Goal: Task Accomplishment & Management: Manage account settings

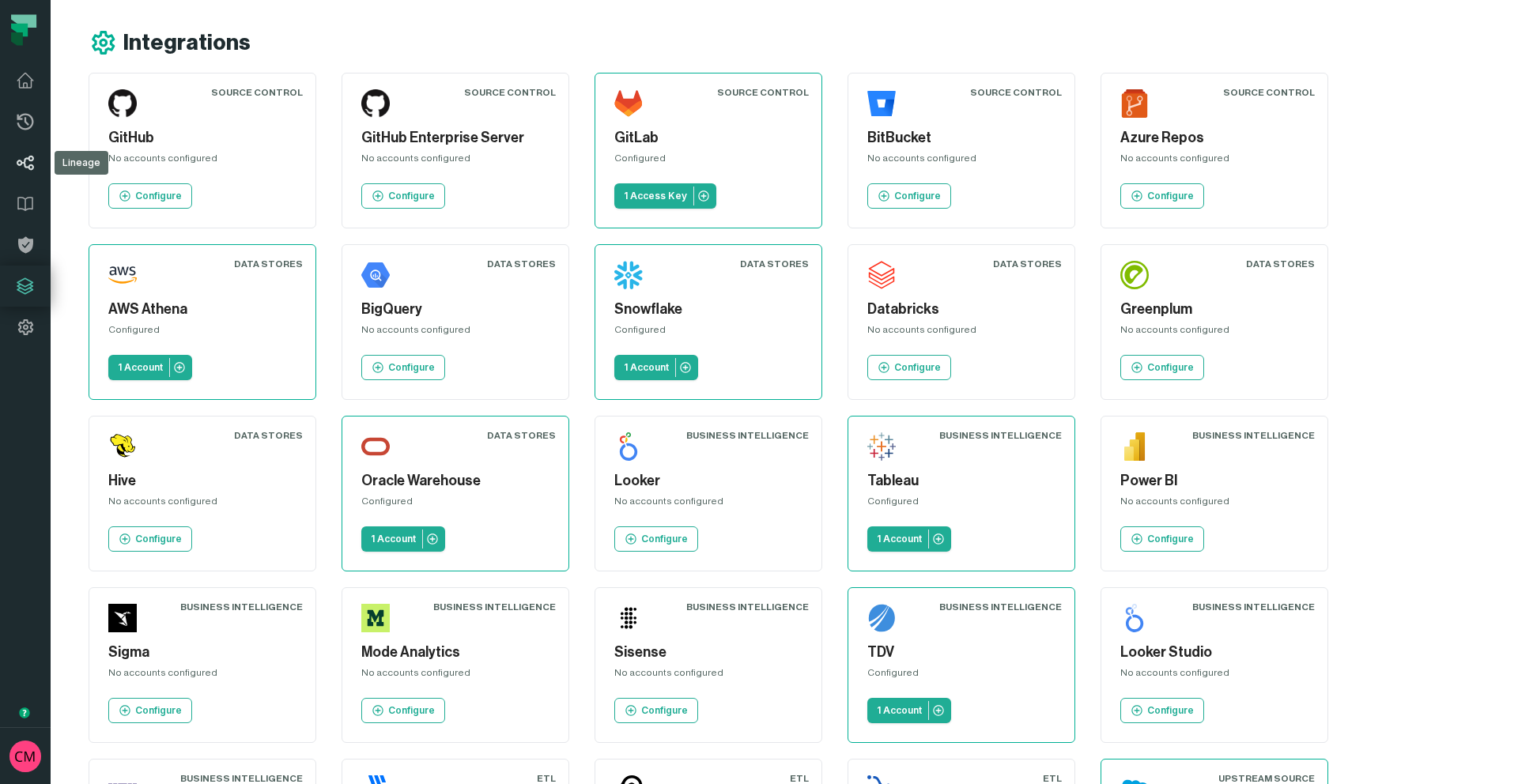
click at [31, 167] on icon at bounding box center [25, 163] width 19 height 19
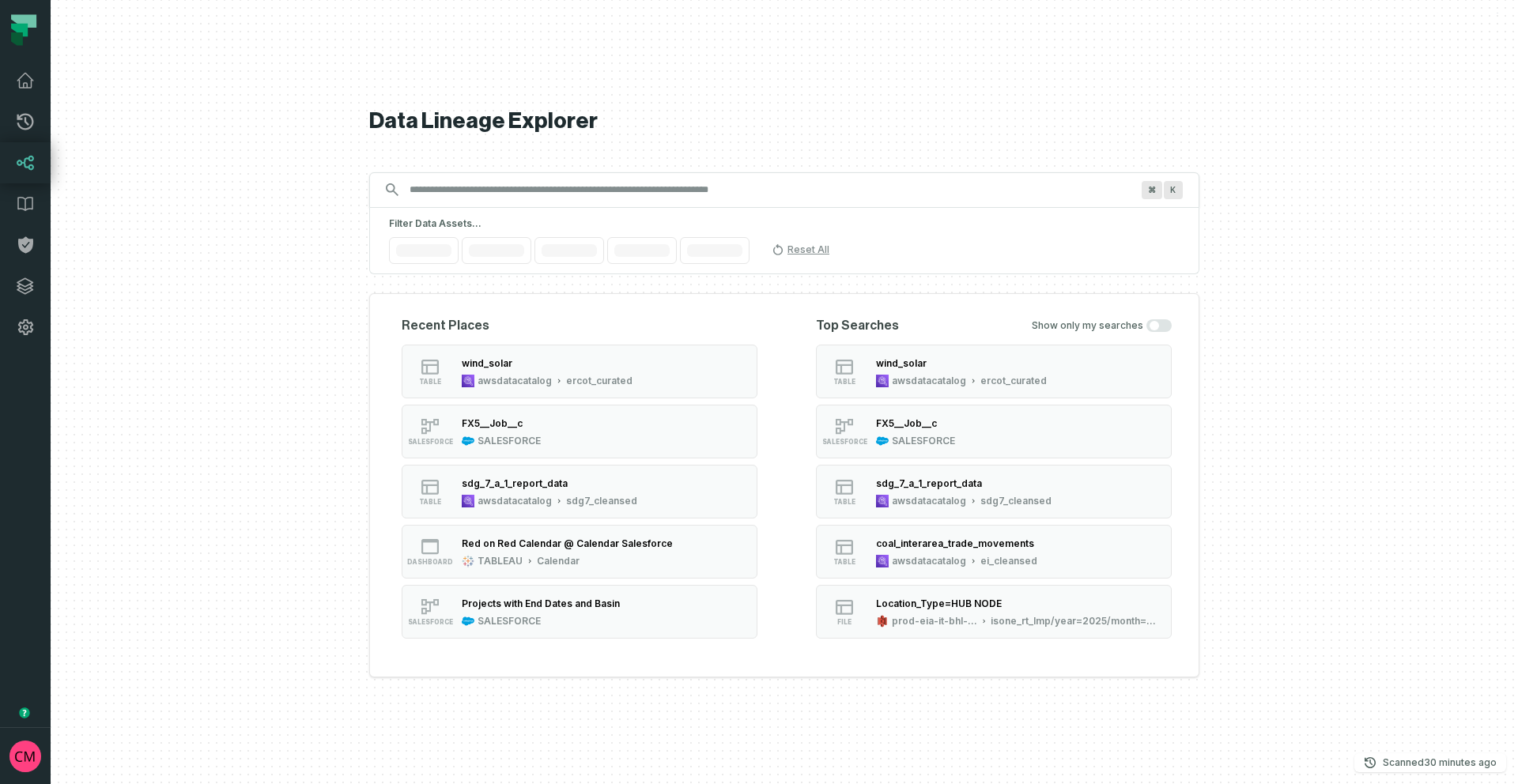
click at [528, 196] on input "Discovery Provider cmdk menu" at bounding box center [769, 189] width 740 height 25
click at [578, 191] on input "Discovery Provider cmdk menu" at bounding box center [769, 189] width 740 height 25
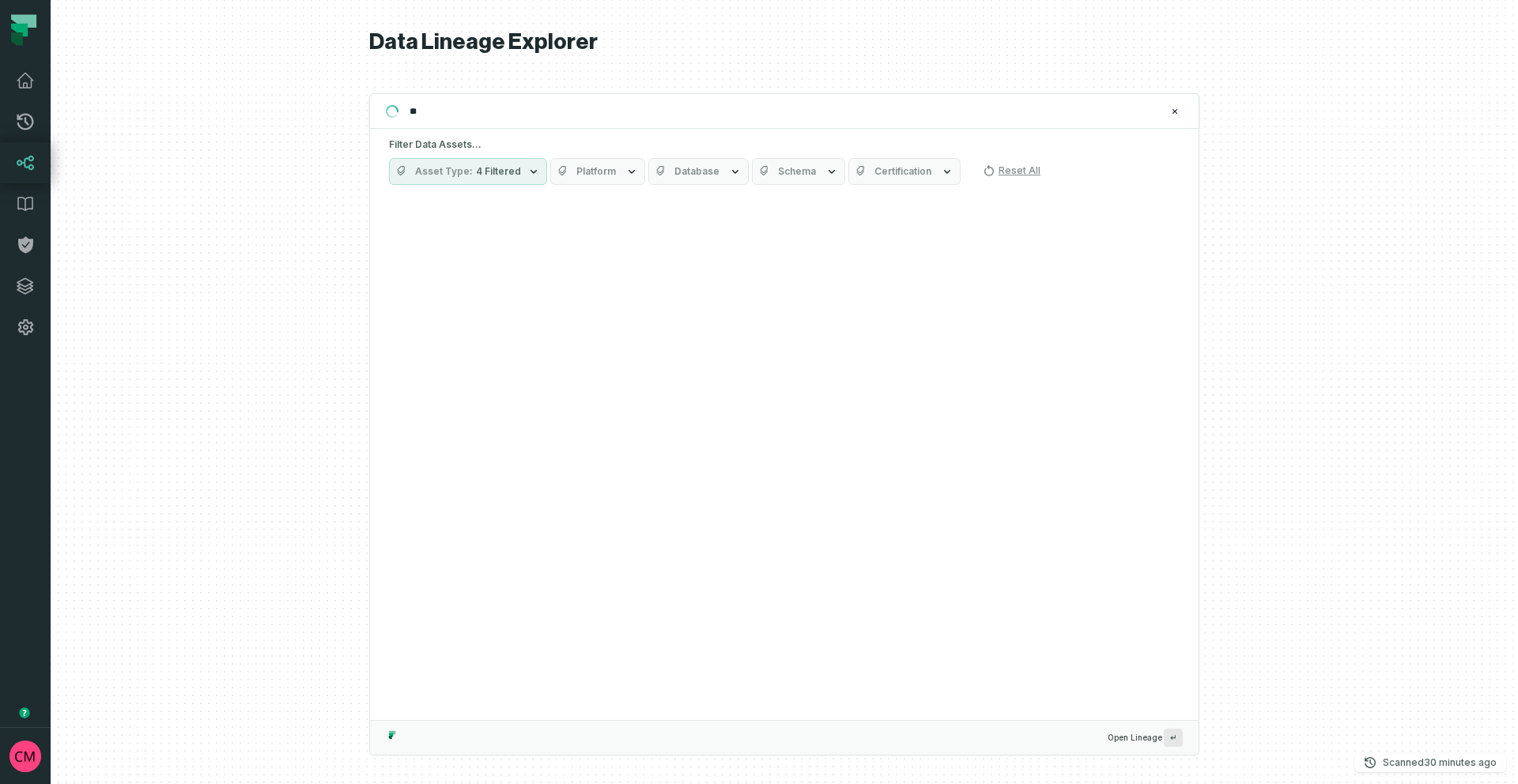
type input "*"
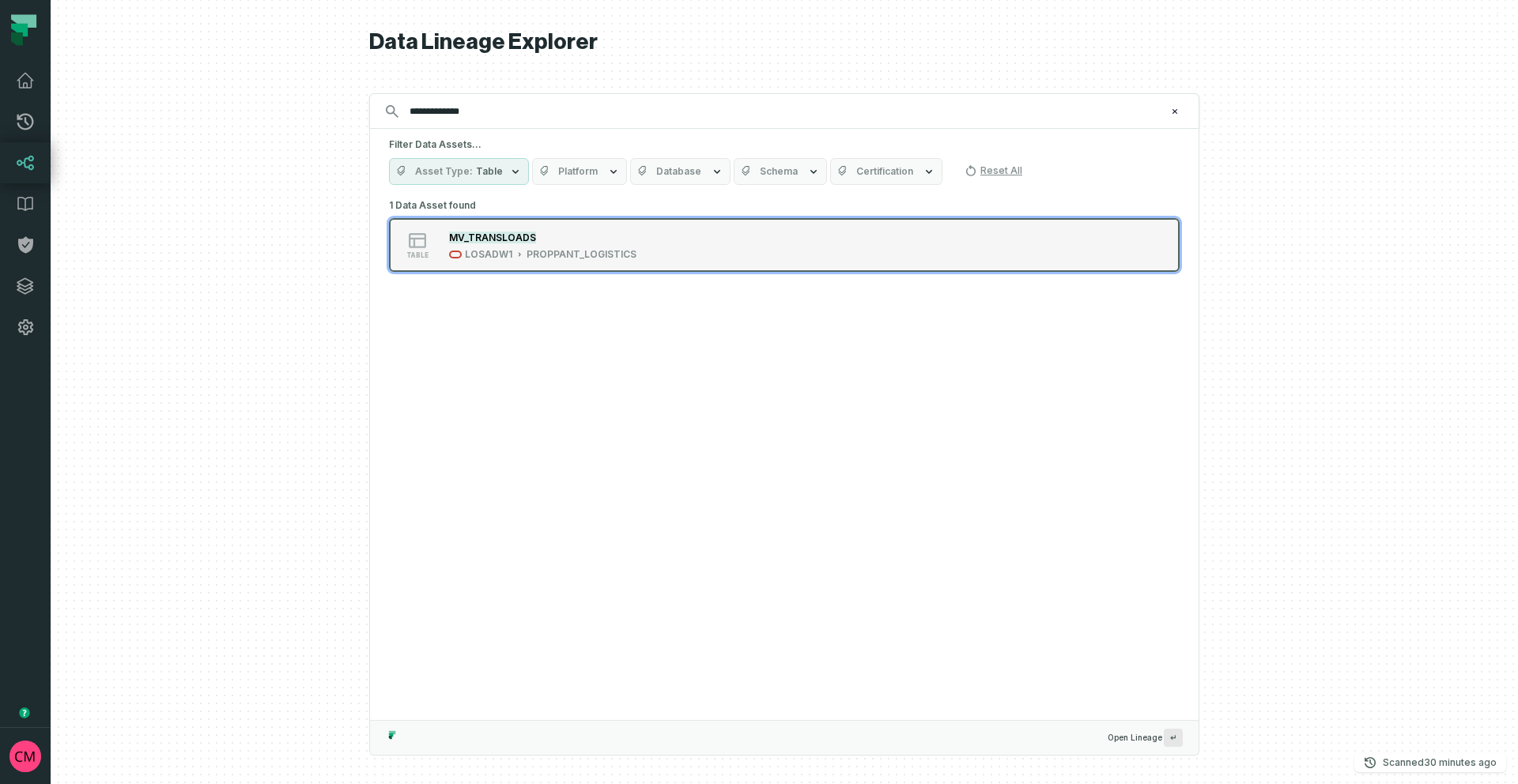
type input "**********"
click at [555, 240] on div "MV_TRANSLOADS" at bounding box center [543, 237] width 187 height 16
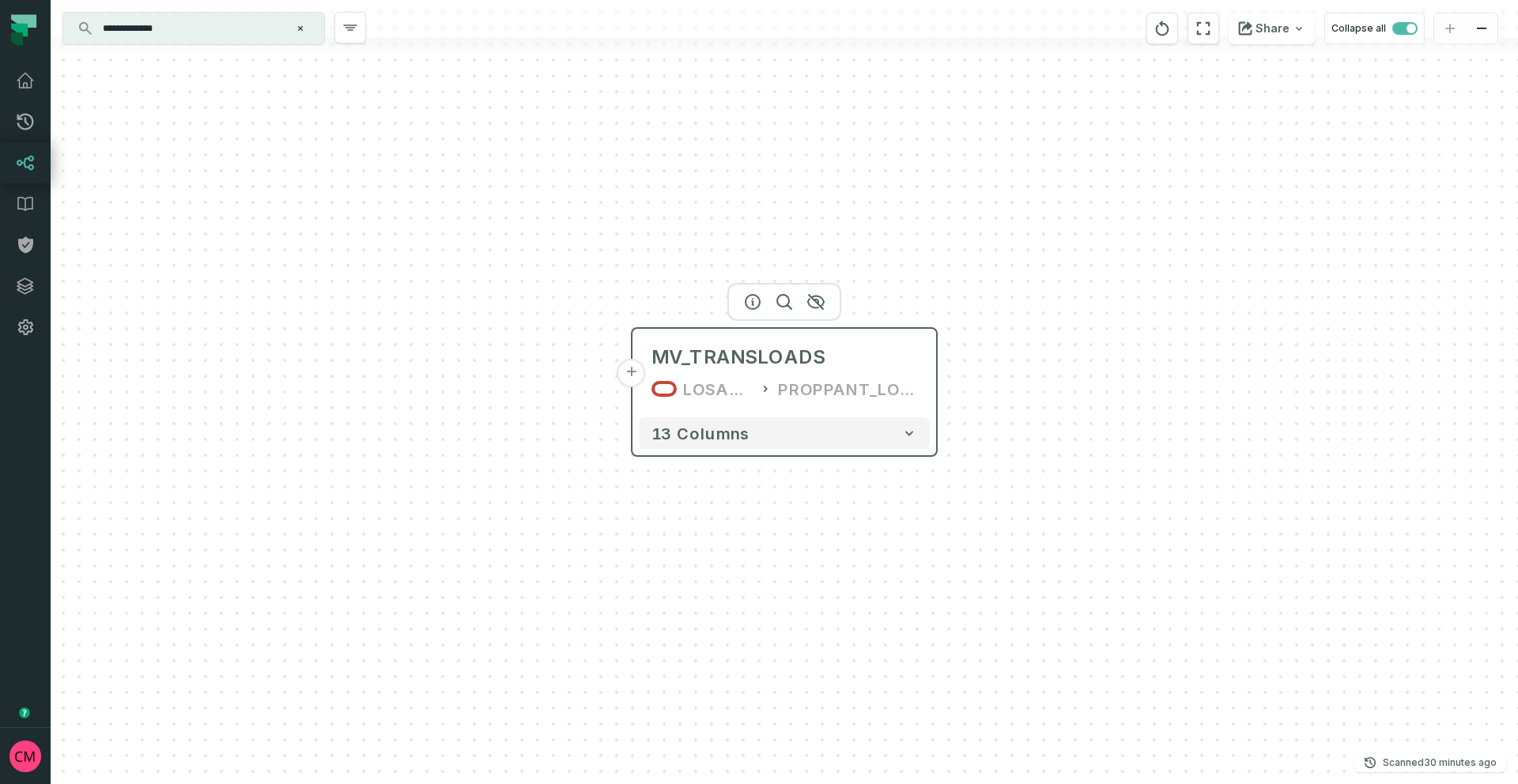
click at [628, 374] on button "+" at bounding box center [632, 373] width 28 height 28
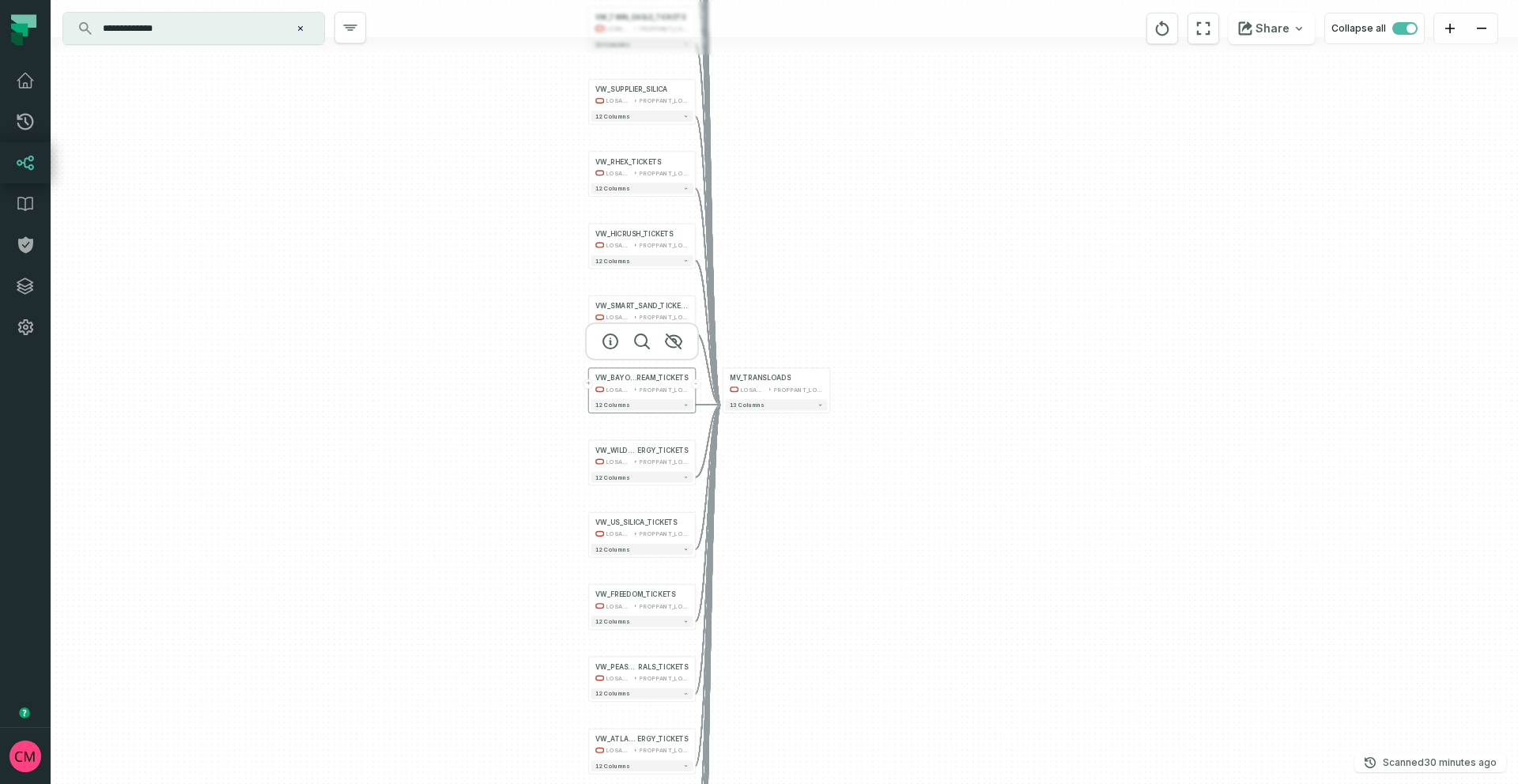
click at [589, 388] on button "+" at bounding box center [589, 384] width 10 height 10
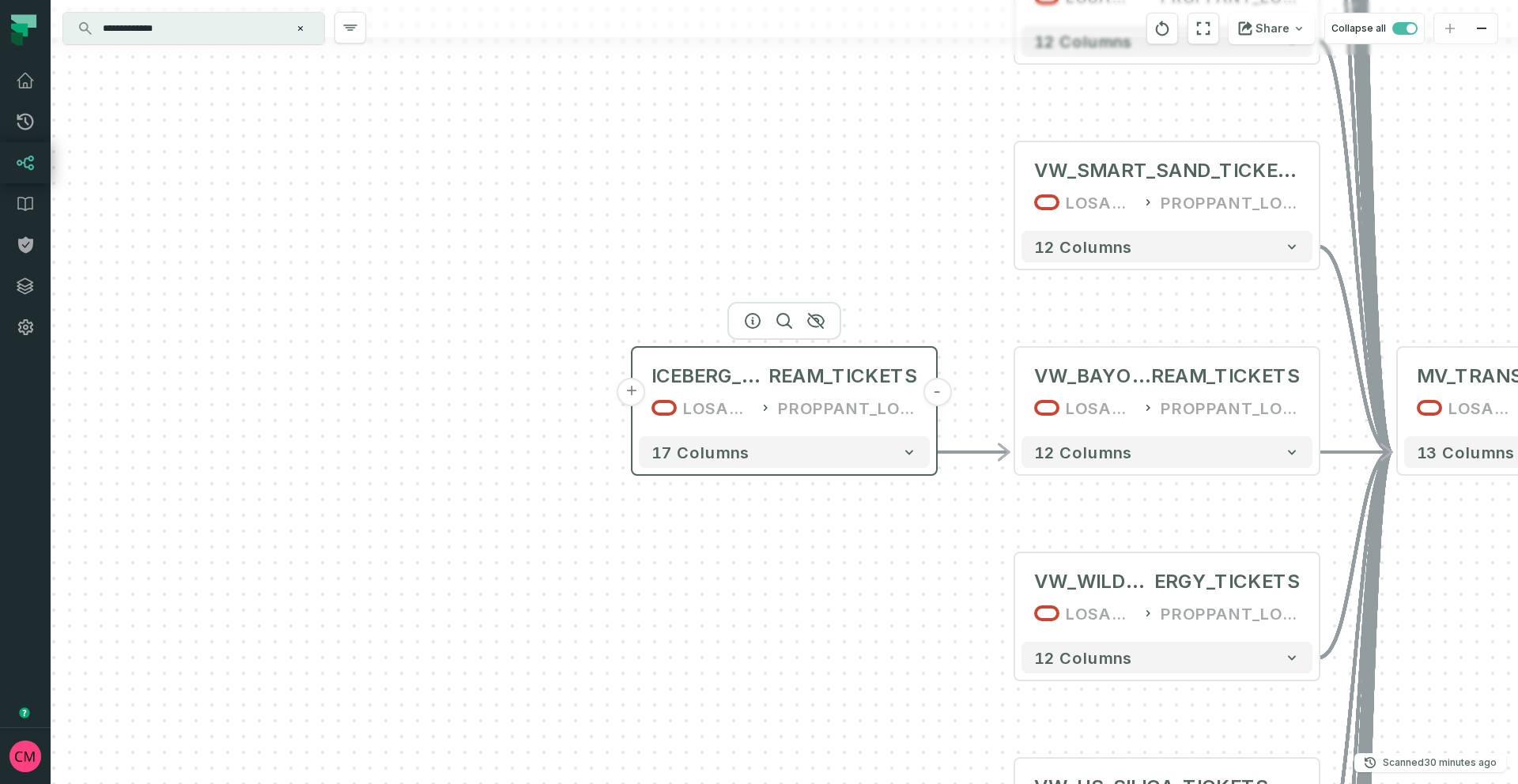
click at [625, 391] on button "+" at bounding box center [632, 392] width 28 height 28
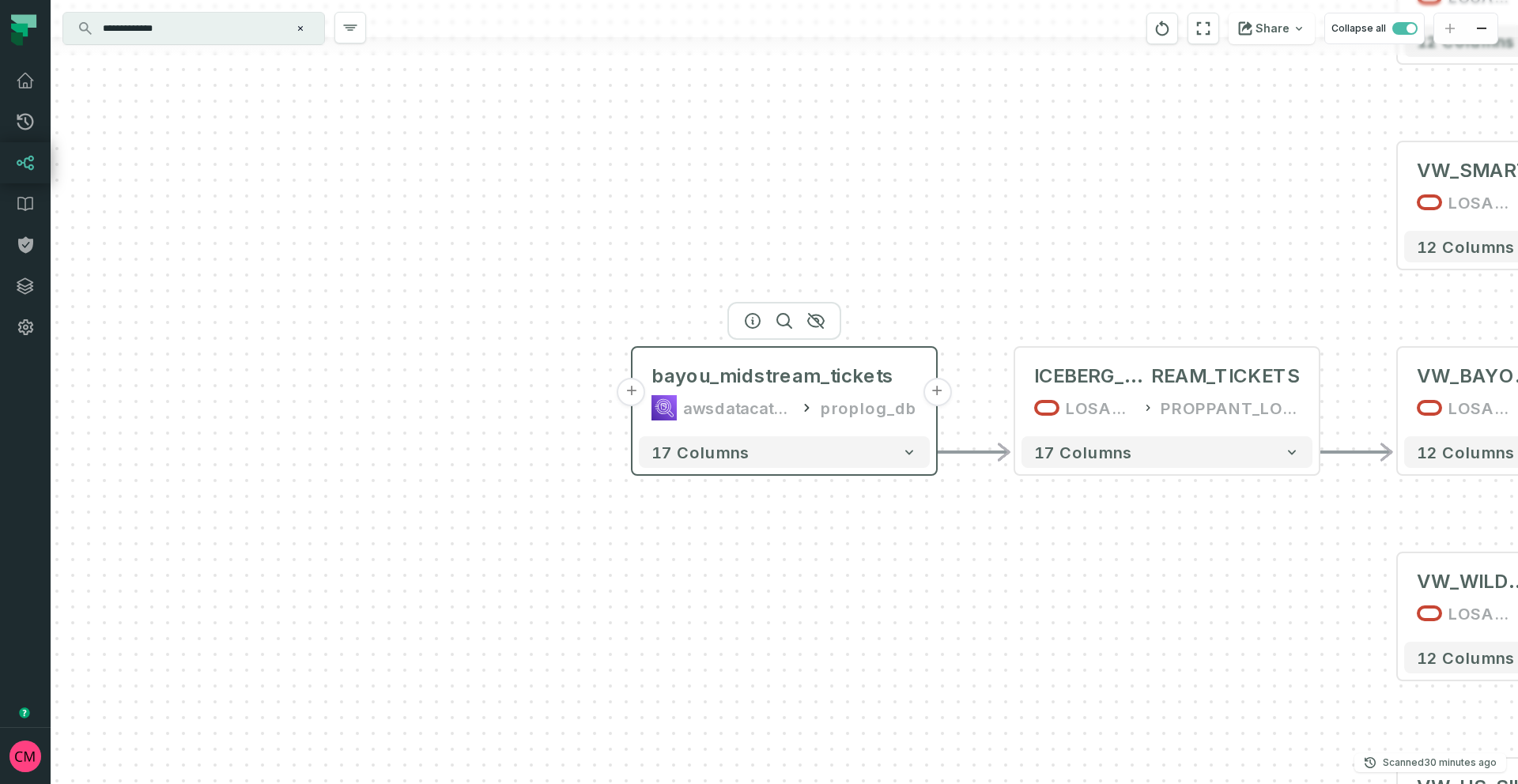
click at [626, 391] on button "+" at bounding box center [632, 392] width 28 height 28
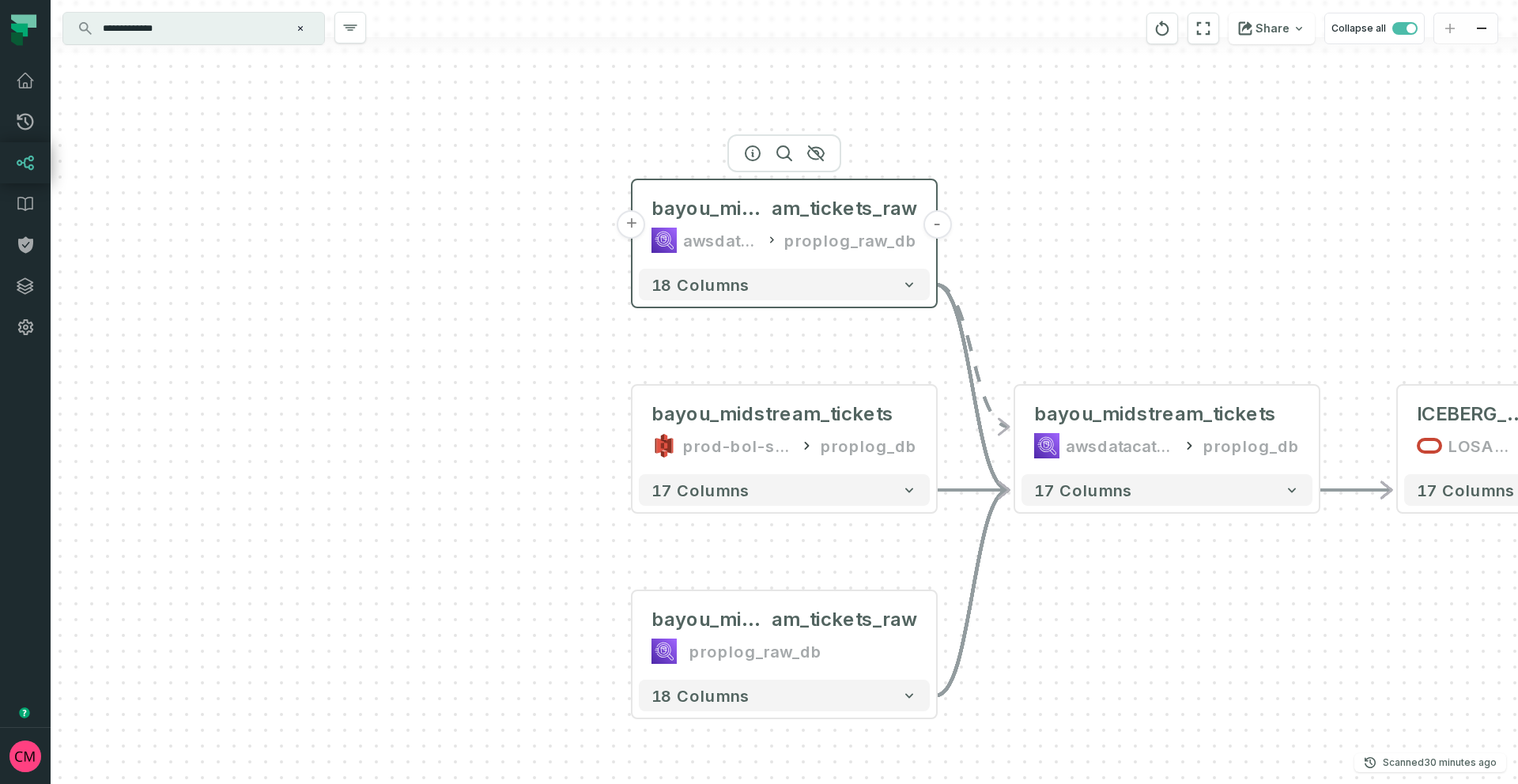
click at [632, 228] on button "+" at bounding box center [632, 225] width 28 height 28
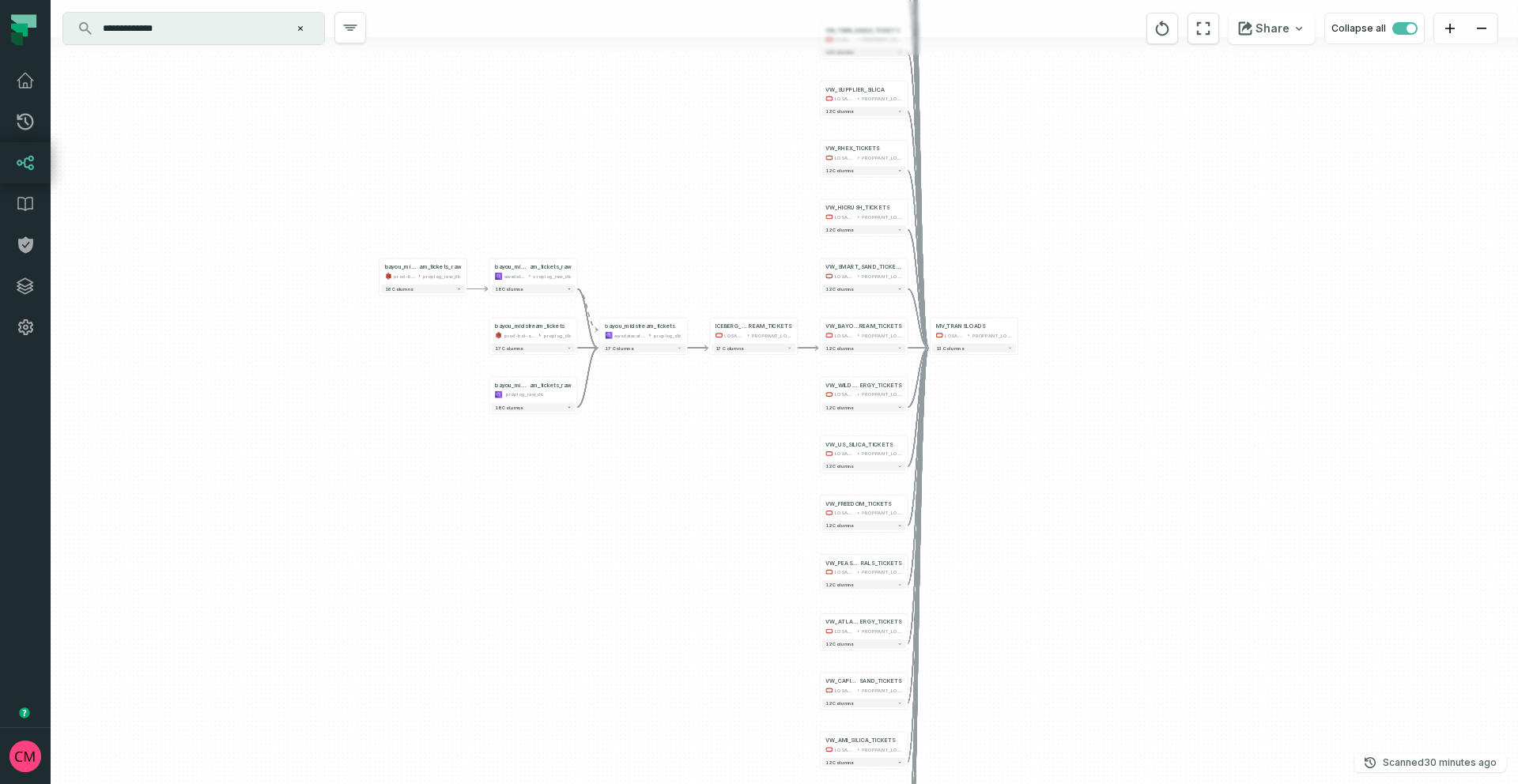
drag, startPoint x: 1379, startPoint y: 232, endPoint x: 693, endPoint y: 226, distance: 686.0
click at [693, 226] on div "bayou_midstre am_tickets_raw prod-bol-splychain-proplog-internal-raw proplog_ra…" at bounding box center [784, 392] width 1468 height 784
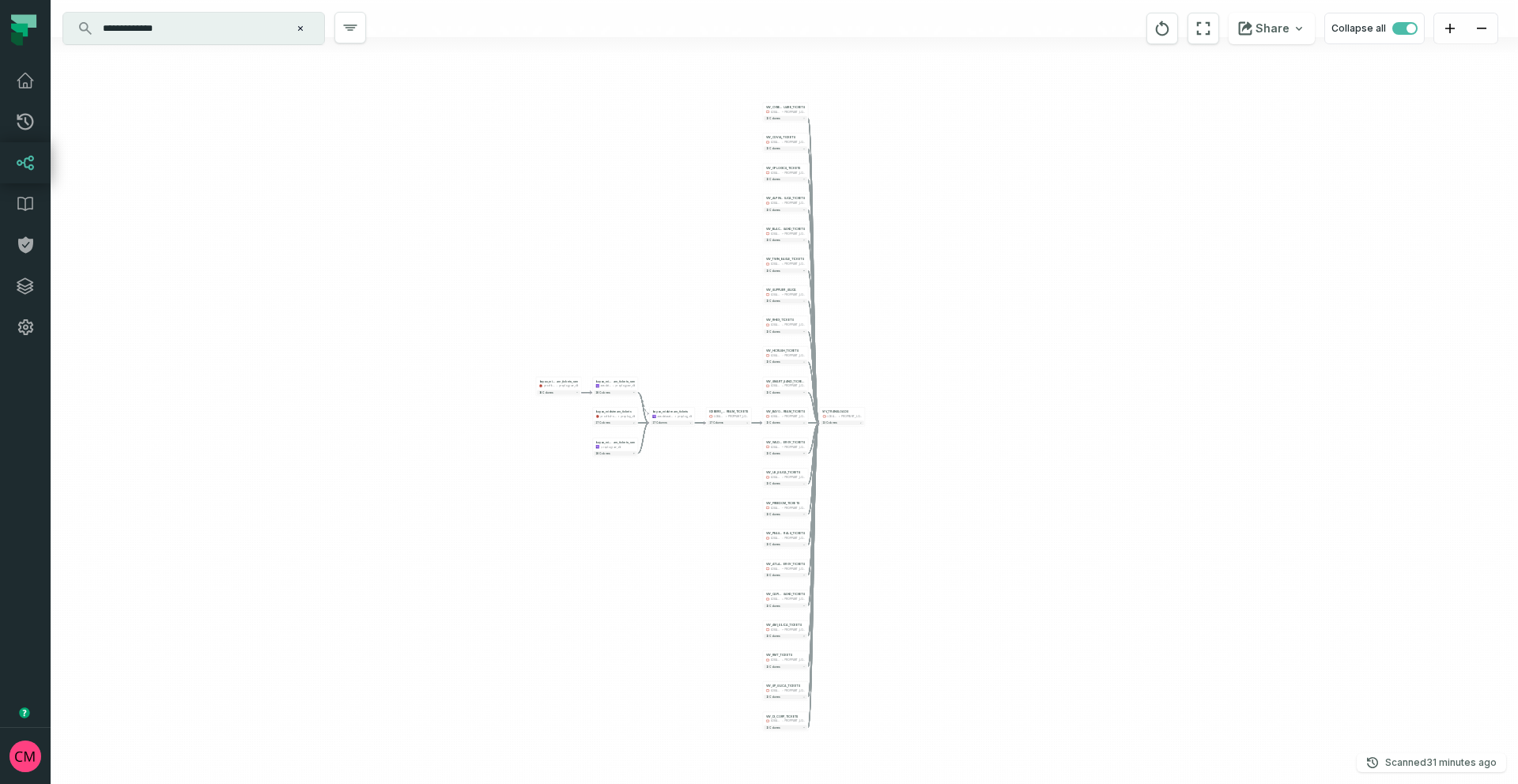
drag, startPoint x: 972, startPoint y: 204, endPoint x: 972, endPoint y: 331, distance: 127.0
click at [972, 331] on div "bayou_midstre am_tickets_raw prod-bol-splychain-proplog-internal-raw proplog_ra…" at bounding box center [784, 392] width 1468 height 784
click at [777, 117] on button "12 columns" at bounding box center [785, 118] width 43 height 5
click at [779, 95] on div at bounding box center [785, 76] width 114 height 38
click at [781, 112] on span "VW_CYBER_SQUARE_TICKETS" at bounding box center [786, 109] width 40 height 8
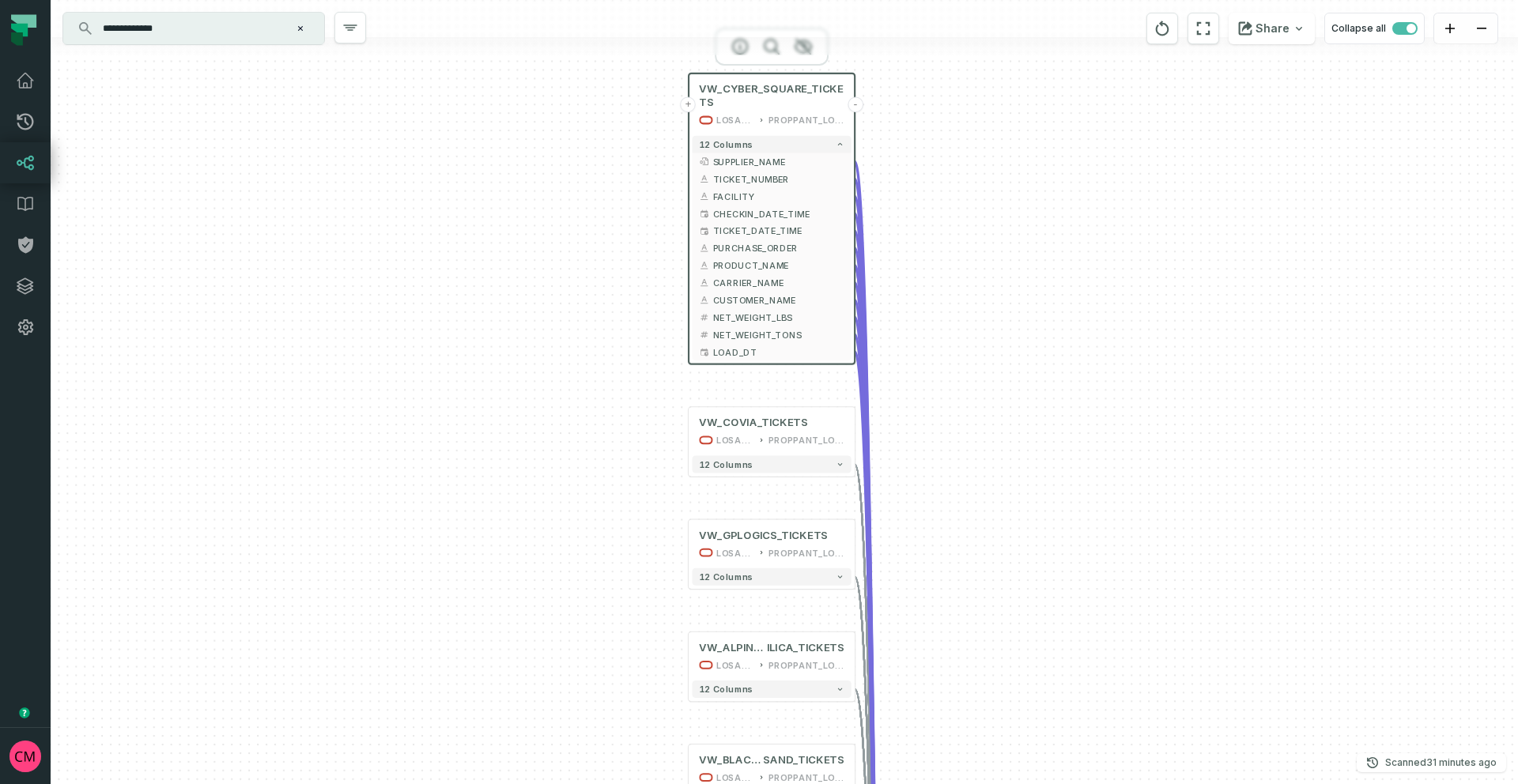
click at [689, 105] on button "+" at bounding box center [688, 104] width 16 height 16
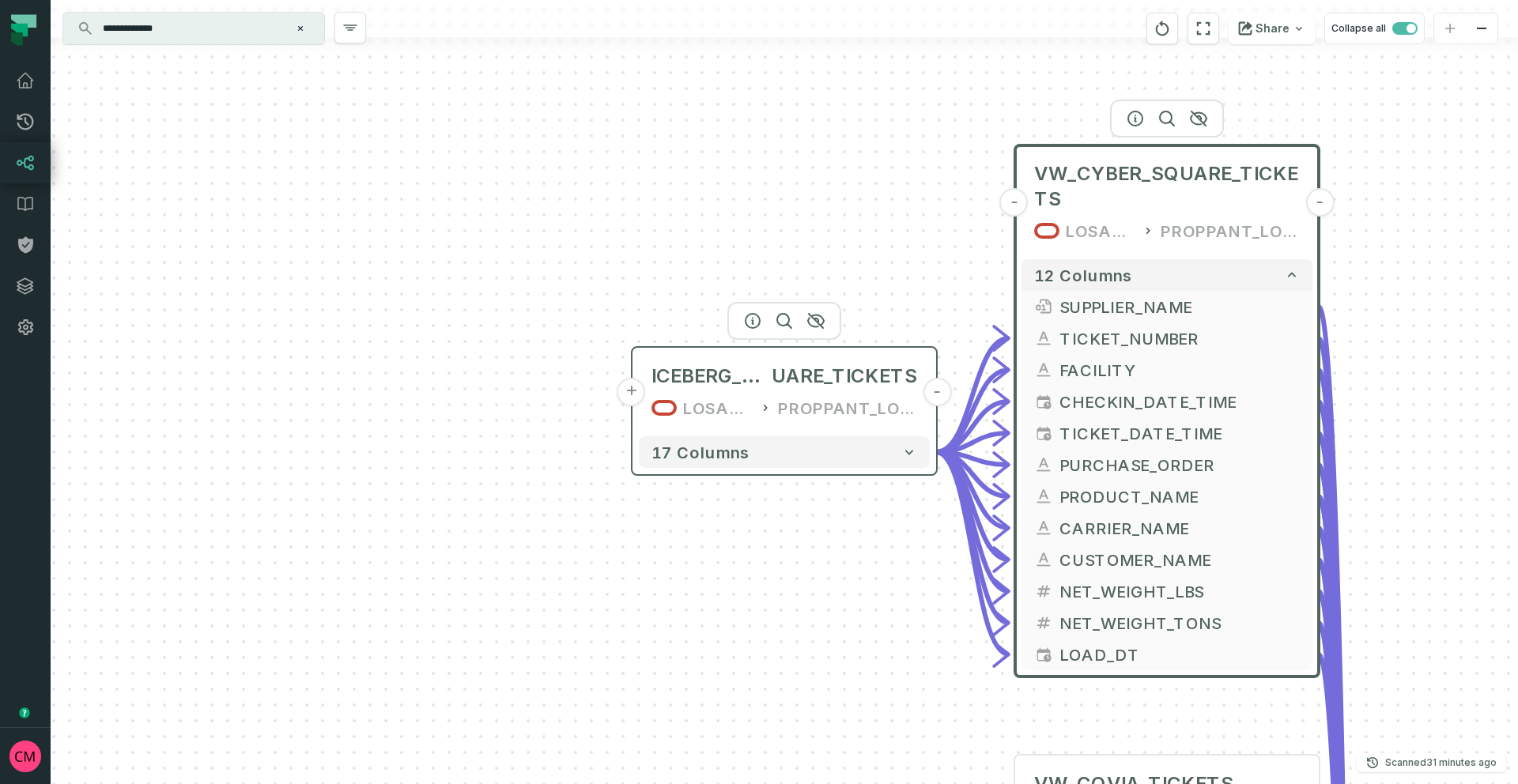
click at [630, 390] on button "+" at bounding box center [632, 392] width 28 height 28
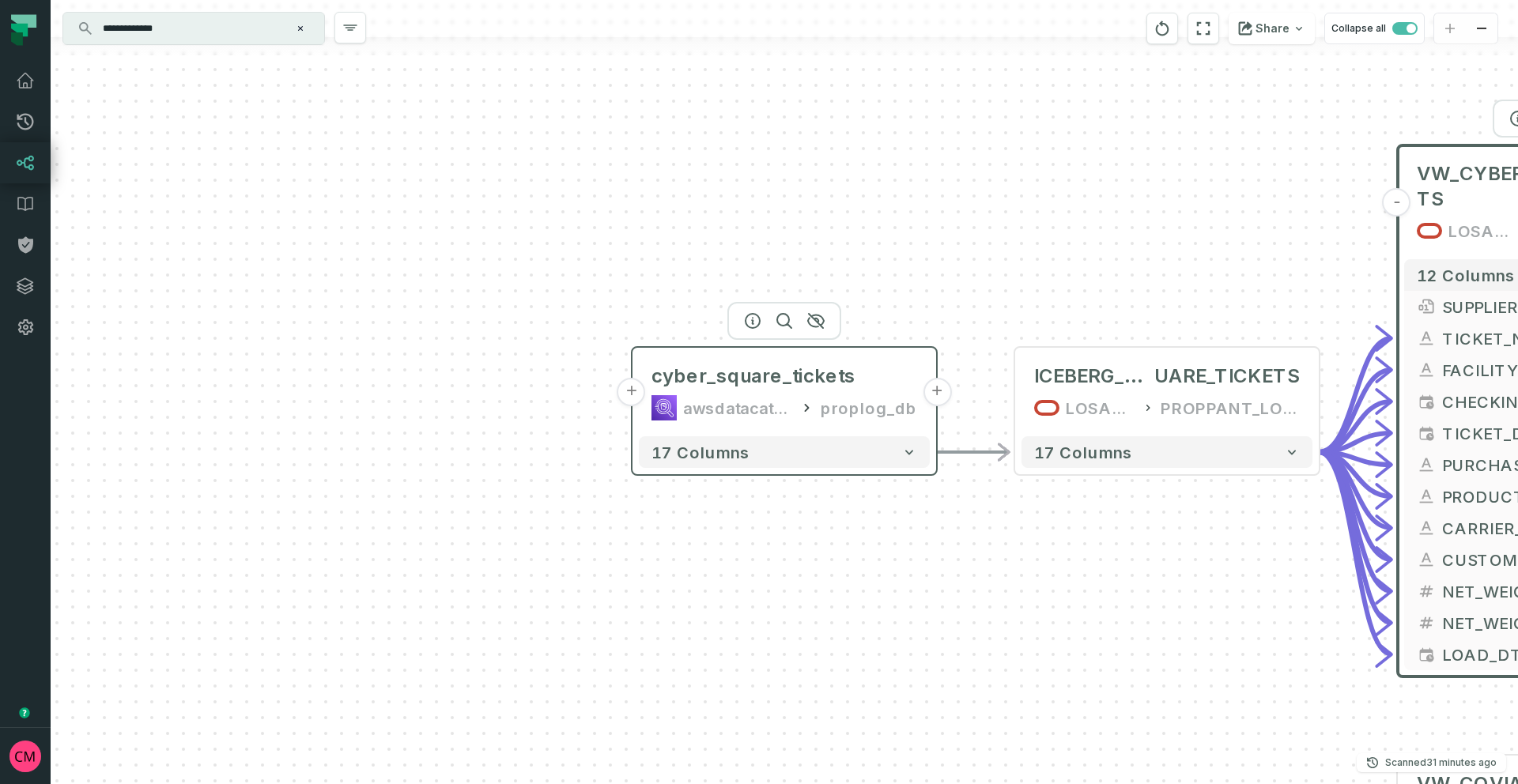
click at [631, 397] on button "+" at bounding box center [632, 392] width 28 height 28
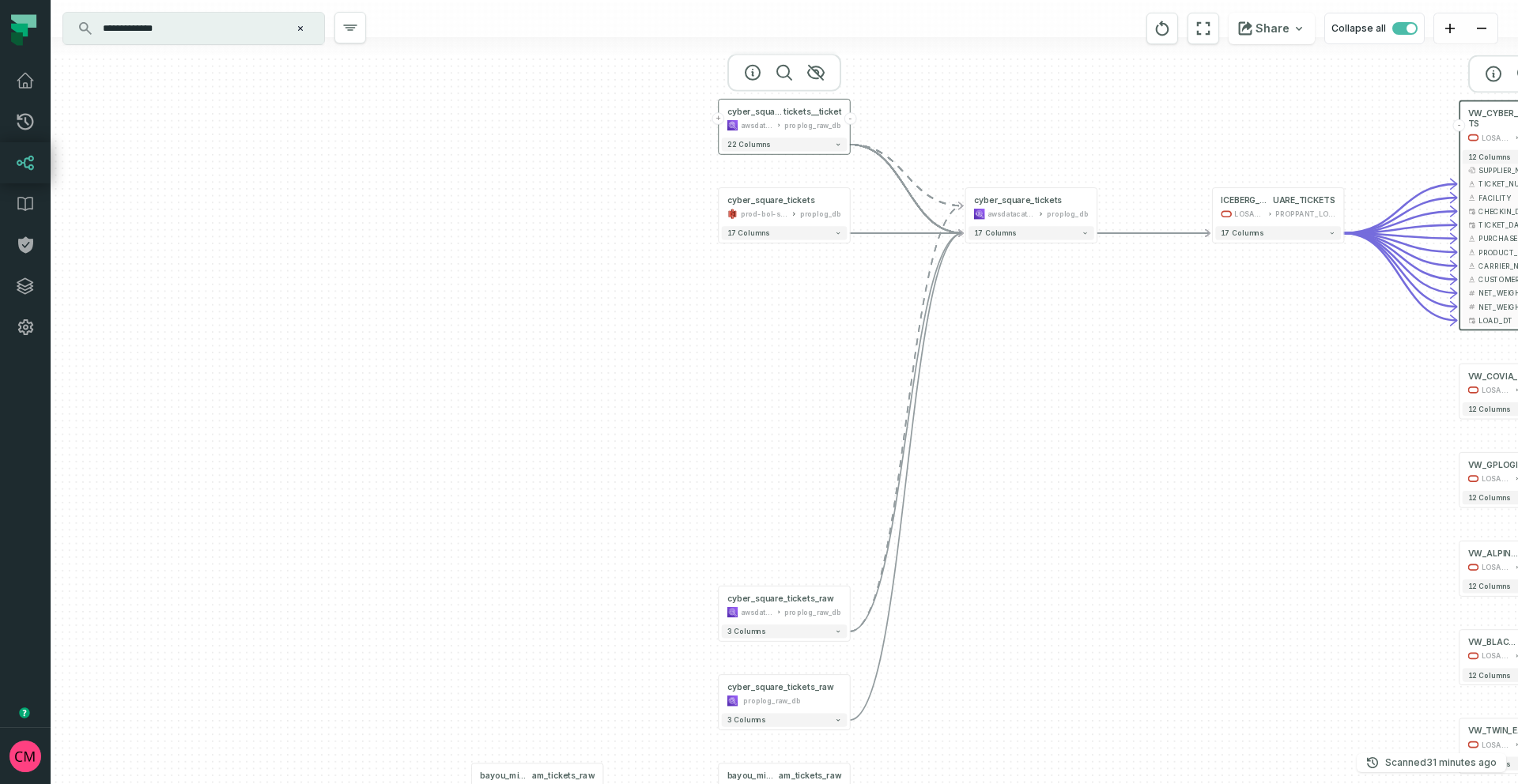
click at [719, 121] on button "+" at bounding box center [719, 118] width 12 height 12
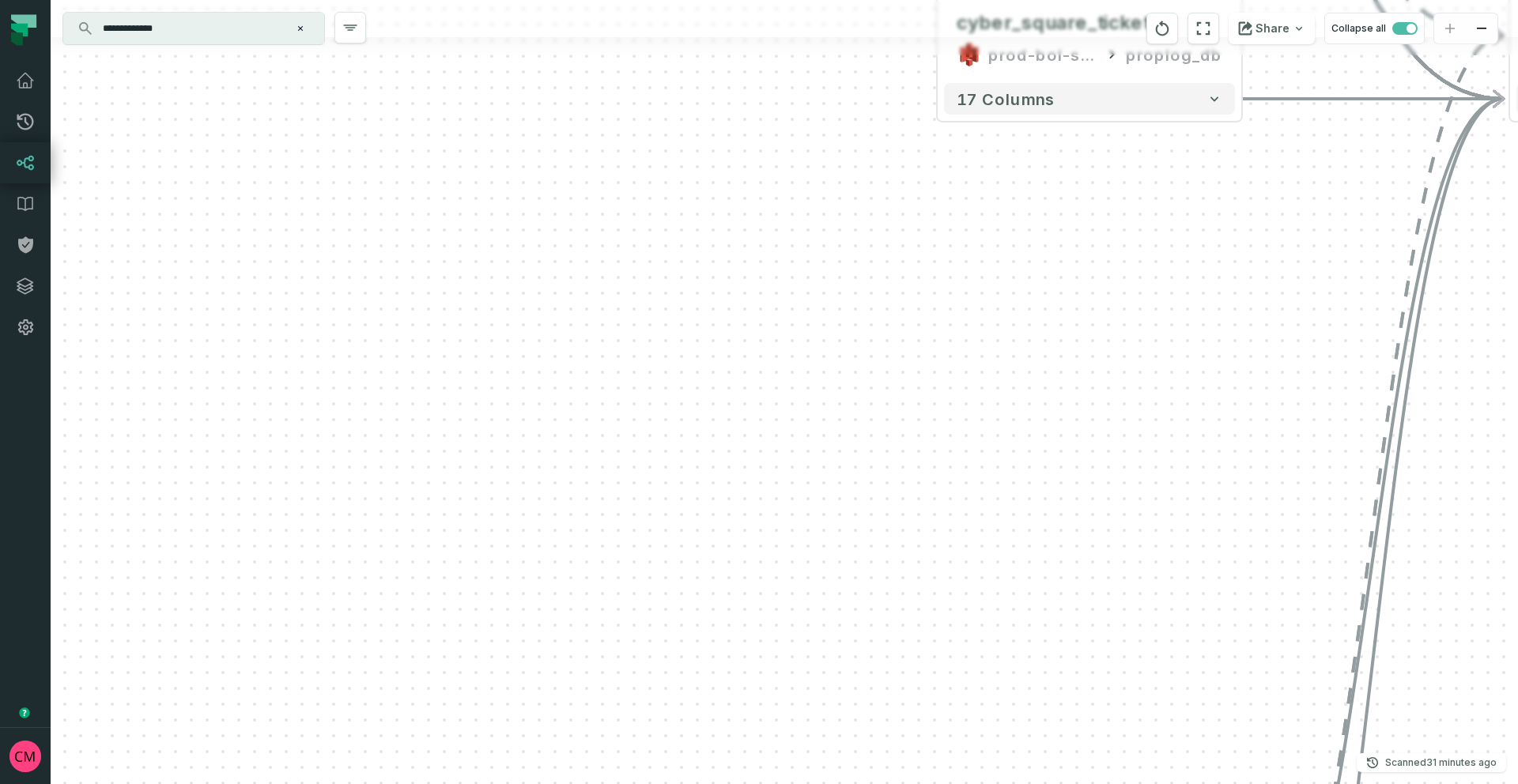
drag, startPoint x: 1128, startPoint y: 569, endPoint x: 861, endPoint y: 10, distance: 619.5
click at [861, 10] on div "cyber_square_tickets_raw__ tickets__ticket prod-bol-splychain-proplog-internal-…" at bounding box center [784, 392] width 1468 height 784
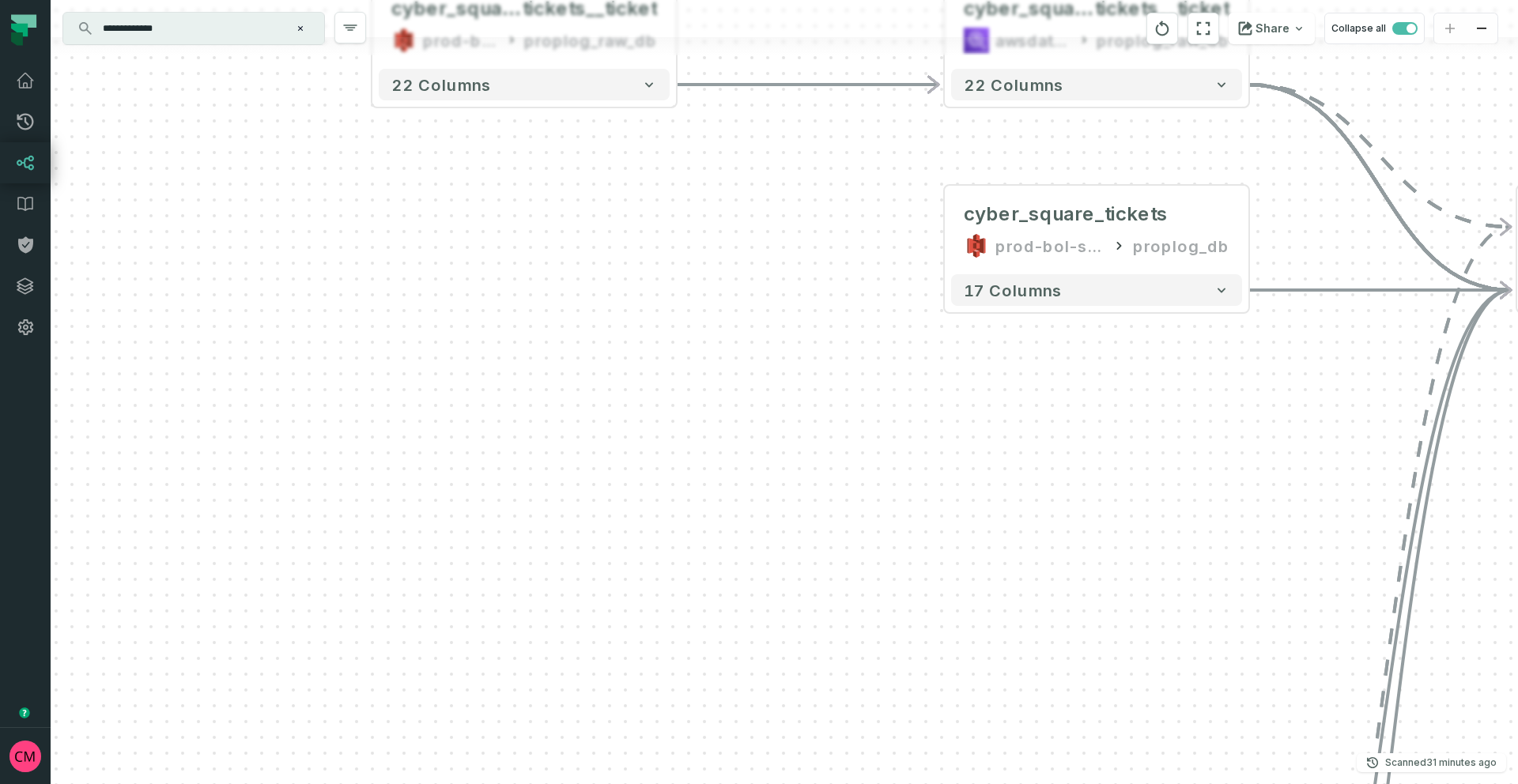
drag, startPoint x: 907, startPoint y: 195, endPoint x: 913, endPoint y: 393, distance: 198.1
click at [913, 393] on div "cyber_square_tickets_raw__ tickets__ticket prod-bol-splychain-proplog-internal-…" at bounding box center [784, 392] width 1468 height 784
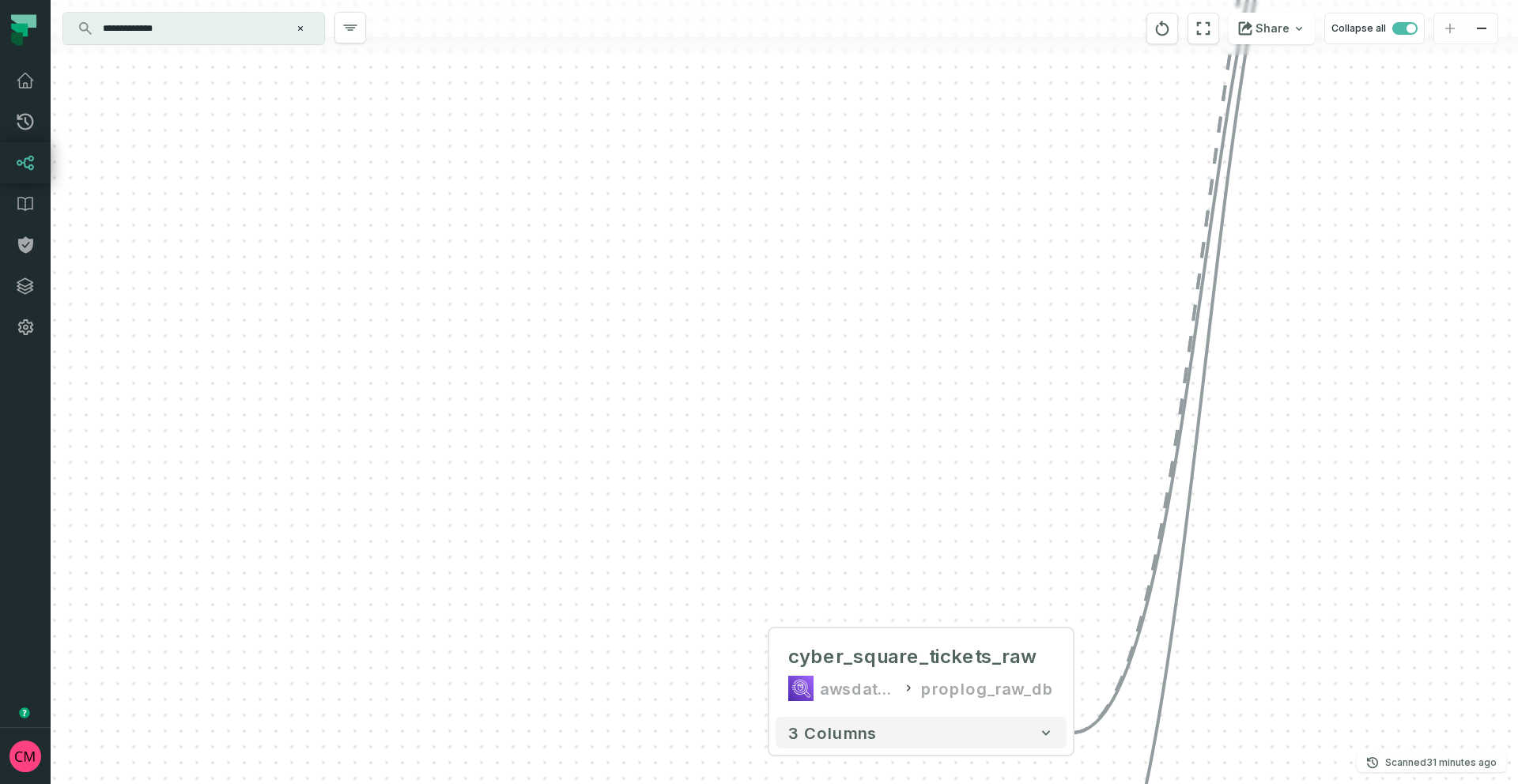
drag, startPoint x: 1230, startPoint y: 418, endPoint x: 1055, endPoint y: -70, distance: 518.4
click at [1055, 0] on html "Merge Requests Dashboard Lineage Data Catalog Policies Integrations Settings [P…" at bounding box center [759, 392] width 1518 height 784
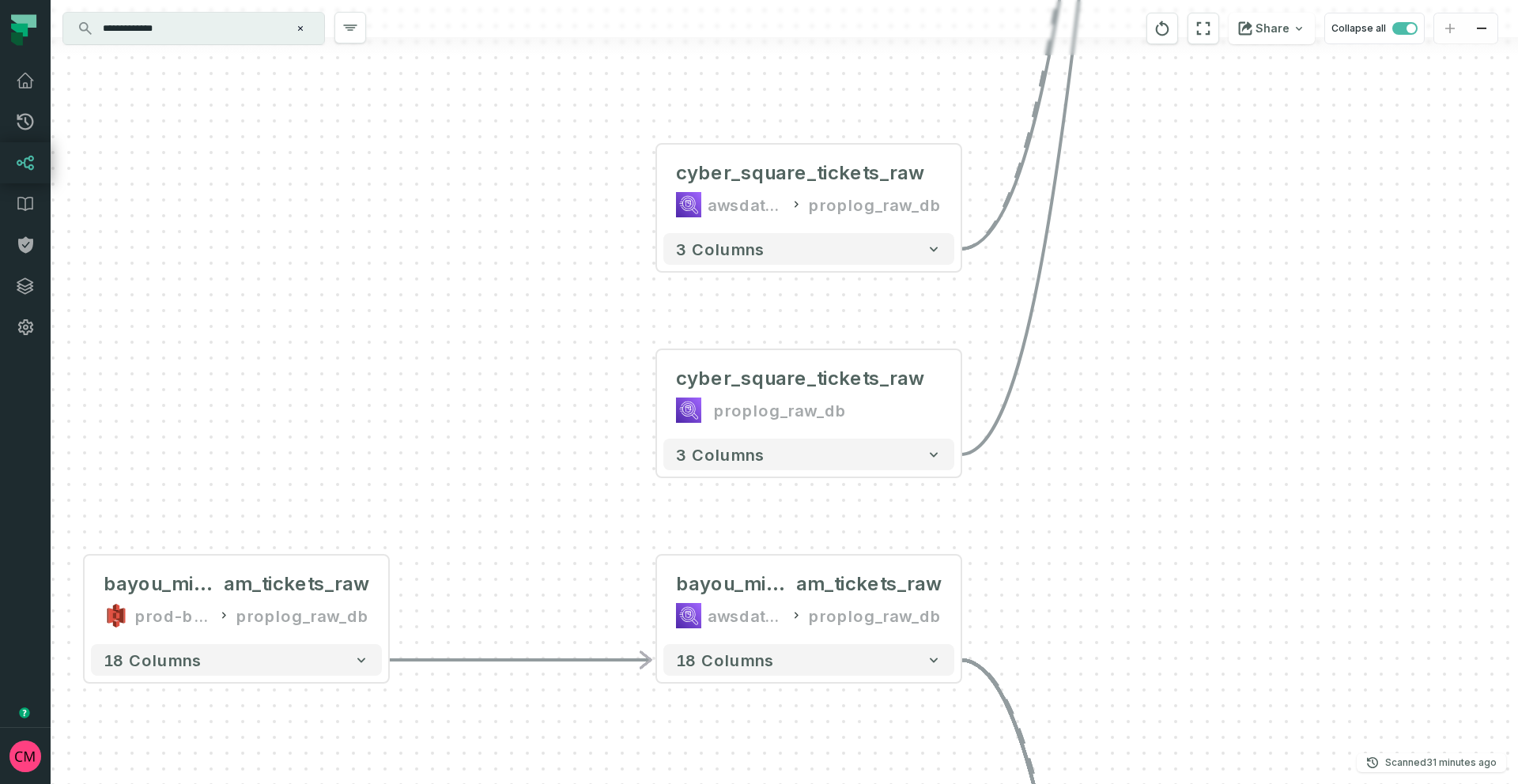
drag, startPoint x: 1006, startPoint y: 524, endPoint x: 899, endPoint y: 52, distance: 484.0
click at [899, 52] on div "cyber_square_tickets_raw__ tickets__ticket prod-bol-splychain-proplog-internal-…" at bounding box center [784, 392] width 1468 height 784
click at [659, 189] on button "+" at bounding box center [656, 189] width 28 height 28
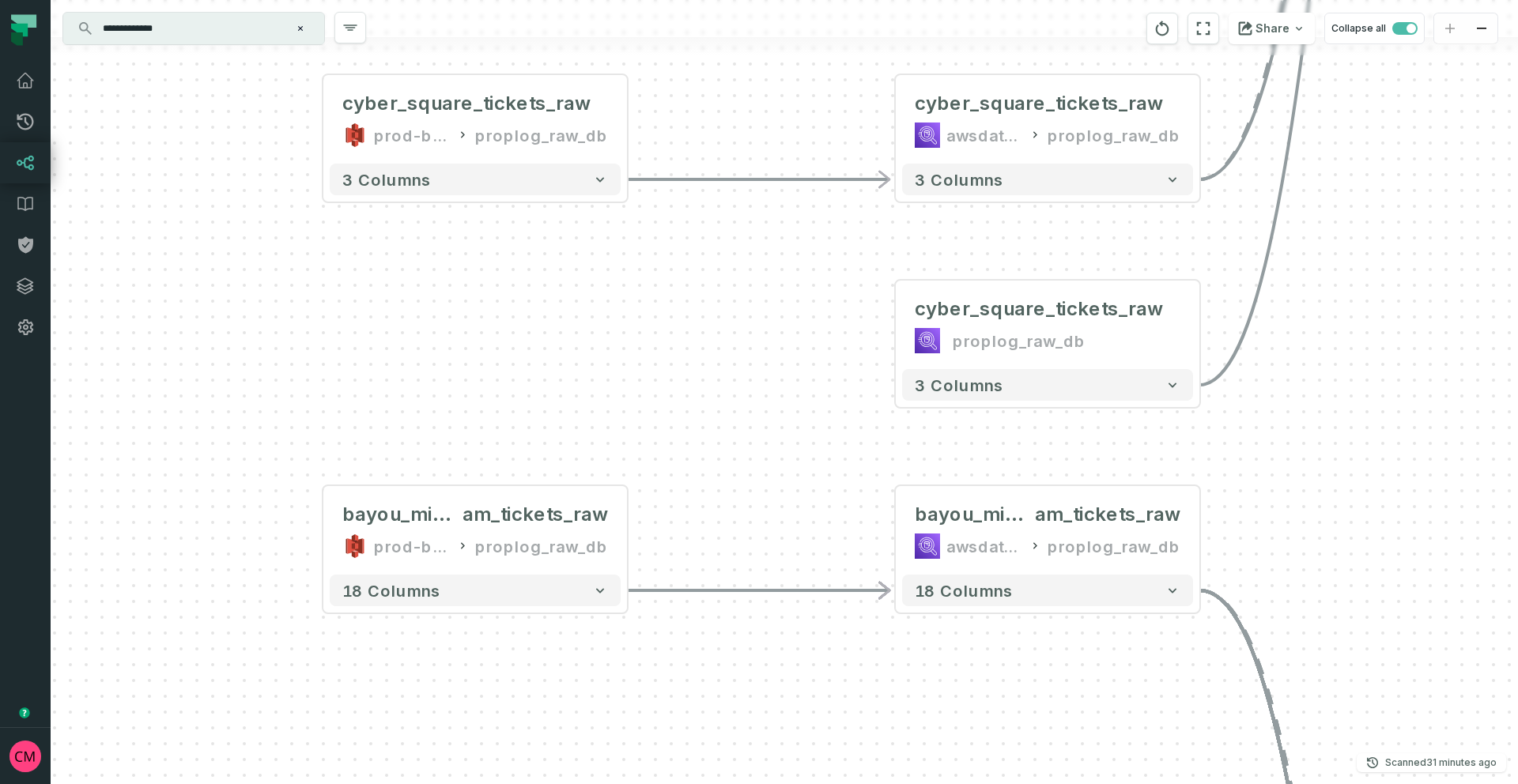
drag, startPoint x: 1056, startPoint y: 563, endPoint x: 775, endPoint y: 292, distance: 390.4
click at [749, 290] on div "cyber_square_tickets_raw prod-bol-splychain-proplog-internal-raw proplog_raw_db…" at bounding box center [784, 392] width 1468 height 784
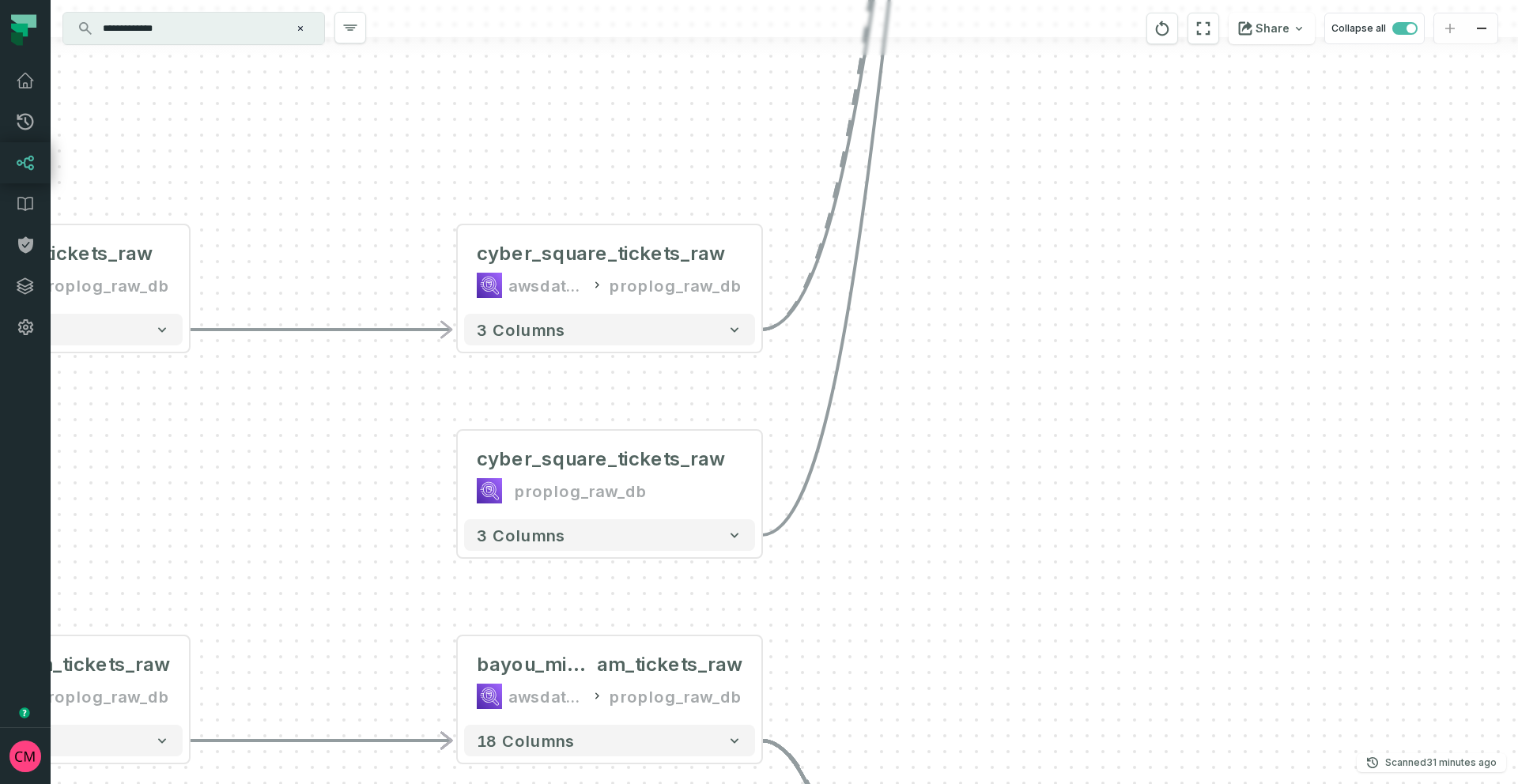
drag, startPoint x: 1465, startPoint y: 279, endPoint x: 1015, endPoint y: 422, distance: 472.2
click at [1016, 423] on div "cyber_square_tickets_raw prod-bol-splychain-proplog-internal-raw proplog_raw_db…" at bounding box center [784, 392] width 1468 height 784
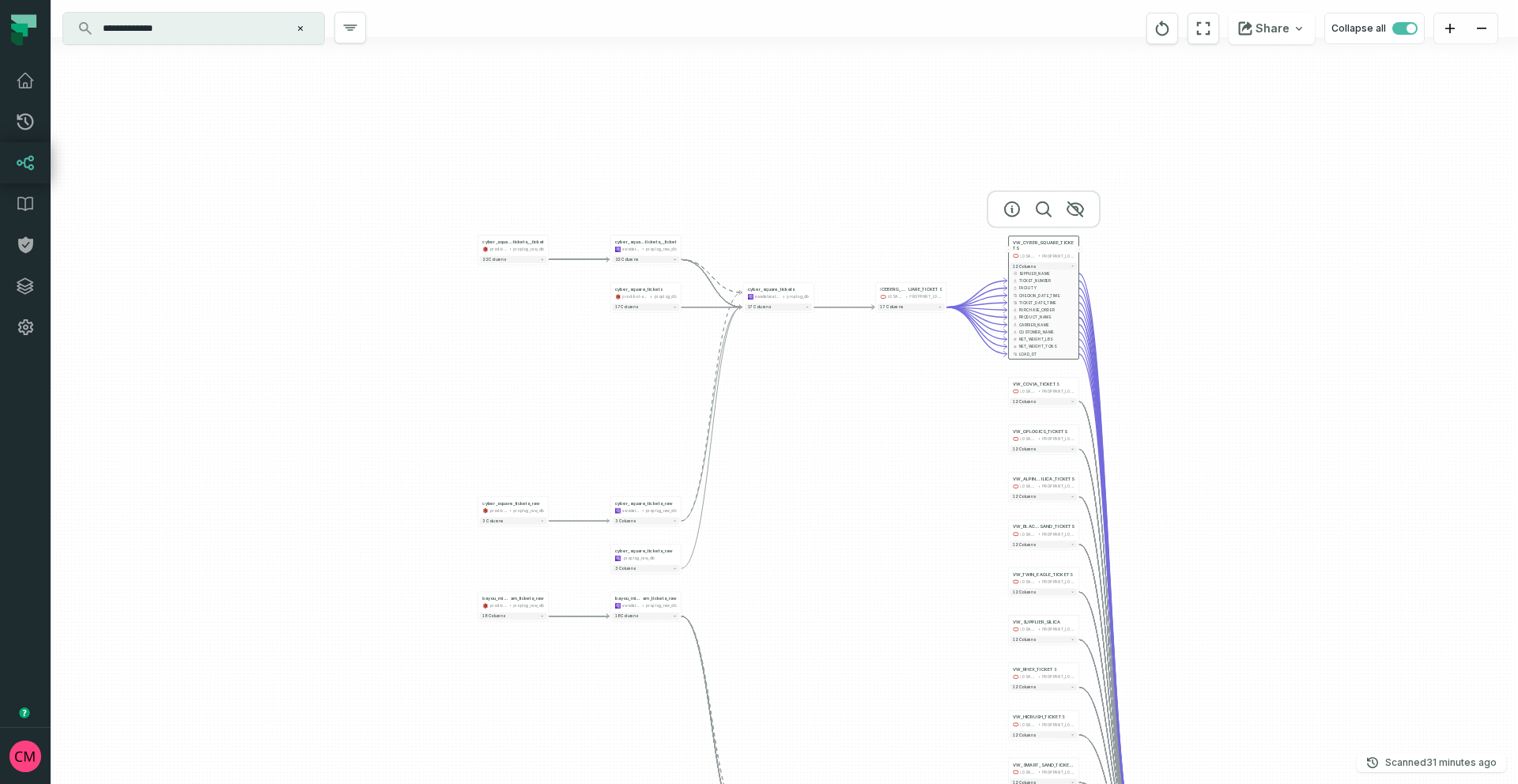
drag, startPoint x: 1235, startPoint y: 318, endPoint x: 909, endPoint y: 456, distance: 354.0
click at [898, 481] on div "cyber_square_tickets_raw prod-bol-splychain-proplog-internal-raw proplog_raw_db…" at bounding box center [784, 392] width 1468 height 784
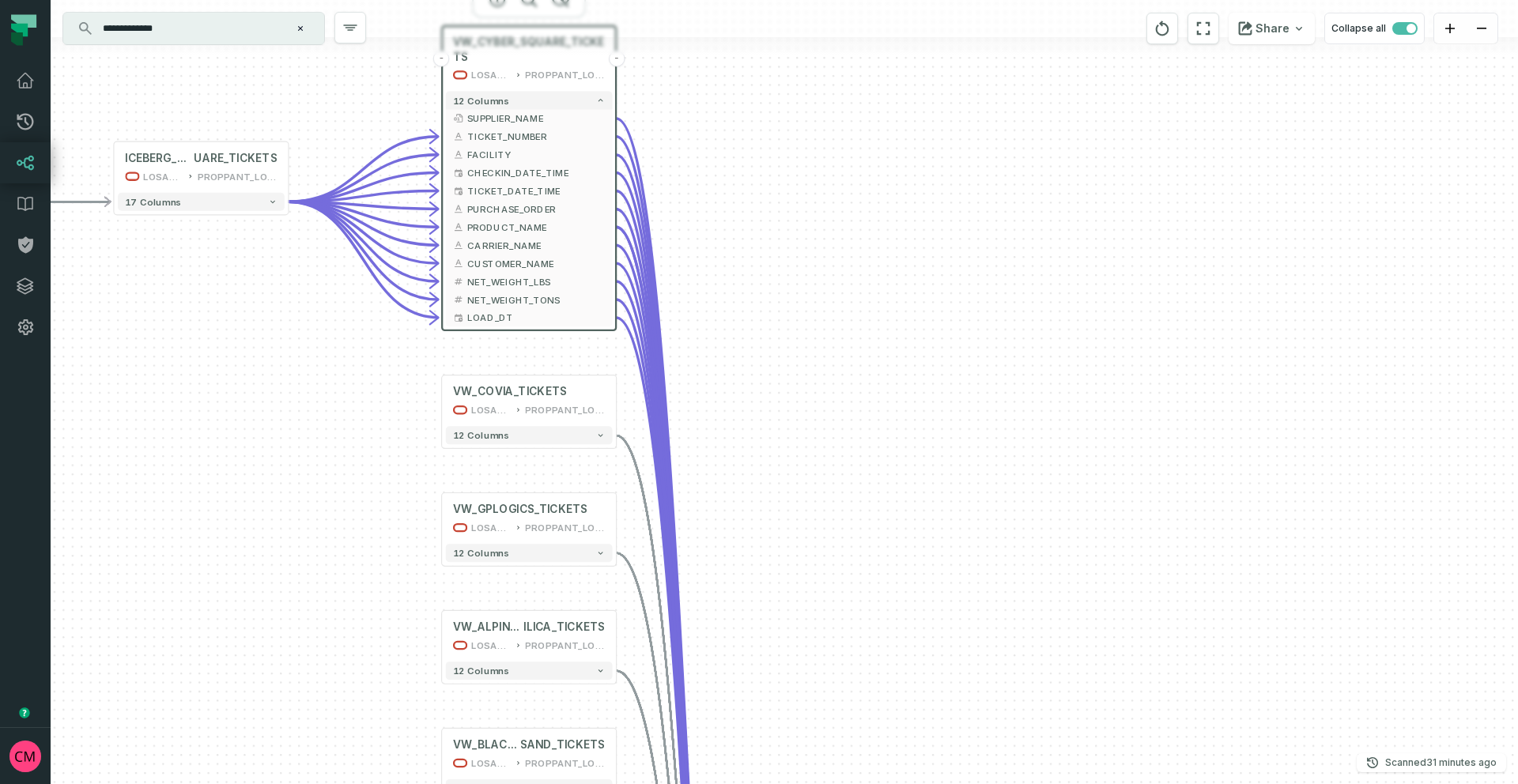
drag, startPoint x: 838, startPoint y: 365, endPoint x: 350, endPoint y: 395, distance: 488.9
click at [345, 398] on div "cyber_square_tickets_raw prod-bol-splychain-proplog-internal-raw proplog_raw_db…" at bounding box center [784, 392] width 1468 height 784
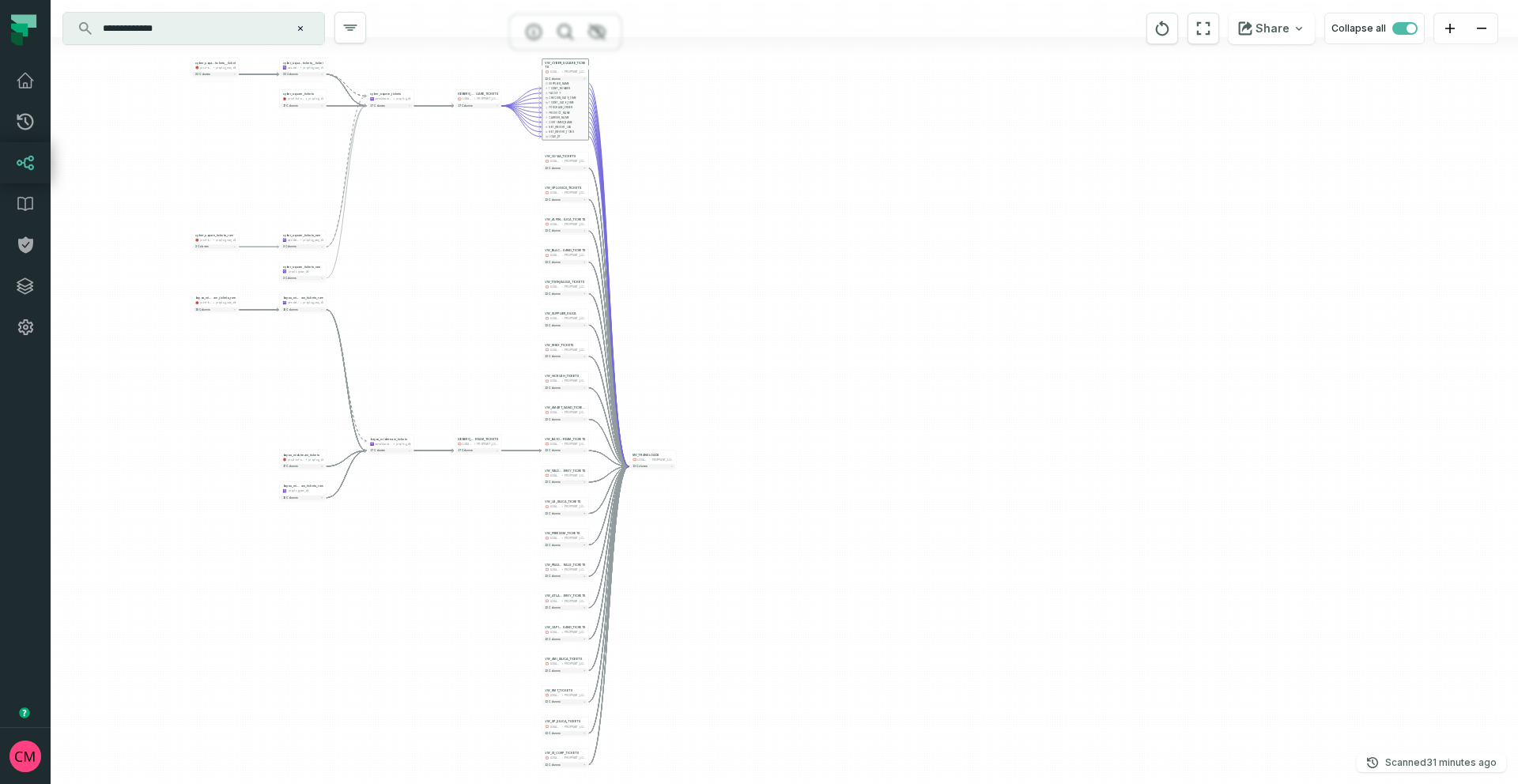
drag, startPoint x: 742, startPoint y: 613, endPoint x: 887, endPoint y: 385, distance: 270.2
click at [887, 385] on div "cyber_square_tickets_raw prod-bol-splychain-proplog-internal-raw proplog_raw_db…" at bounding box center [784, 392] width 1468 height 784
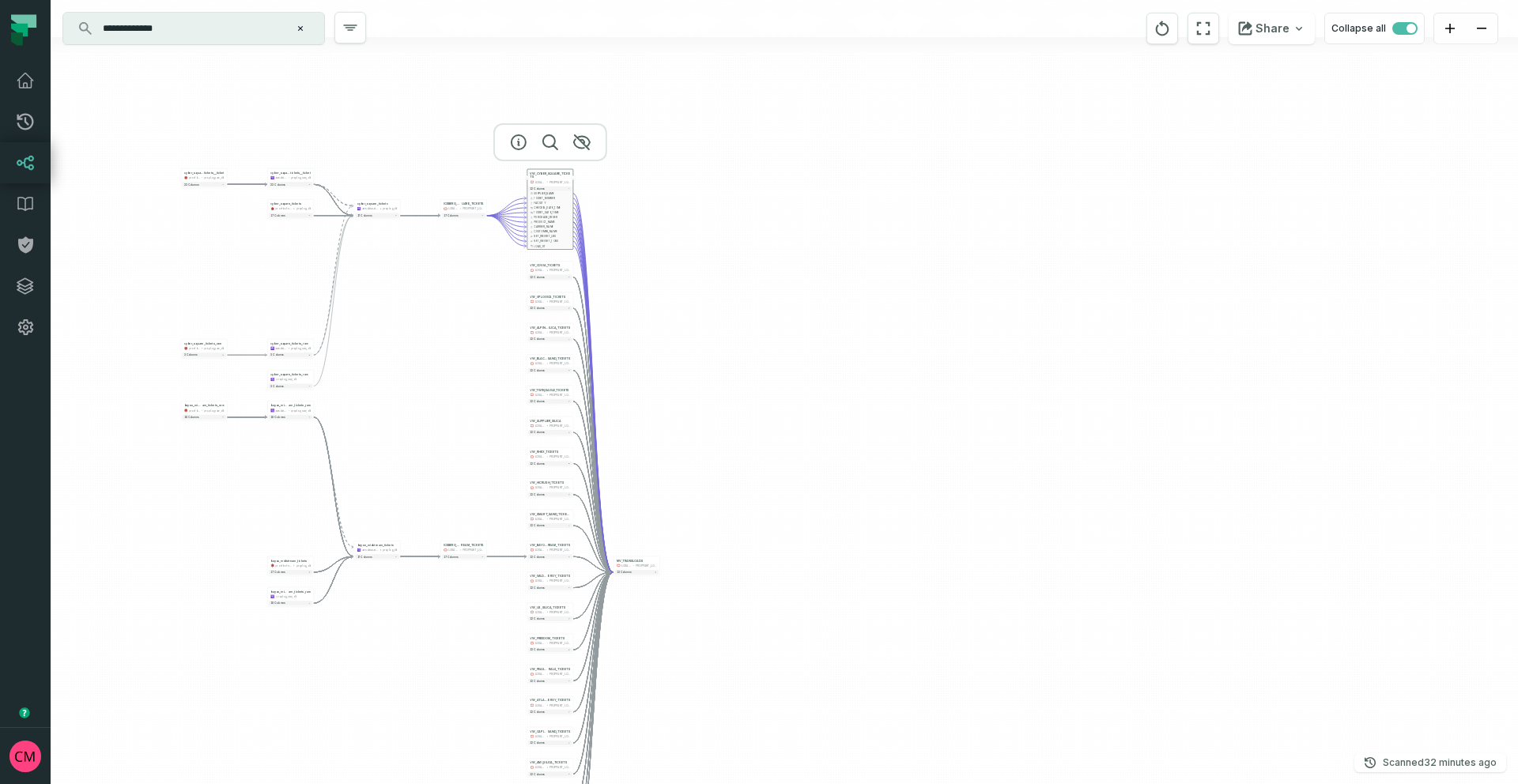
drag, startPoint x: 317, startPoint y: 621, endPoint x: 435, endPoint y: 633, distance: 118.6
click at [435, 633] on div "cyber_square_tickets_raw prod-bol-splychain-proplog-internal-raw proplog_raw_db…" at bounding box center [784, 392] width 1468 height 784
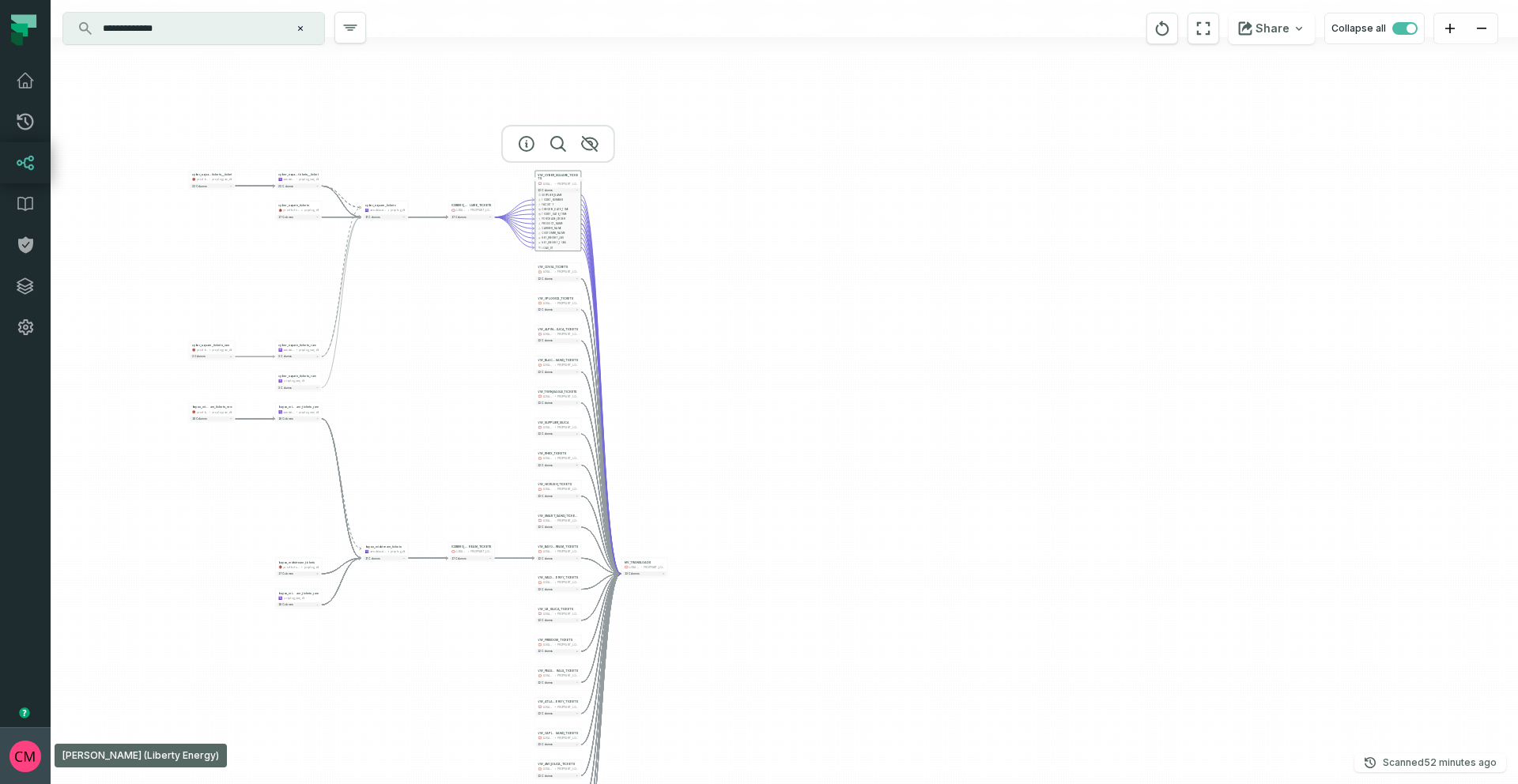
click at [31, 734] on button "[PERSON_NAME] (Liberty Energy) [EMAIL_ADDRESS][DOMAIN_NAME]" at bounding box center [25, 756] width 51 height 57
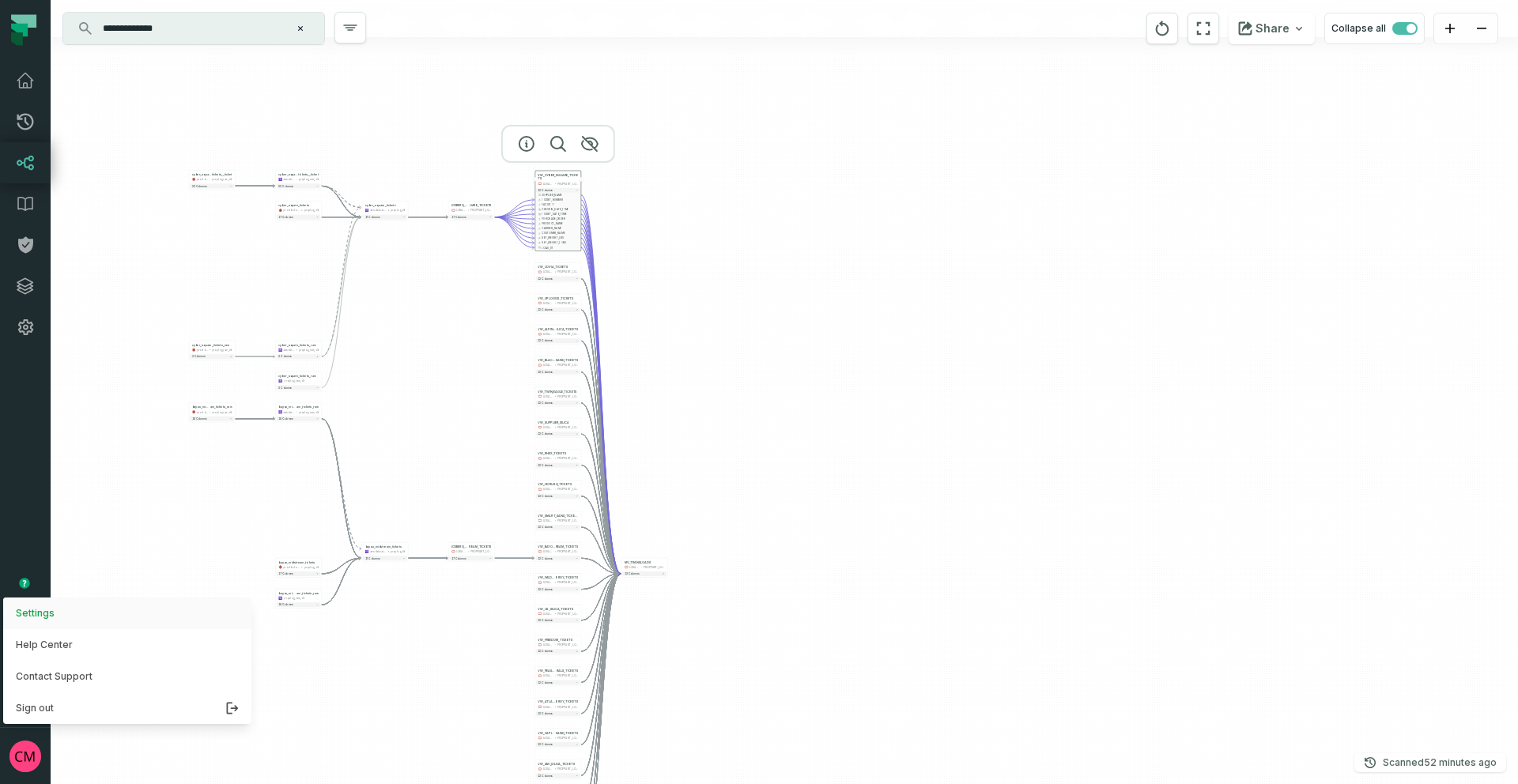
click at [62, 619] on button "Settings" at bounding box center [127, 614] width 248 height 32
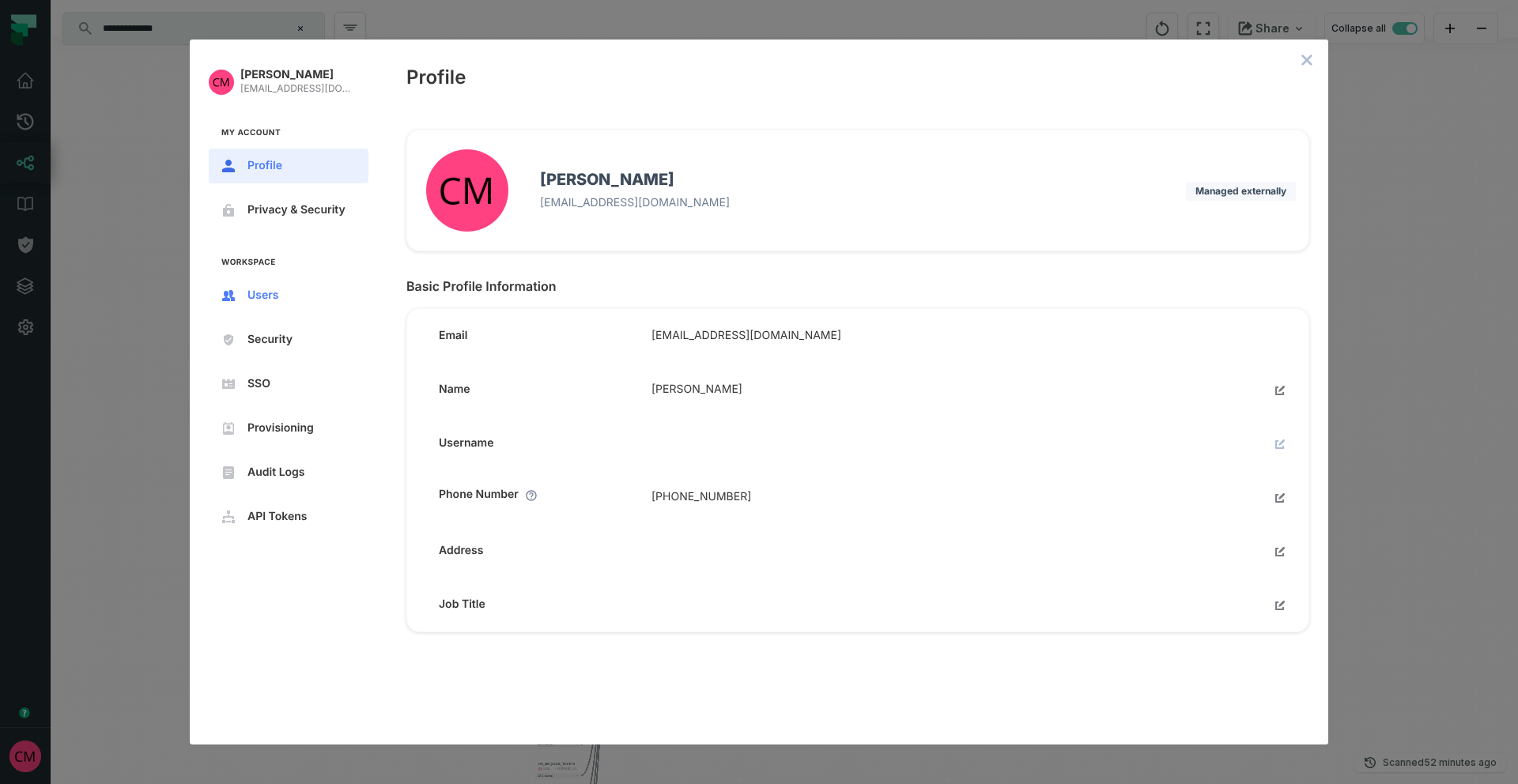
click at [292, 288] on button "Users" at bounding box center [289, 295] width 160 height 35
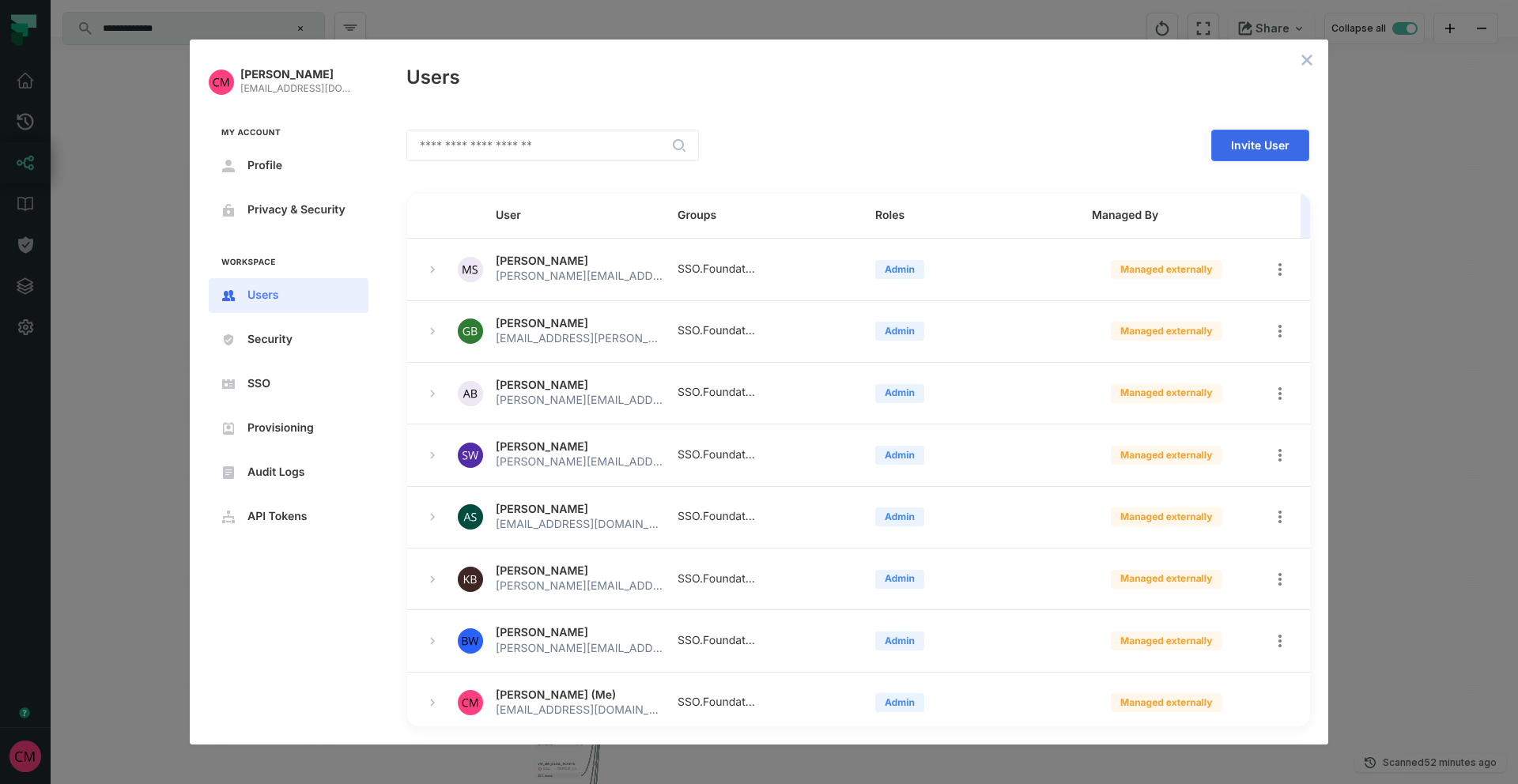
click at [0, 0] on span "Invite User" at bounding box center [0, 0] width 0 height 0
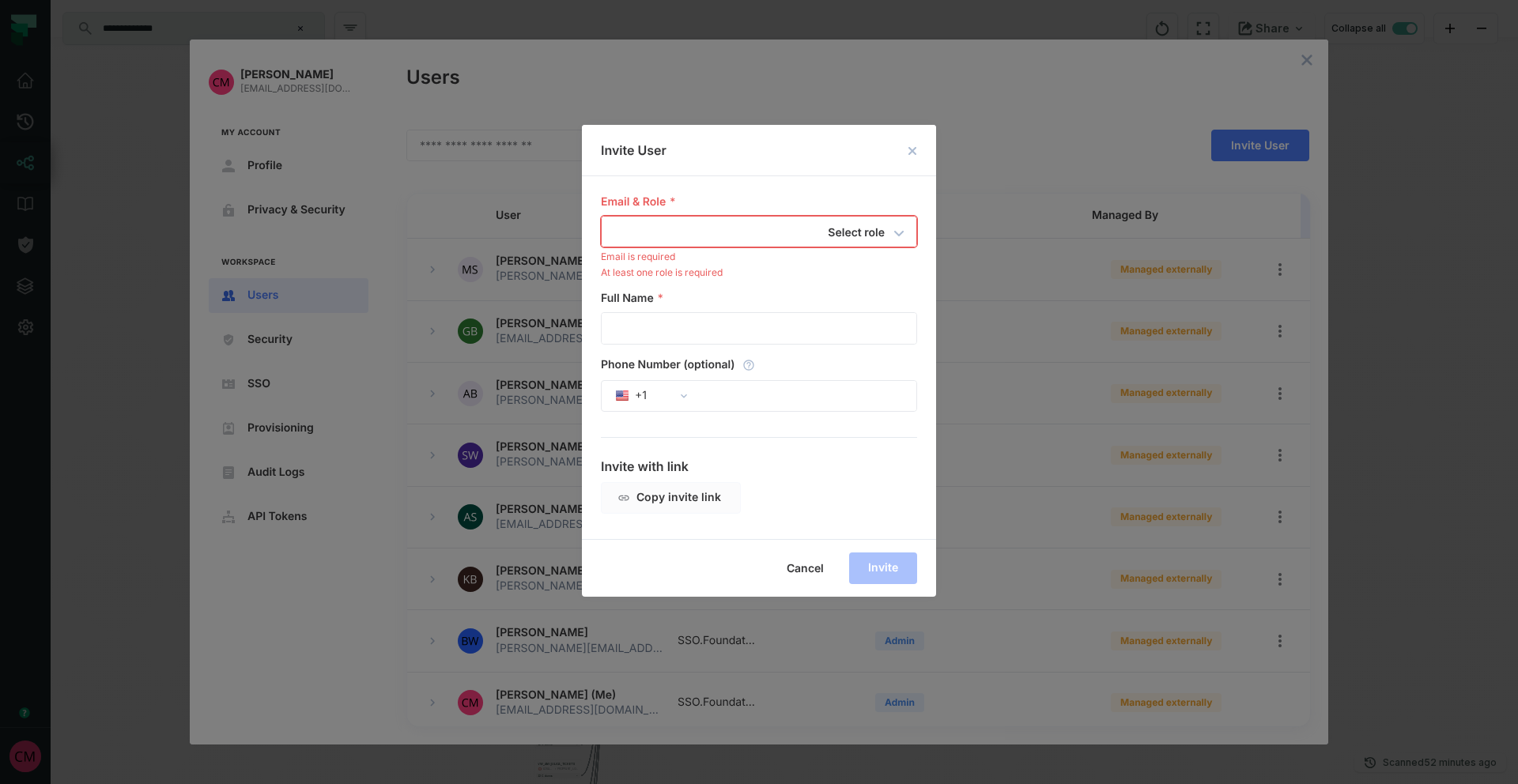
click at [629, 233] on input "email" at bounding box center [730, 231] width 257 height 30
paste input "**********"
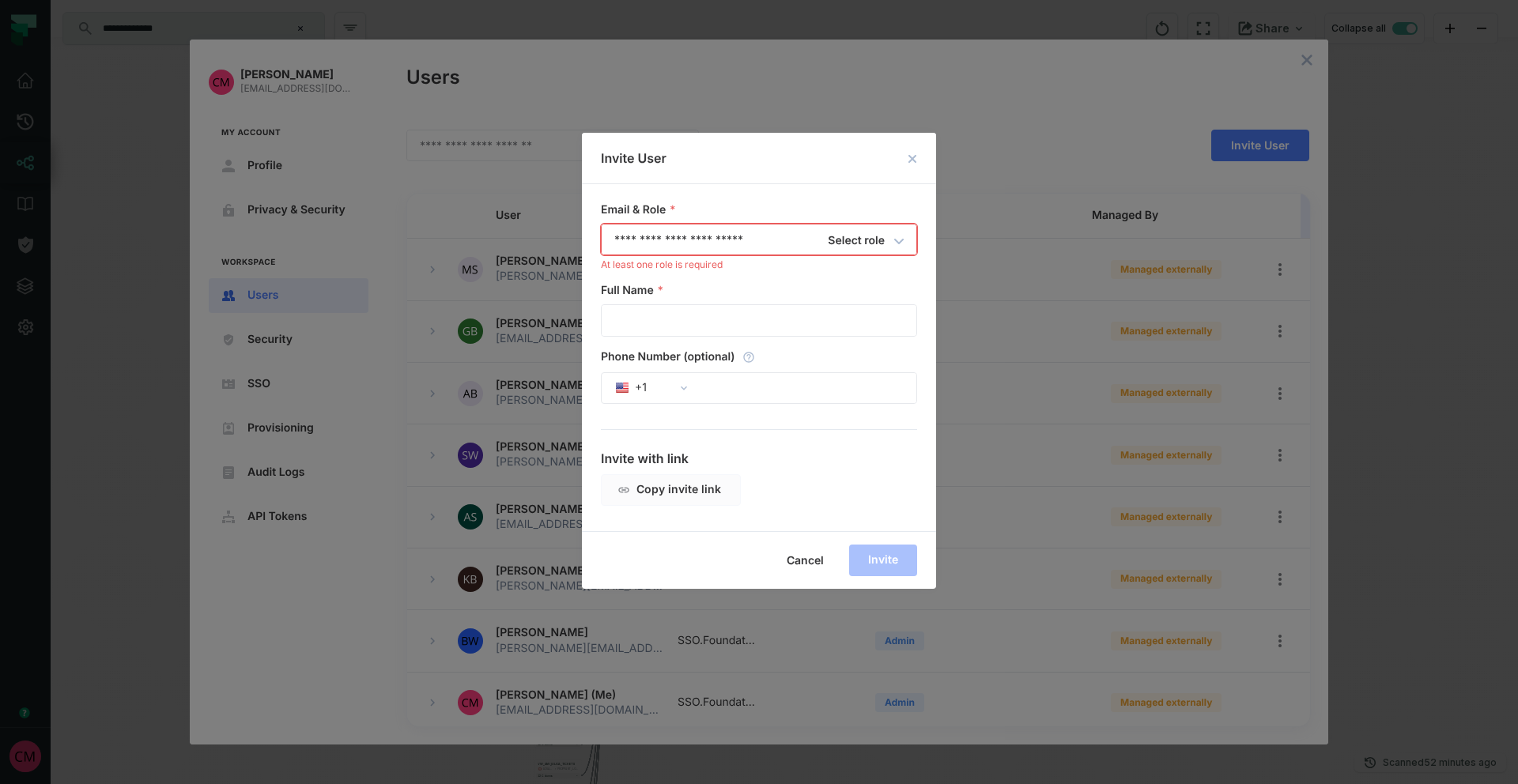
type input "**********"
click at [865, 244] on h6 "Select role" at bounding box center [856, 241] width 57 height 19
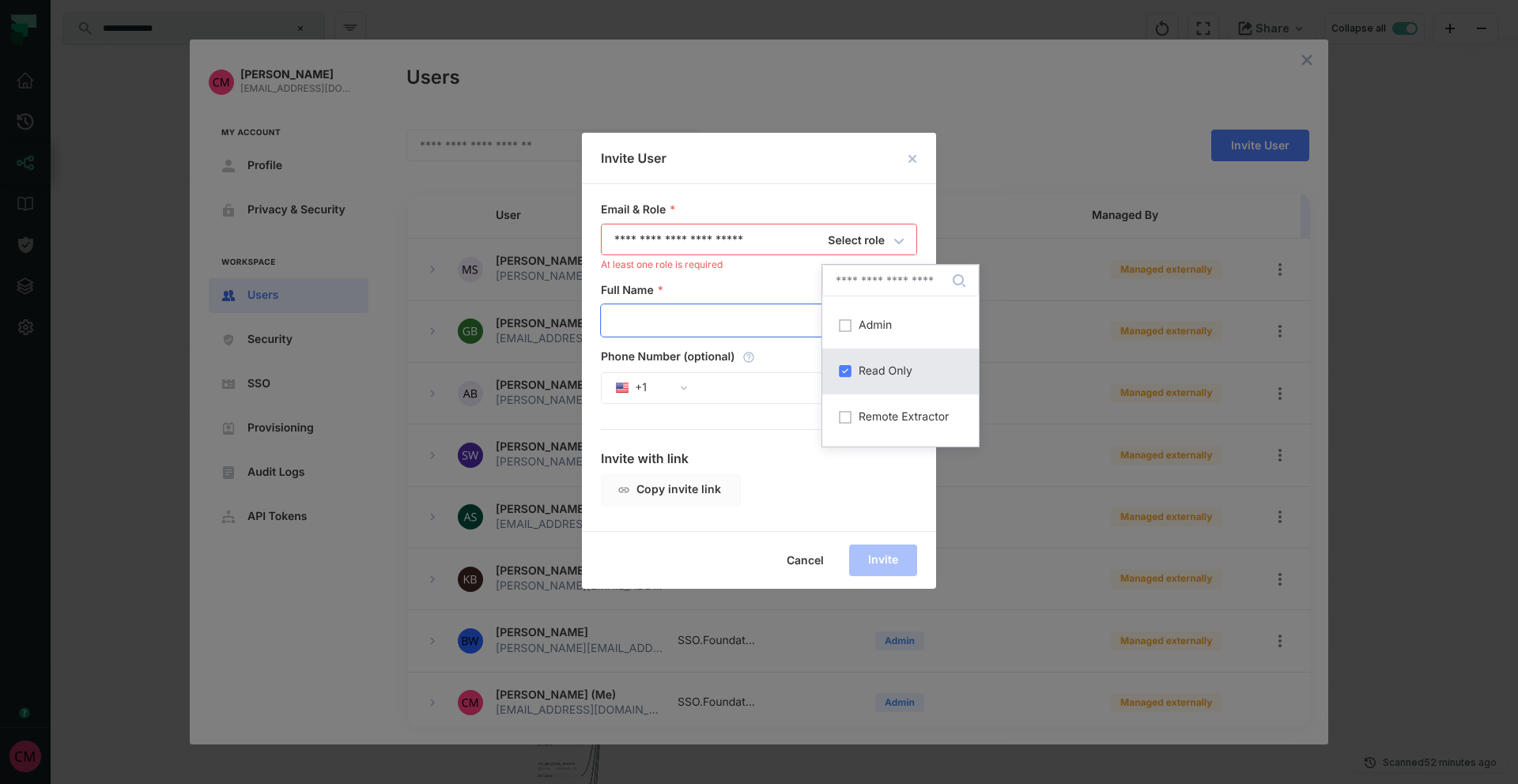
click at [672, 311] on input "Full Name" at bounding box center [759, 321] width 315 height 30
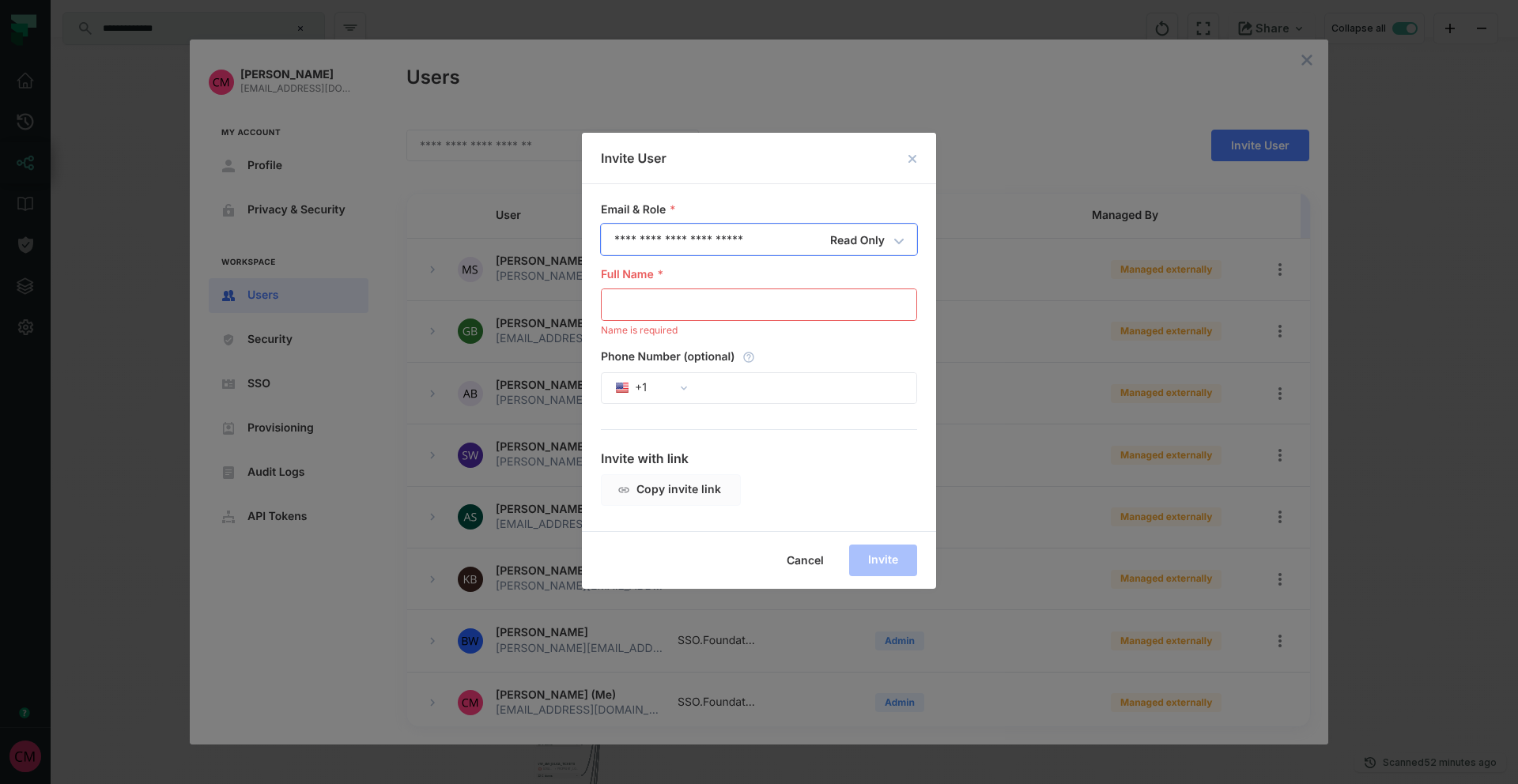
drag, startPoint x: 696, startPoint y: 247, endPoint x: 563, endPoint y: 245, distance: 133.0
click at [563, 245] on div "**********" at bounding box center [759, 392] width 1518 height 784
click at [652, 305] on input "Full Name" at bounding box center [759, 305] width 315 height 30
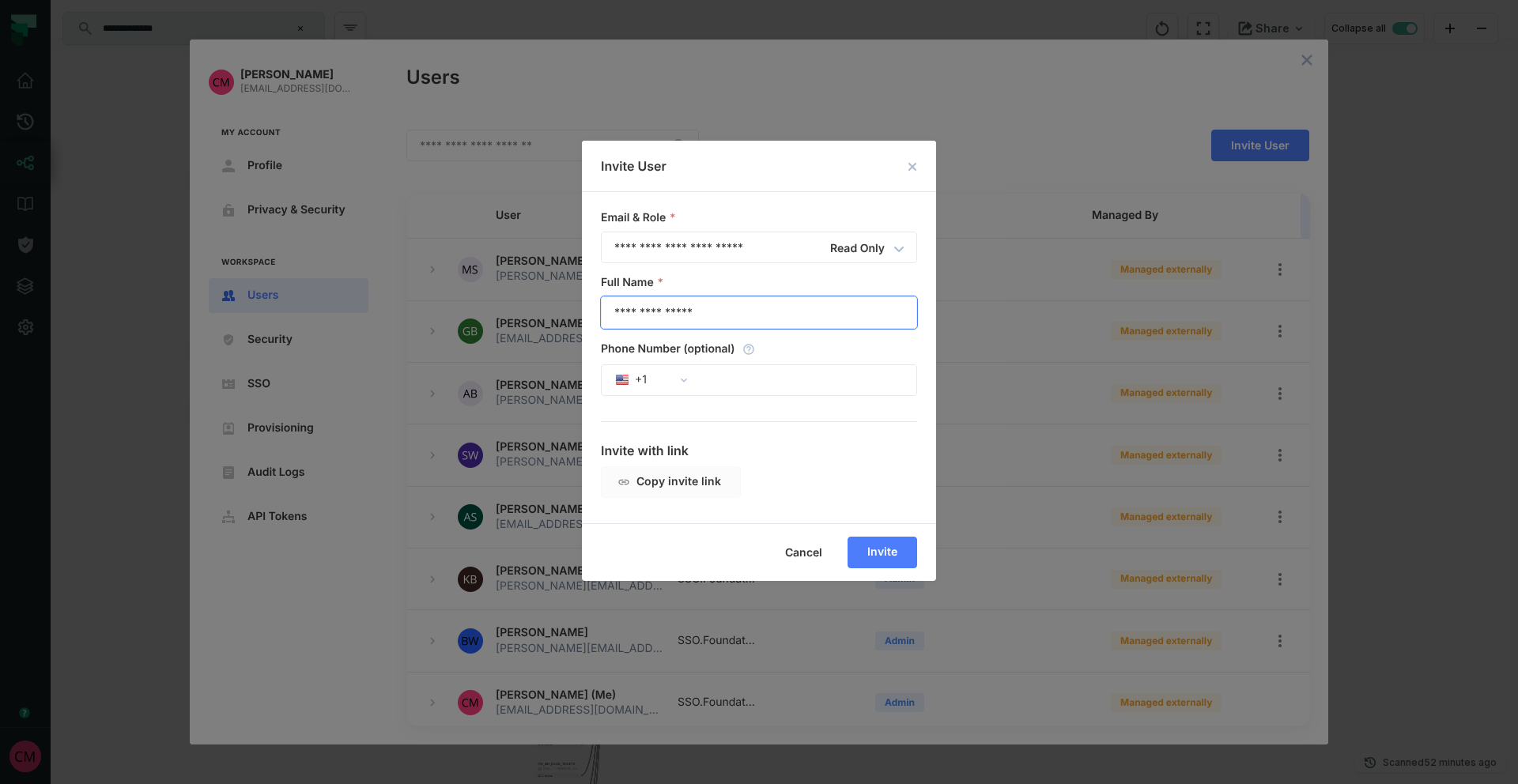
click at [650, 310] on input "**********" at bounding box center [759, 312] width 315 height 30
type input "**********"
click at [0, 0] on span "Copy invite link" at bounding box center [0, 0] width 0 height 0
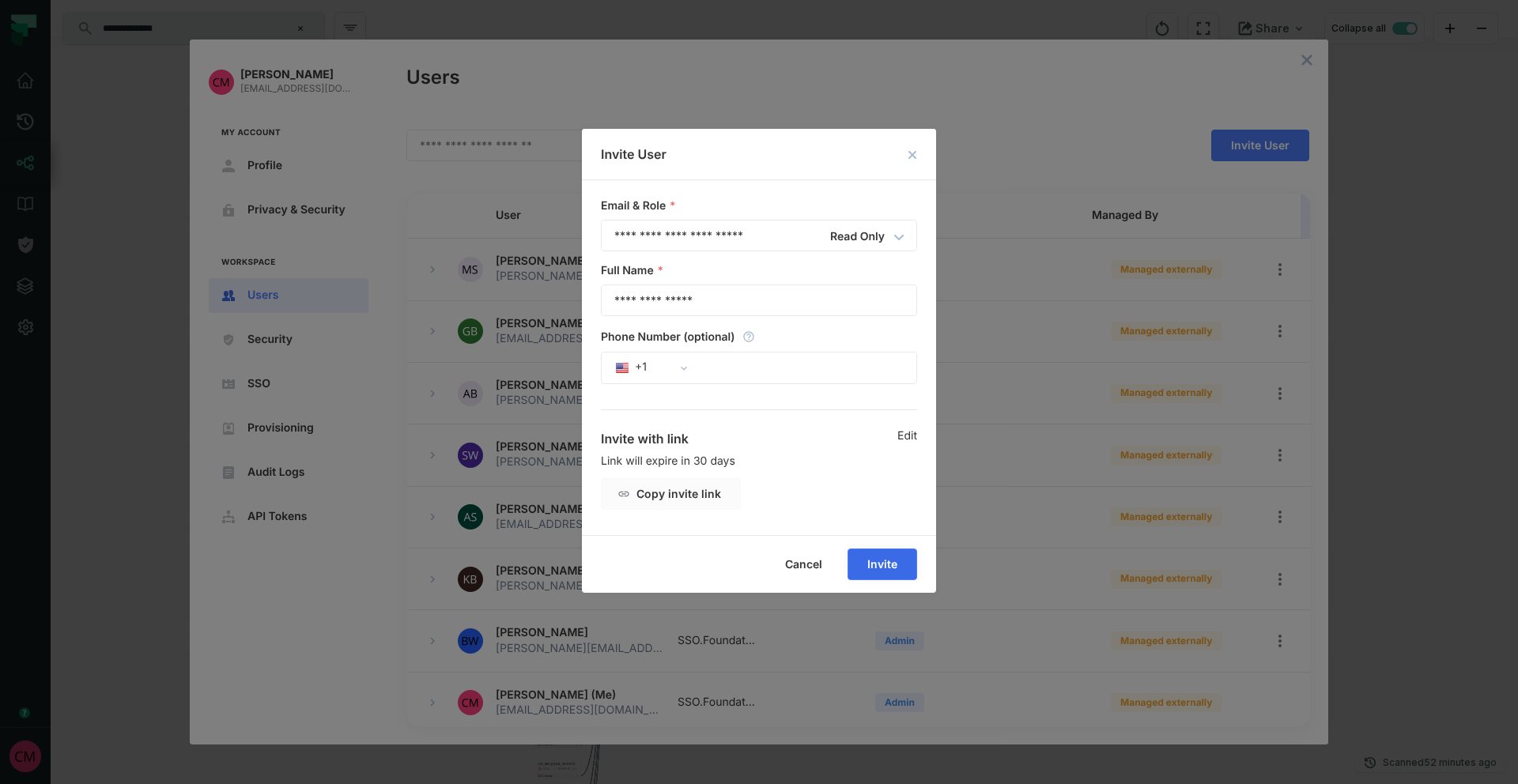
click at [891, 571] on button "Invite" at bounding box center [882, 565] width 70 height 32
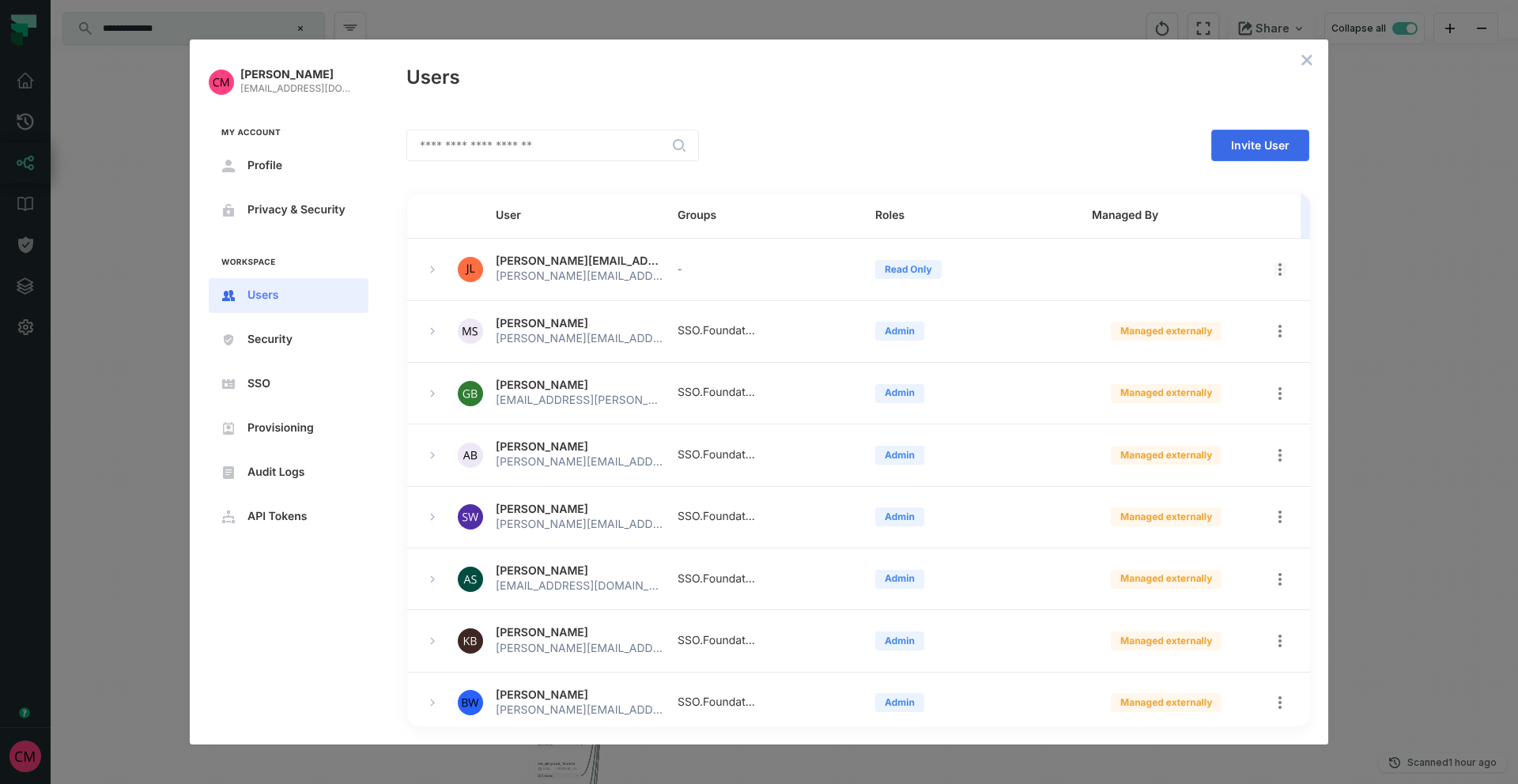
click at [1274, 271] on icon "open options" at bounding box center [1280, 269] width 12 height 12
click at [1269, 270] on div at bounding box center [759, 392] width 1518 height 784
click at [1279, 330] on icon "open options" at bounding box center [1280, 331] width 3 height 12
click at [1272, 330] on div at bounding box center [759, 392] width 1518 height 784
click at [1279, 273] on icon "open options" at bounding box center [1280, 269] width 3 height 12
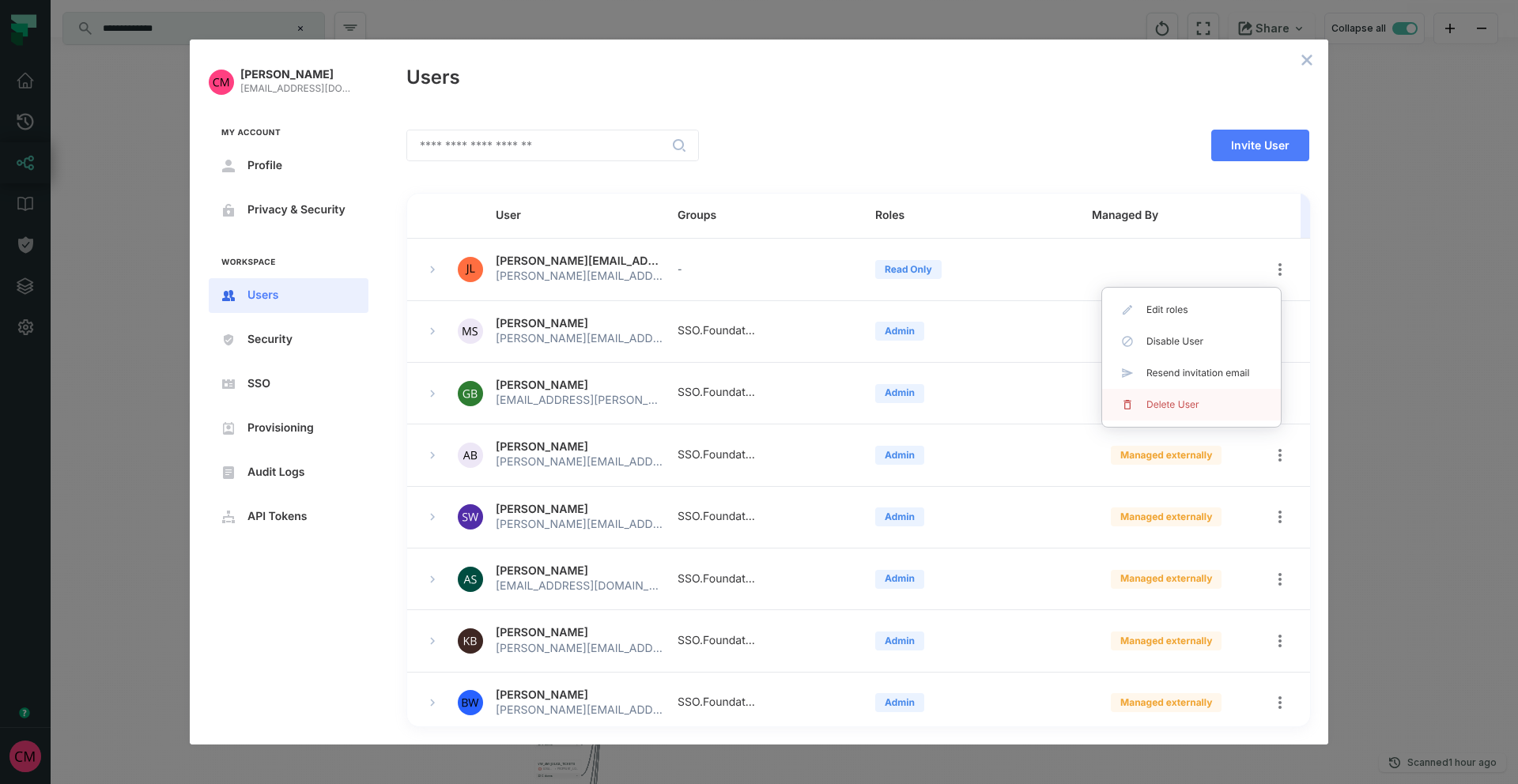
click at [1201, 405] on span "Delete User" at bounding box center [1197, 404] width 103 height 12
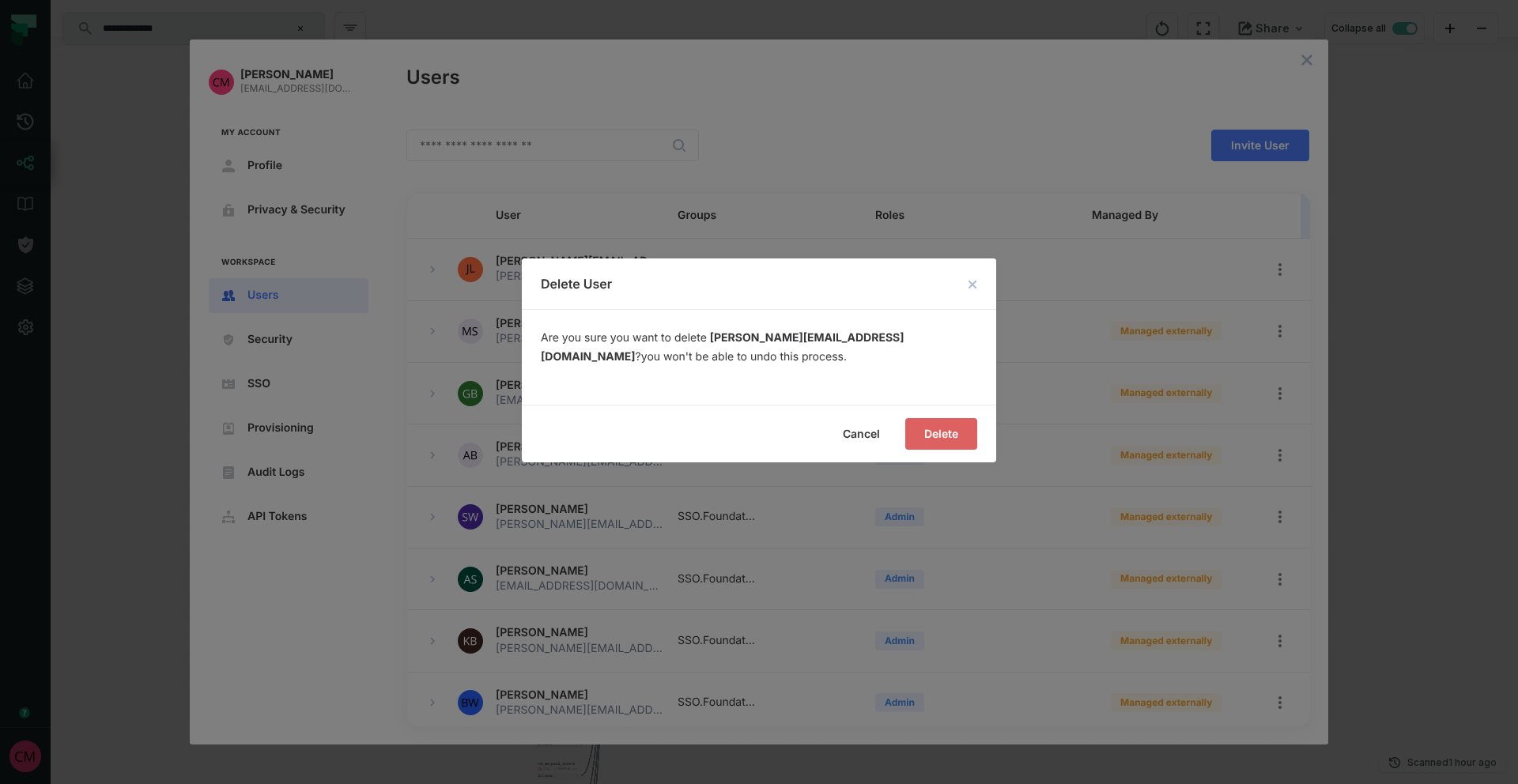
click at [0, 0] on span "Delete" at bounding box center [0, 0] width 0 height 0
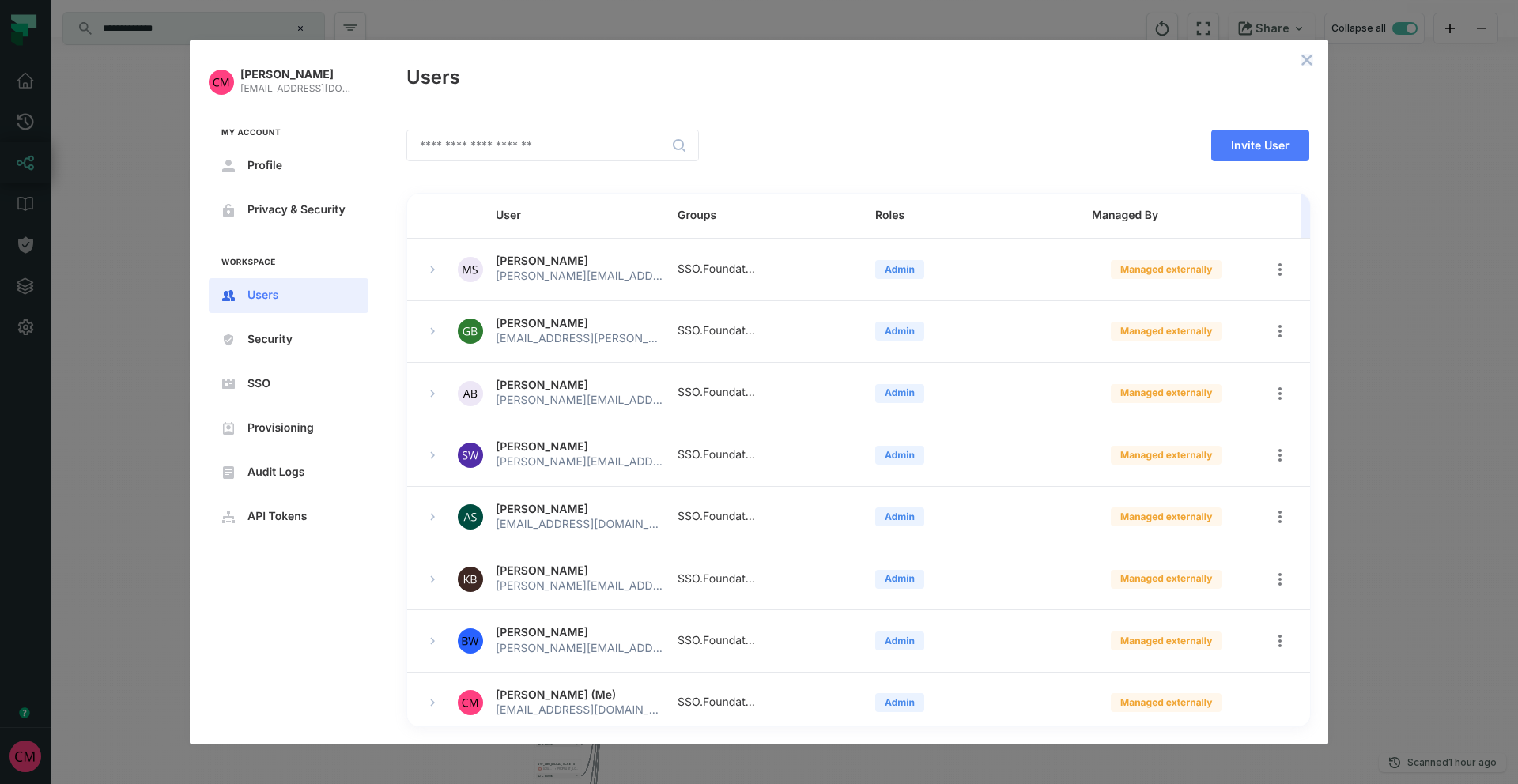
click at [1305, 61] on icon "close admin-box" at bounding box center [1307, 60] width 10 height 10
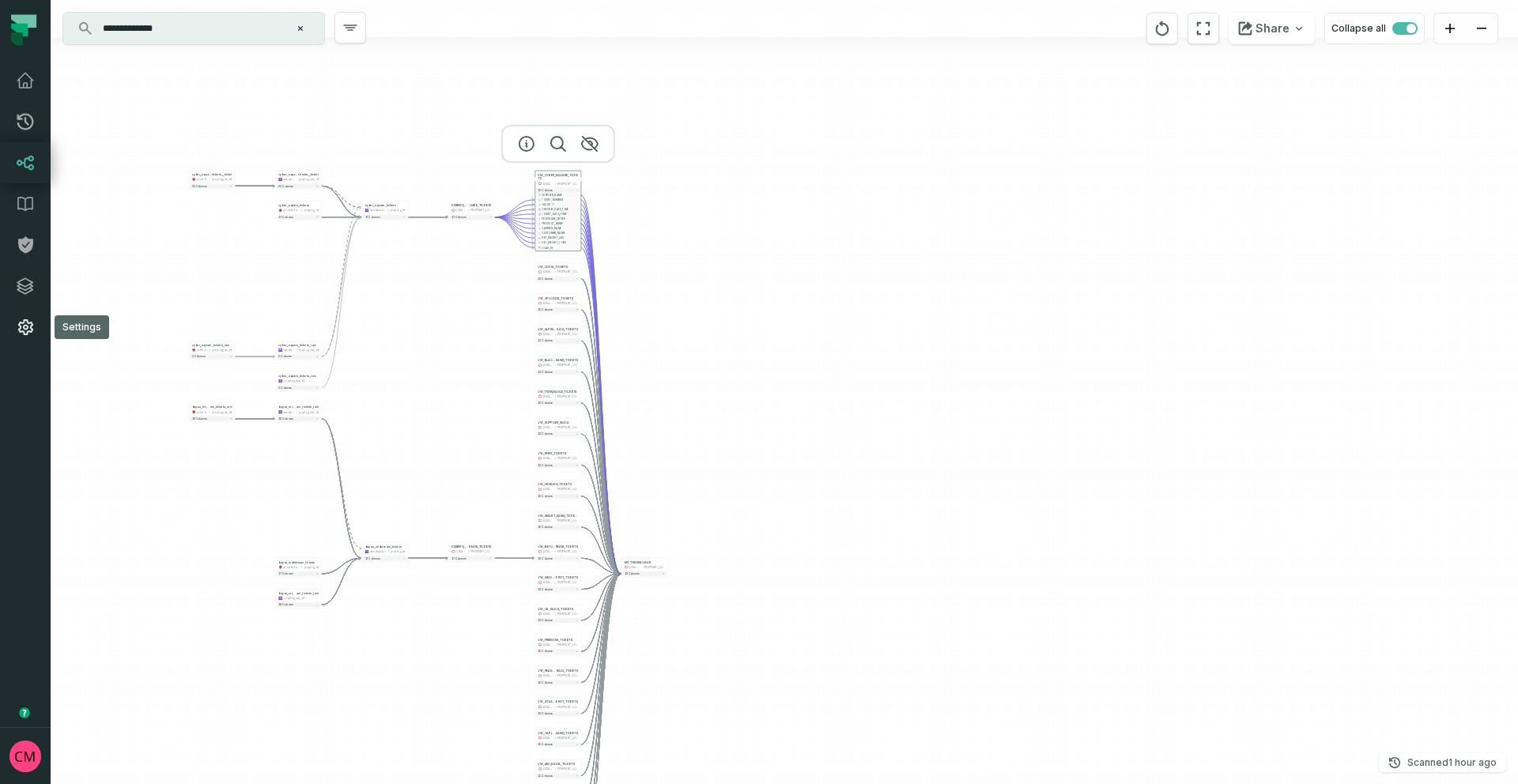
click at [17, 327] on icon at bounding box center [25, 327] width 19 height 19
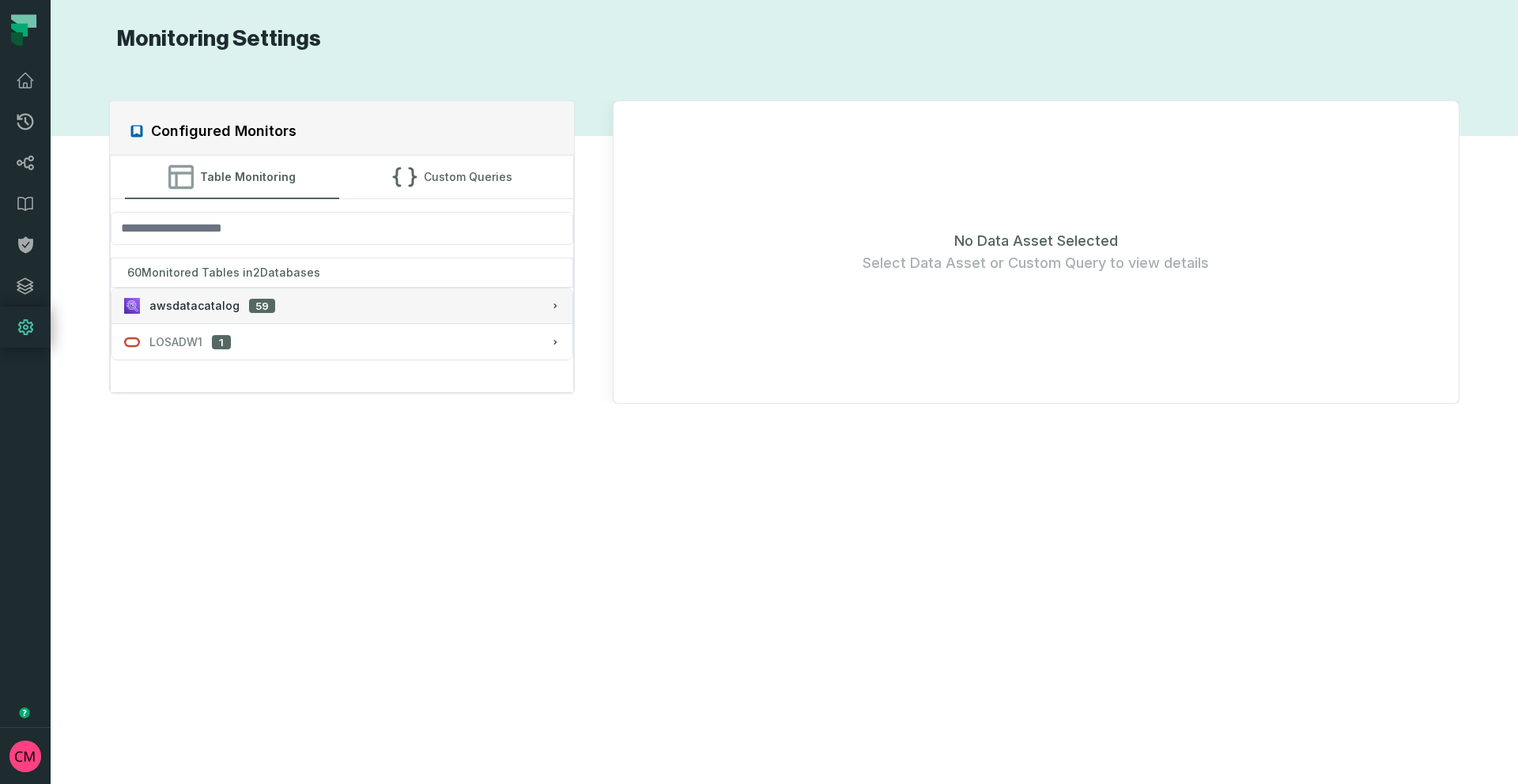
click at [191, 311] on span "awsdatacatalog" at bounding box center [195, 306] width 90 height 16
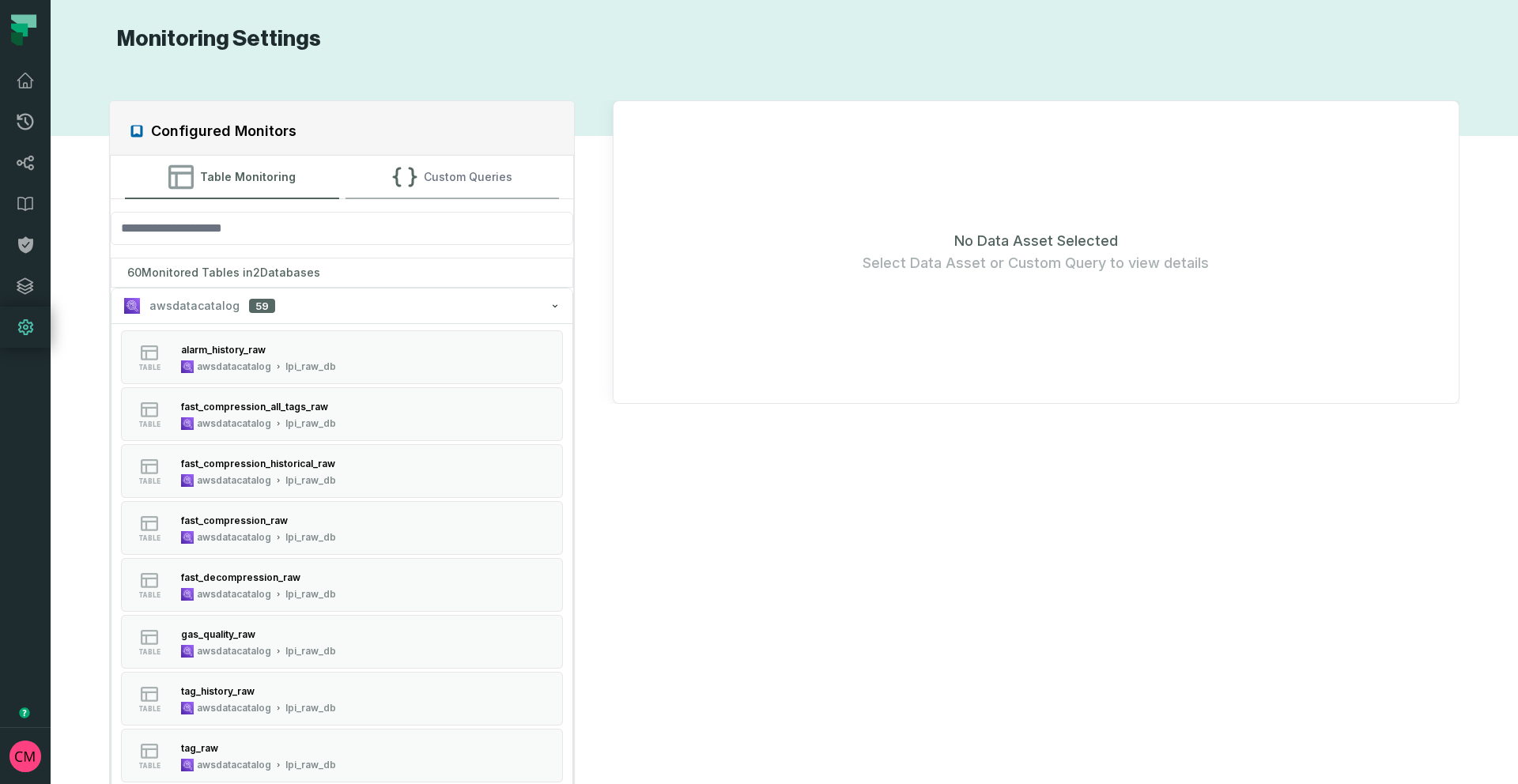
click at [438, 181] on button "Custom Queries" at bounding box center [451, 177] width 213 height 42
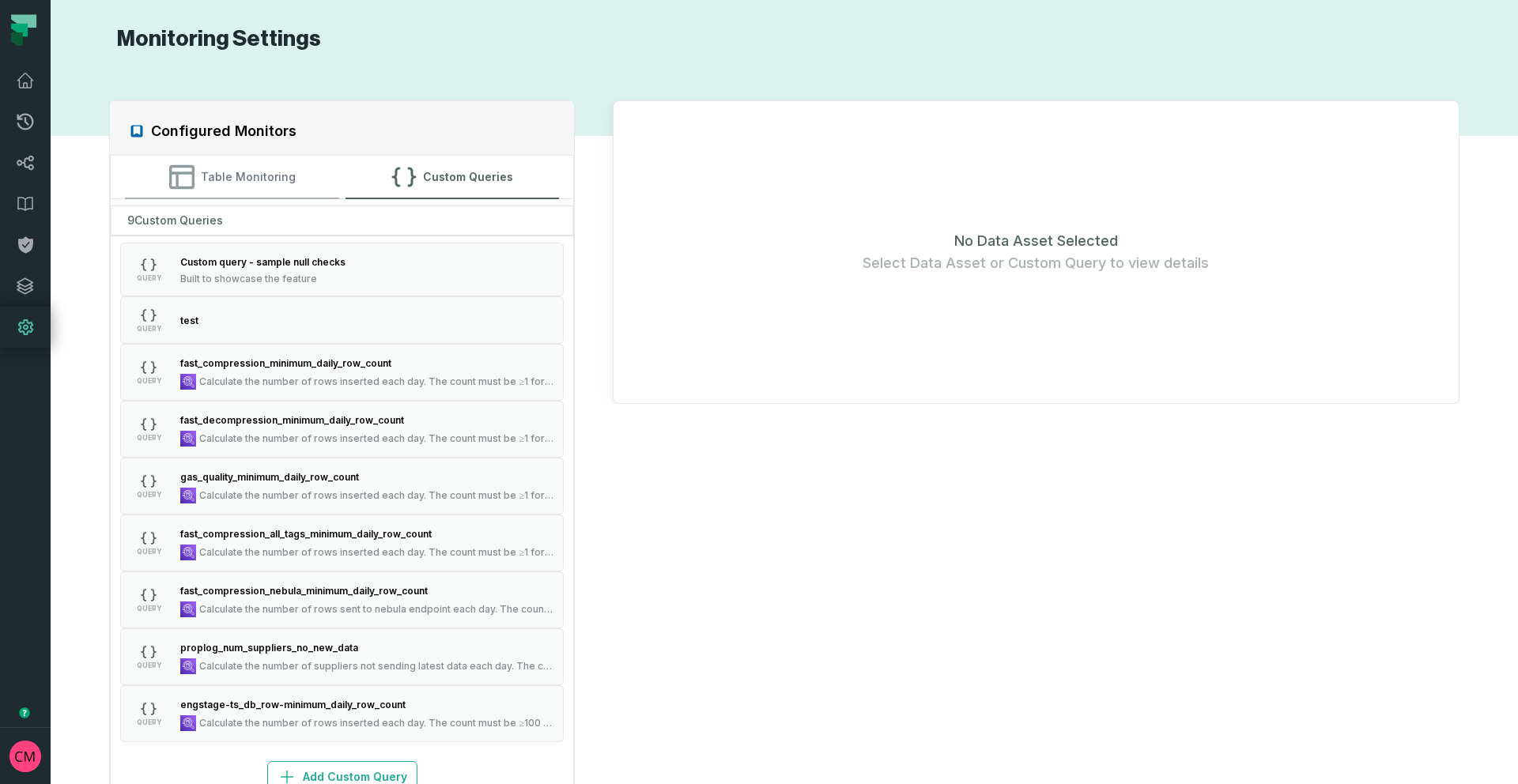
click at [251, 181] on button "Table Monitoring" at bounding box center [231, 177] width 213 height 42
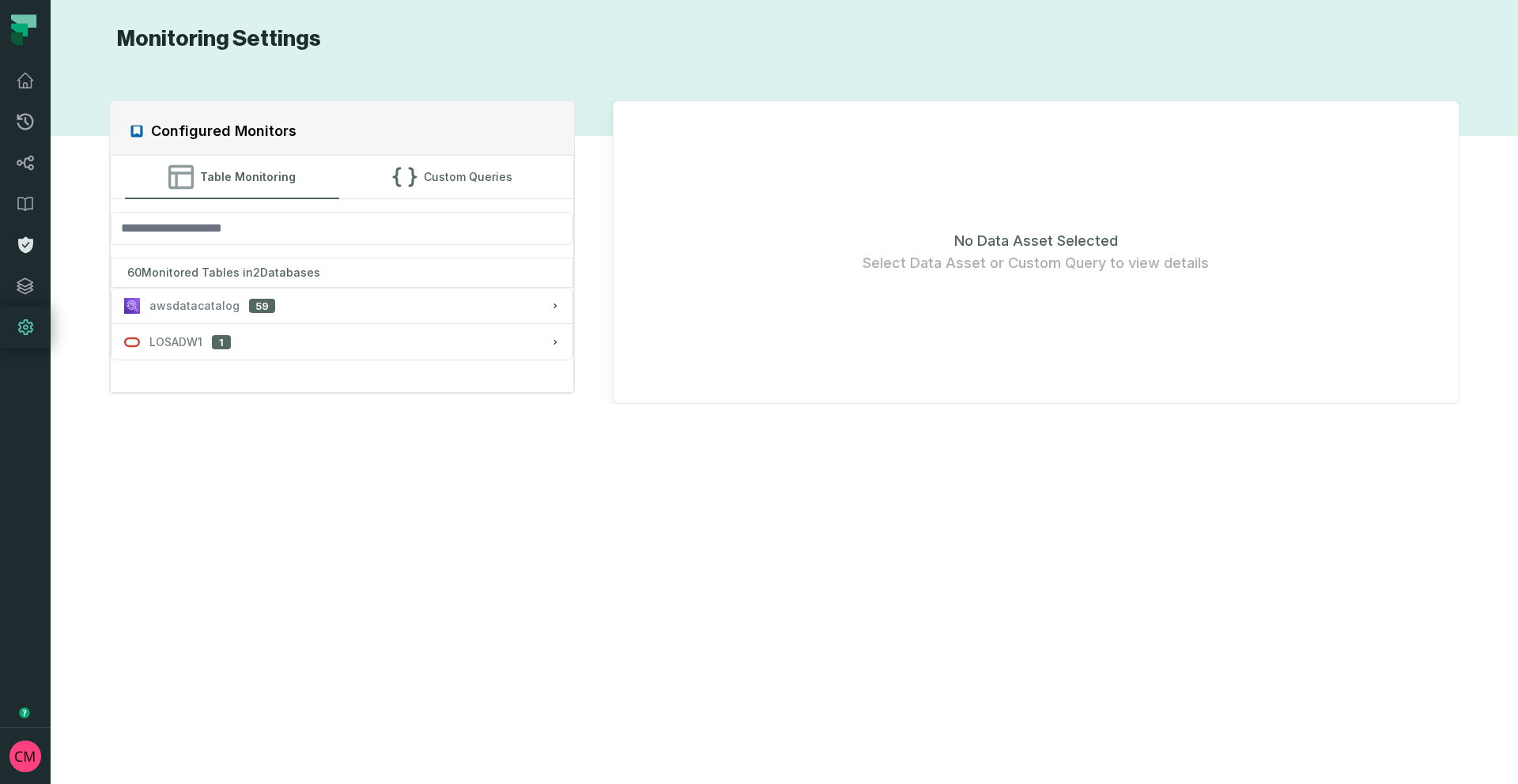
click at [23, 247] on icon at bounding box center [25, 245] width 15 height 17
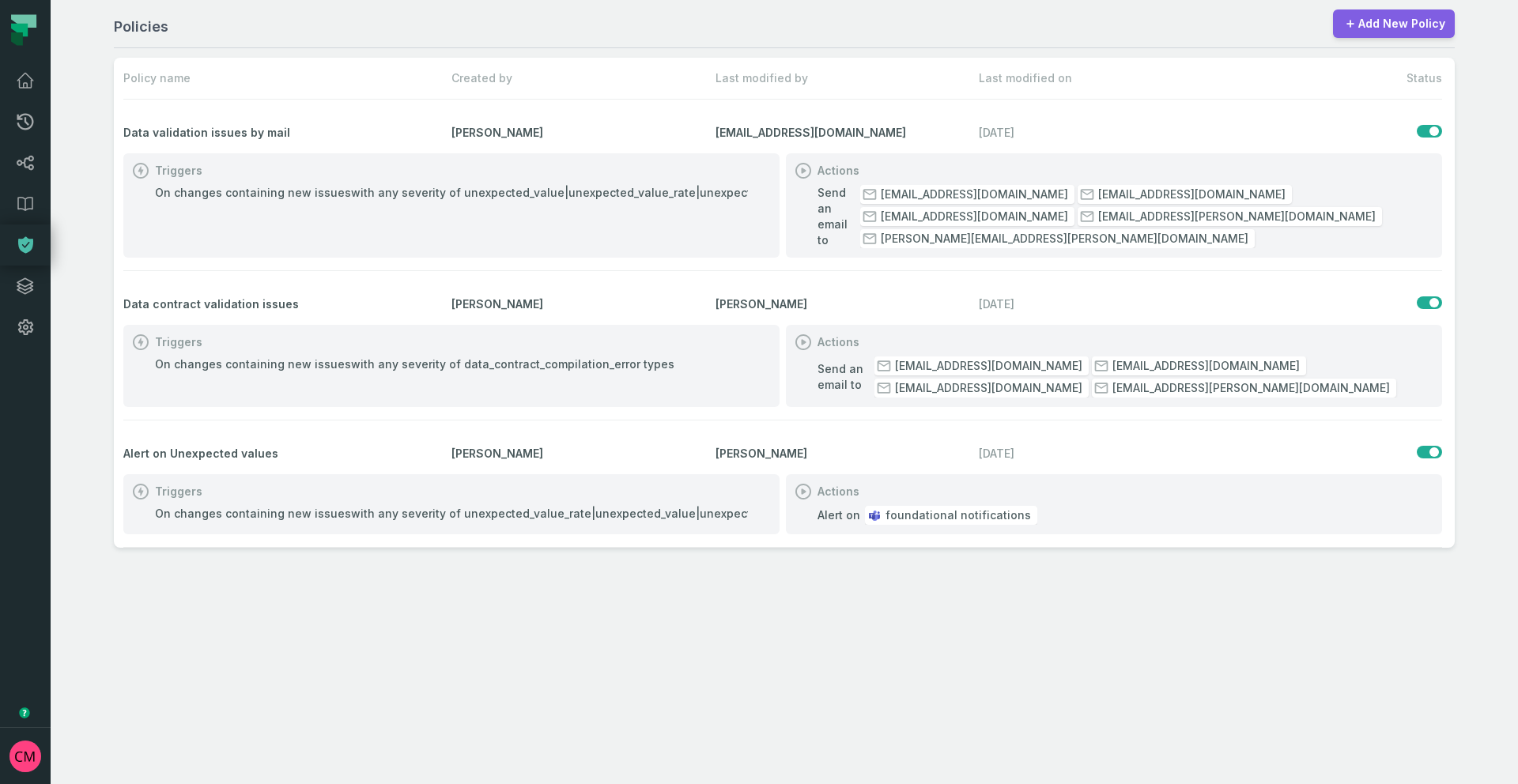
click at [1396, 29] on link "Add New Policy" at bounding box center [1394, 24] width 121 height 28
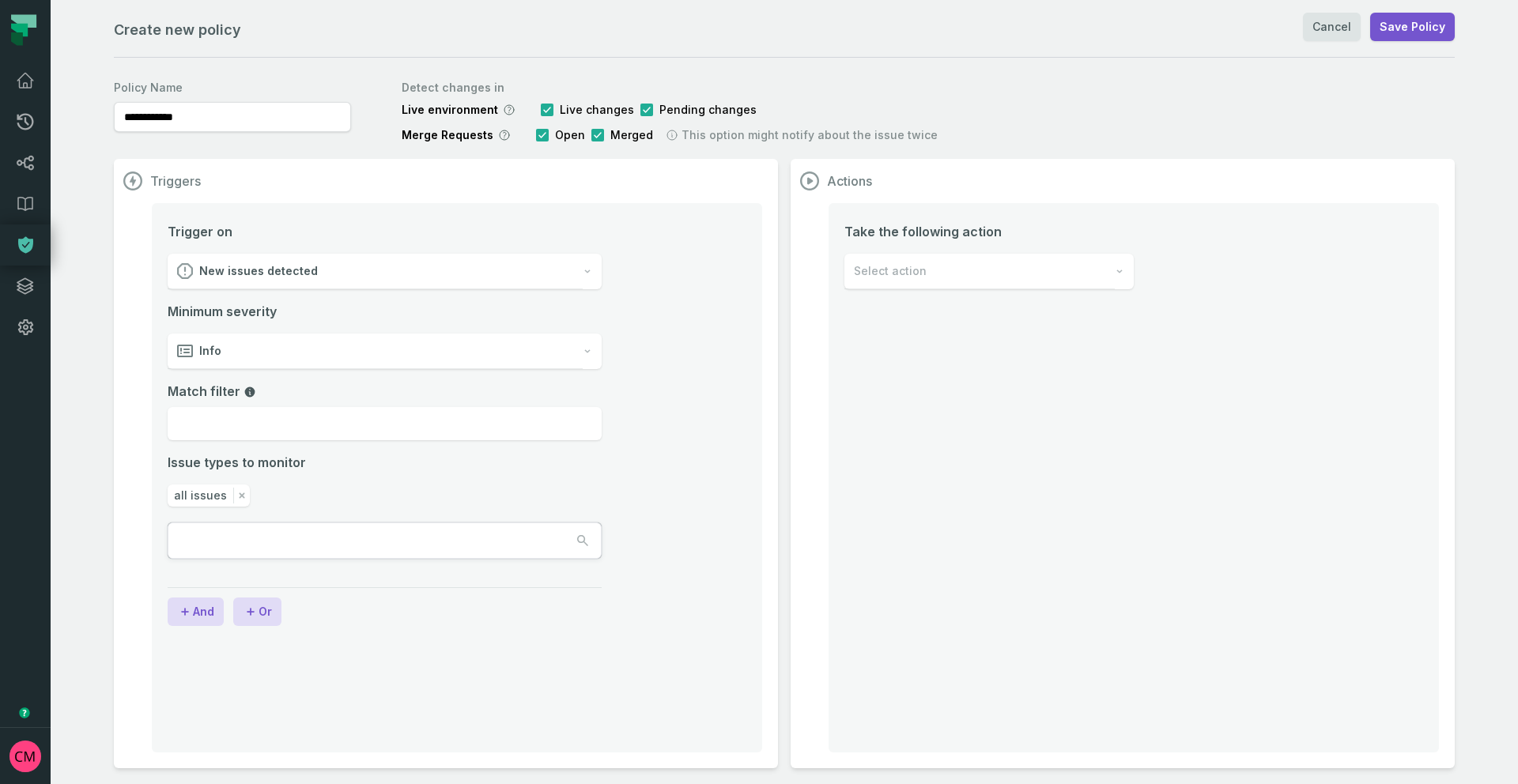
click at [404, 277] on div "New issues detected" at bounding box center [374, 272] width 415 height 36
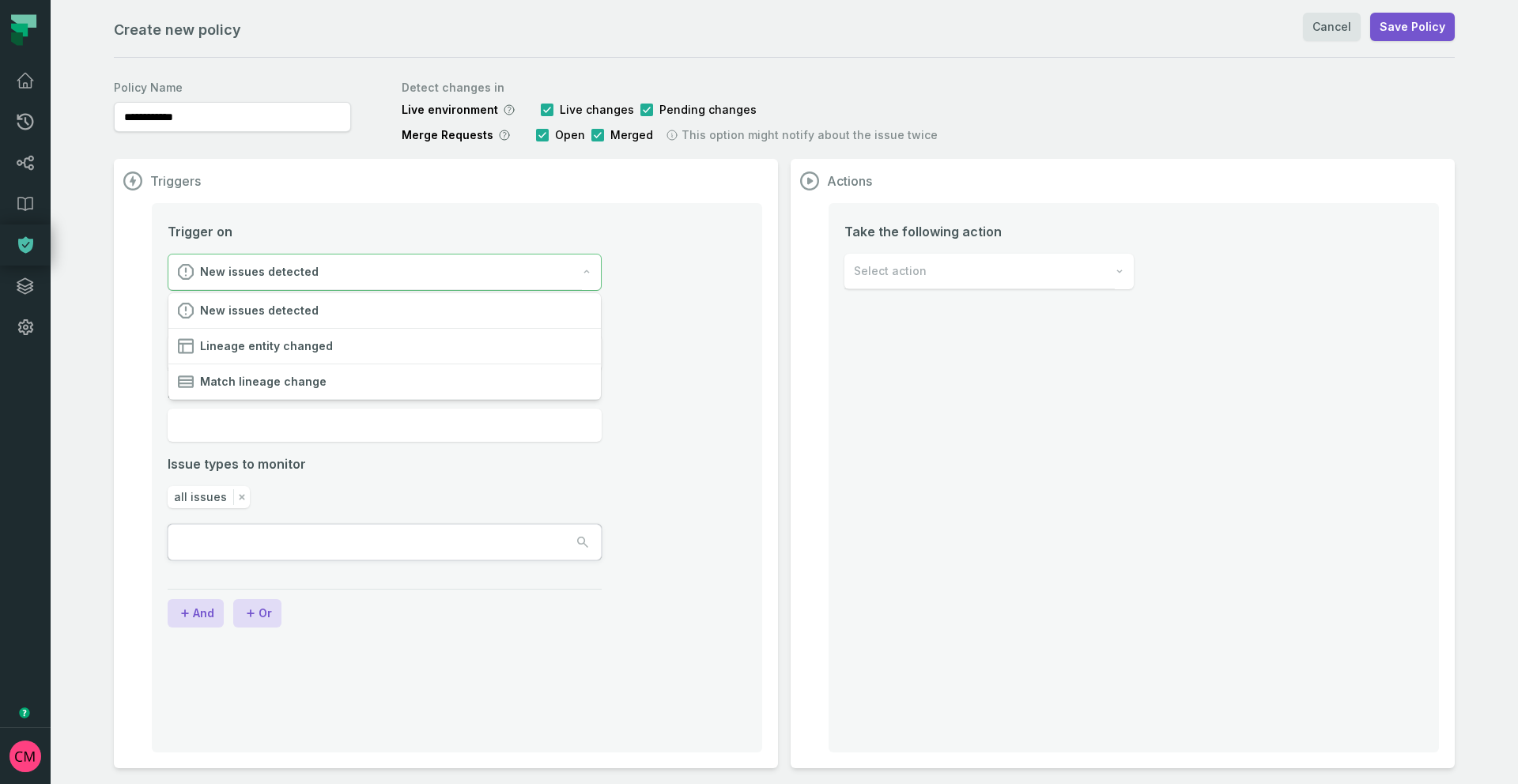
click at [366, 272] on div "New issues detected" at bounding box center [375, 273] width 414 height 36
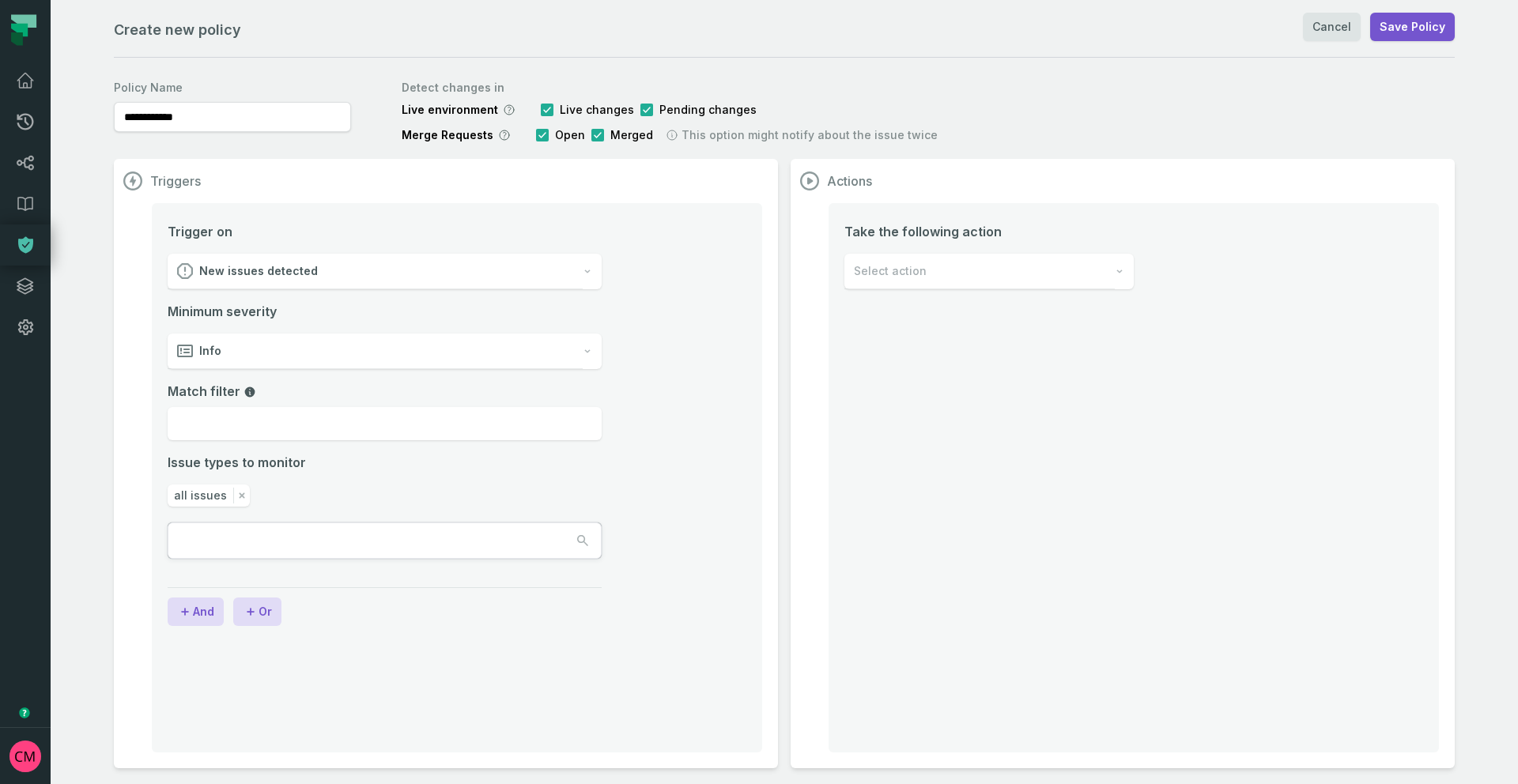
click at [322, 350] on div "Info" at bounding box center [374, 352] width 415 height 36
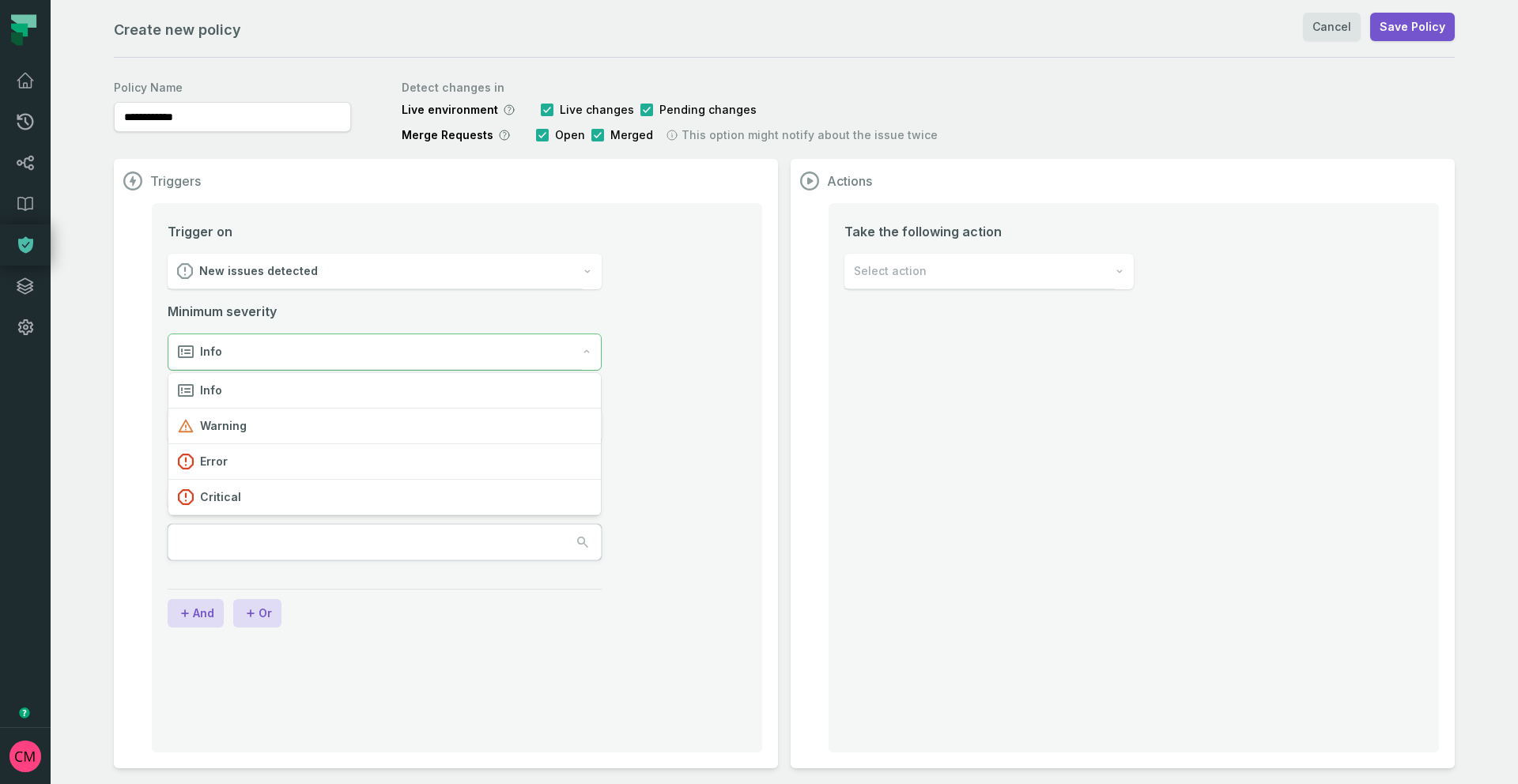
click at [334, 352] on div "Info" at bounding box center [375, 353] width 414 height 36
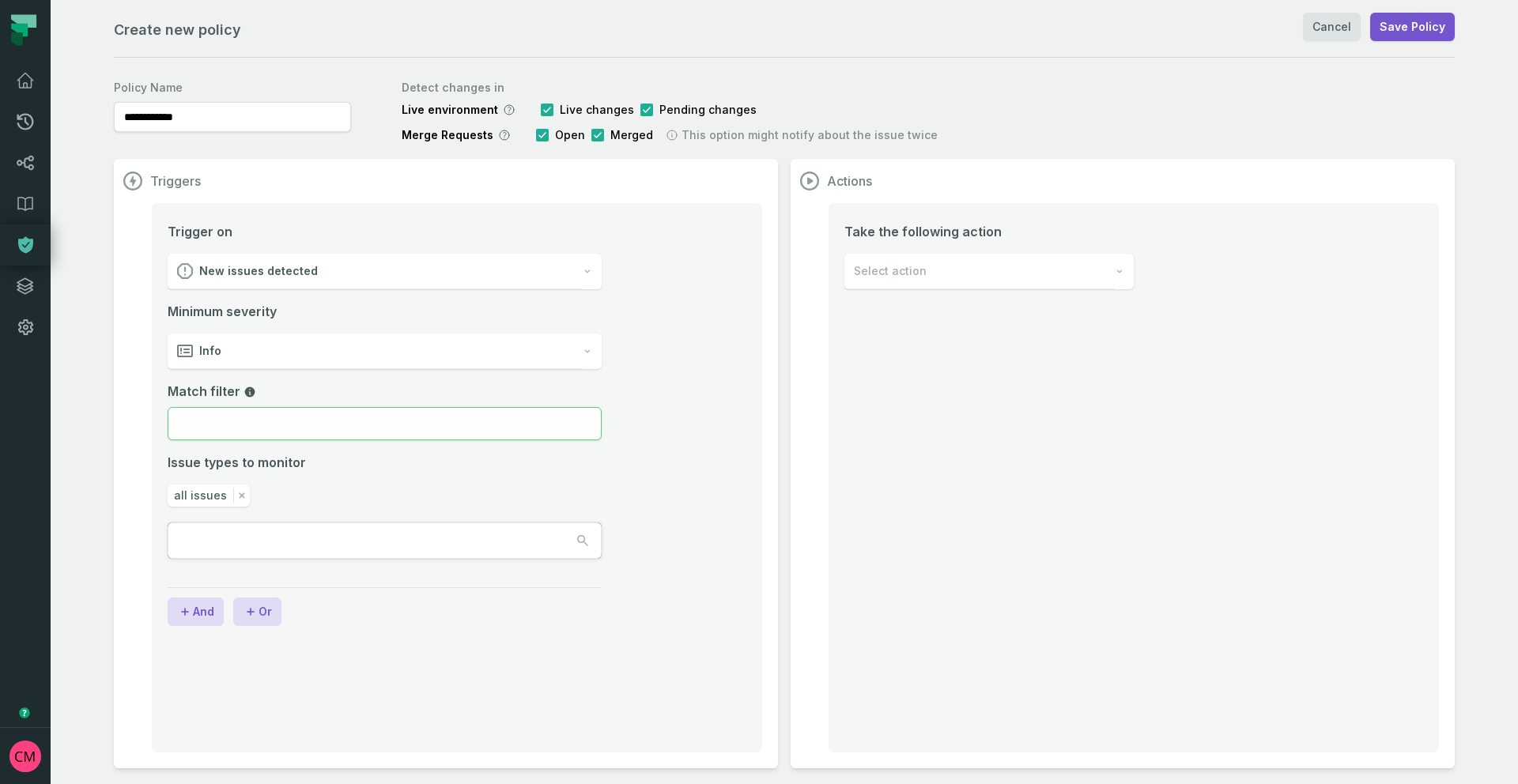
click at [304, 428] on input "Match filter" at bounding box center [385, 423] width 435 height 33
click at [367, 389] on label "Match filter" at bounding box center [385, 391] width 435 height 19
click at [367, 407] on input "Match filter" at bounding box center [385, 423] width 435 height 33
click at [938, 271] on div "Select action" at bounding box center [980, 272] width 271 height 36
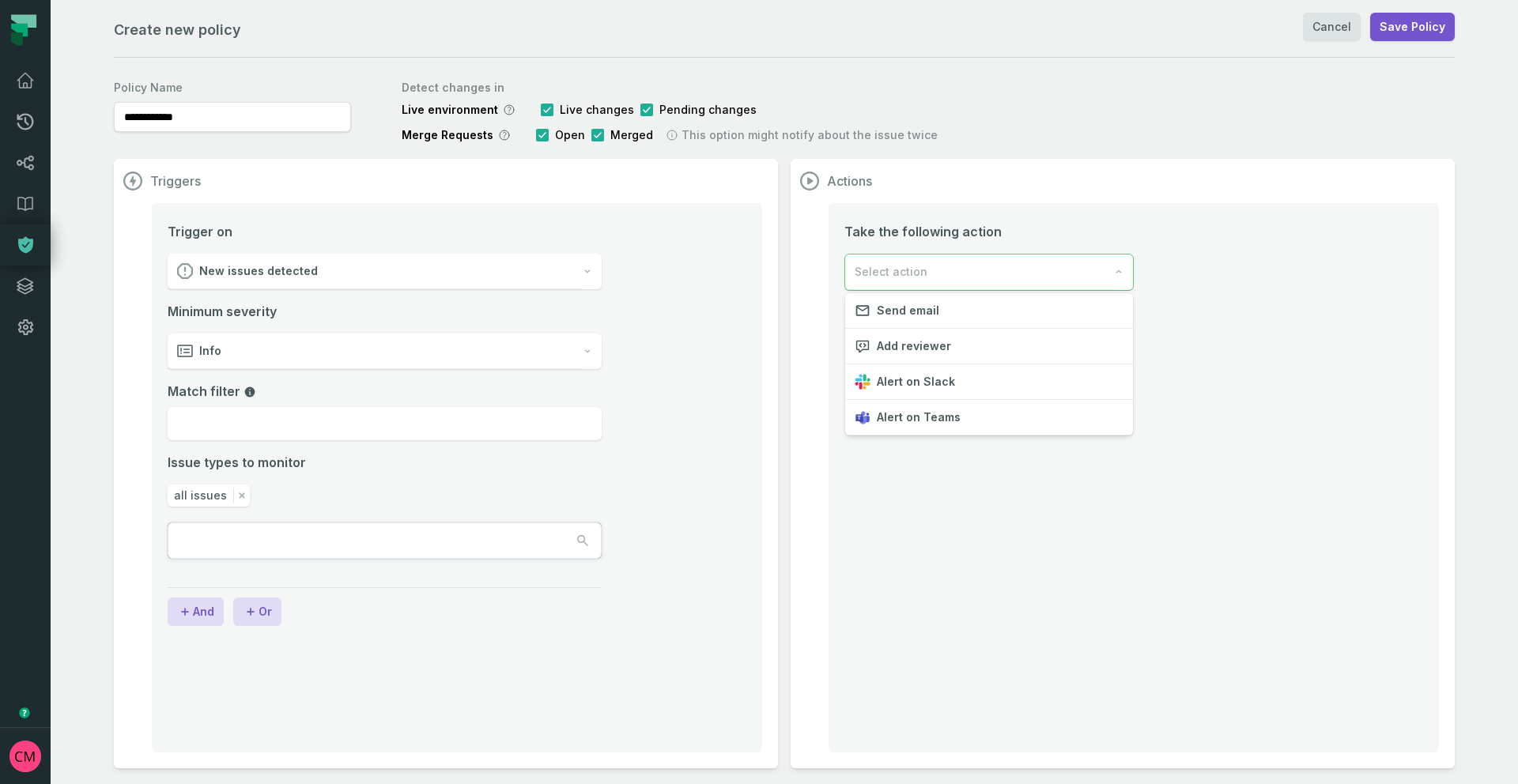
click at [938, 271] on div "Select action" at bounding box center [980, 273] width 269 height 36
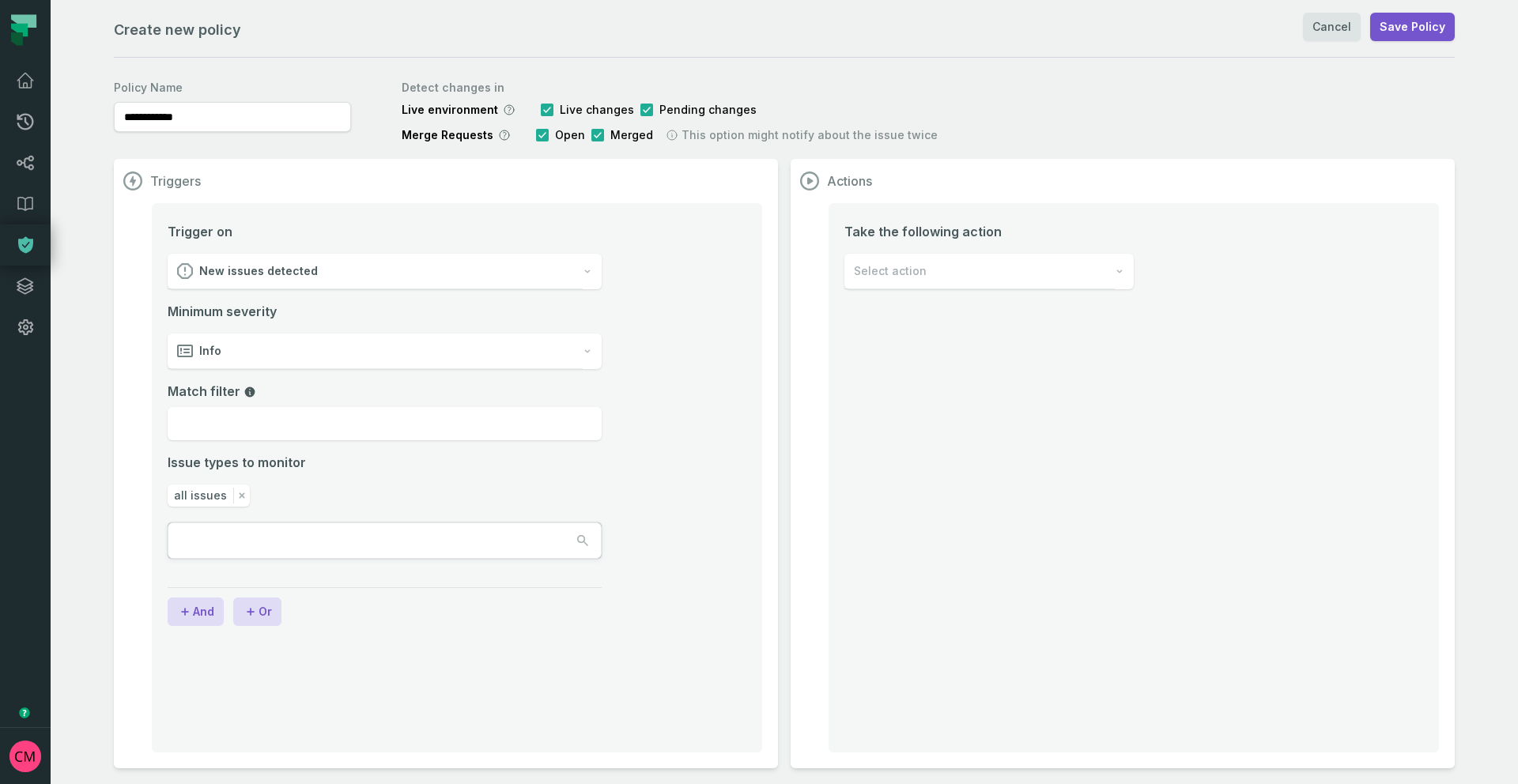
click at [299, 268] on span "New issues detected" at bounding box center [259, 271] width 119 height 16
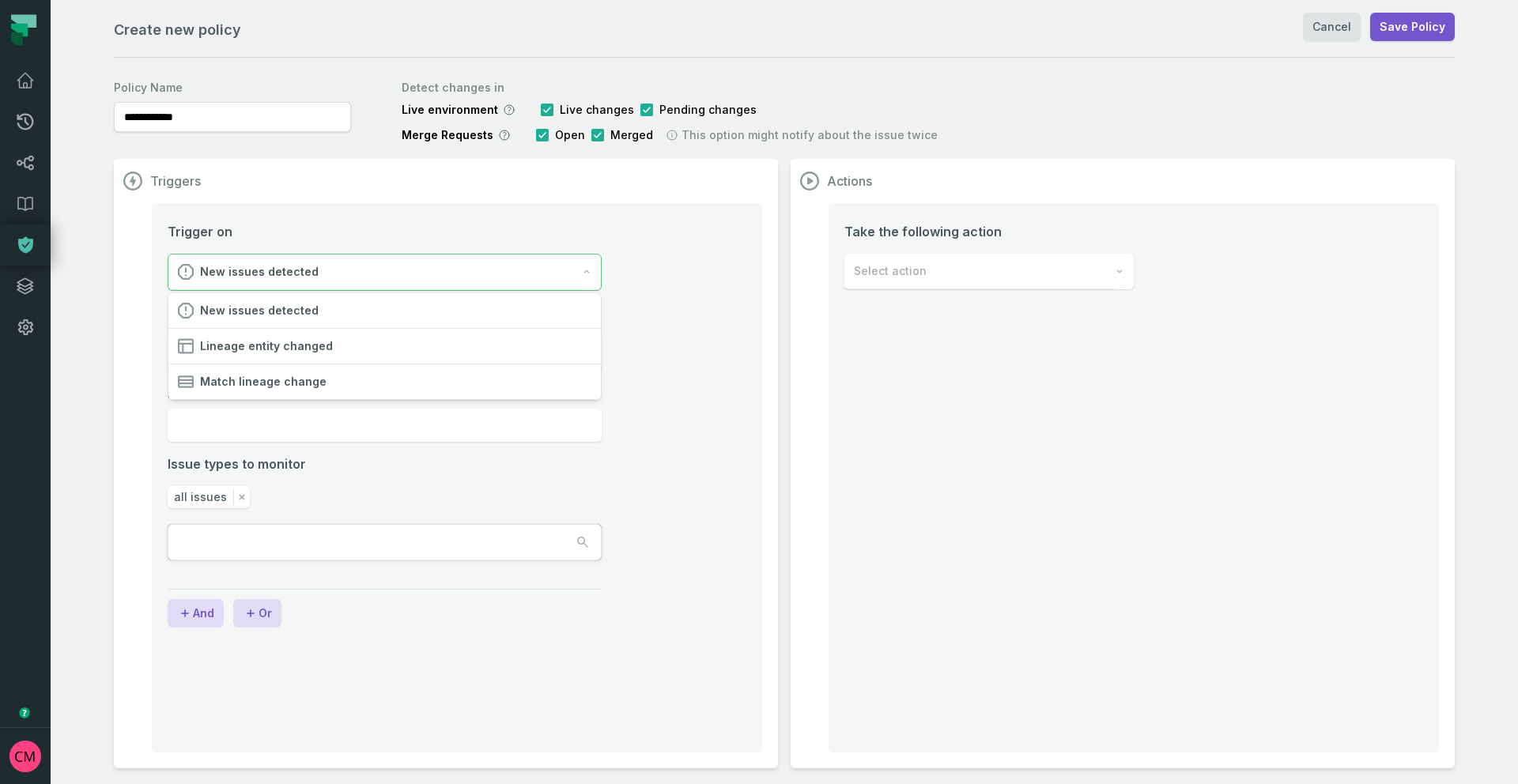
click at [299, 268] on span "New issues detected" at bounding box center [260, 272] width 119 height 16
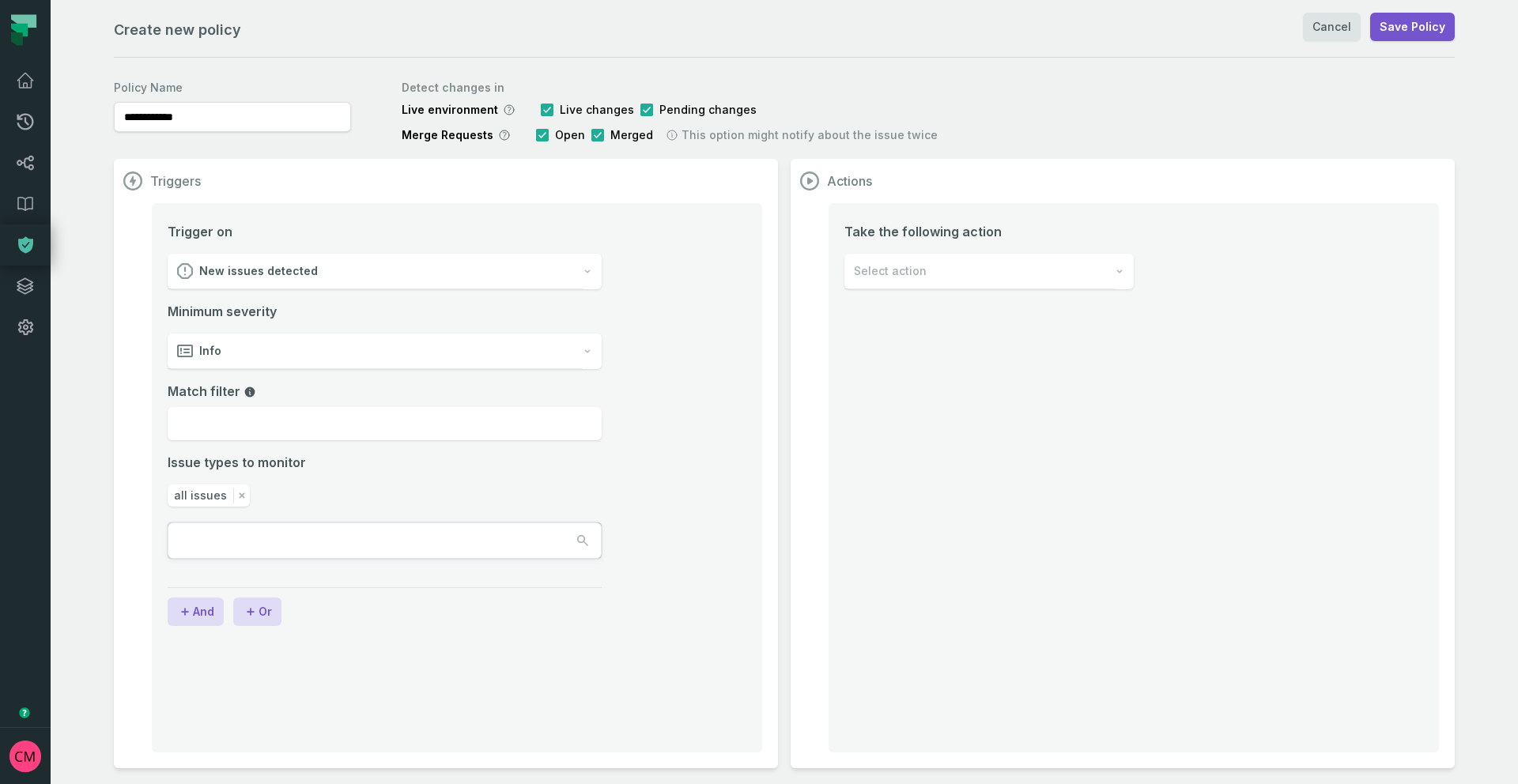
drag, startPoint x: 210, startPoint y: 118, endPoint x: 75, endPoint y: 117, distance: 135.0
click at [75, 117] on div "**********" at bounding box center [784, 392] width 1468 height 784
type input "**********"
click at [310, 268] on span "New issues detected" at bounding box center [259, 271] width 119 height 16
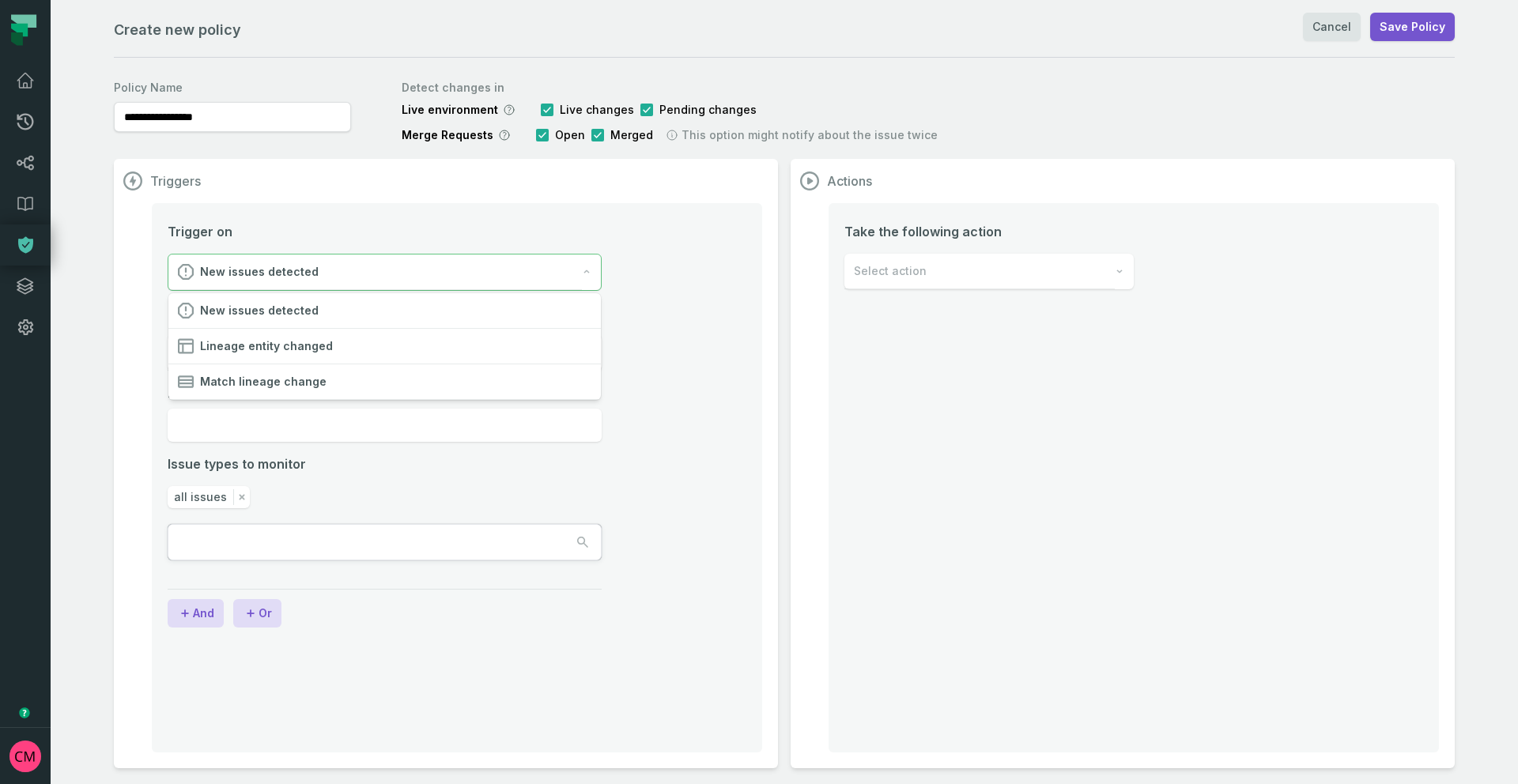
click at [310, 268] on span "New issues detected" at bounding box center [260, 272] width 119 height 16
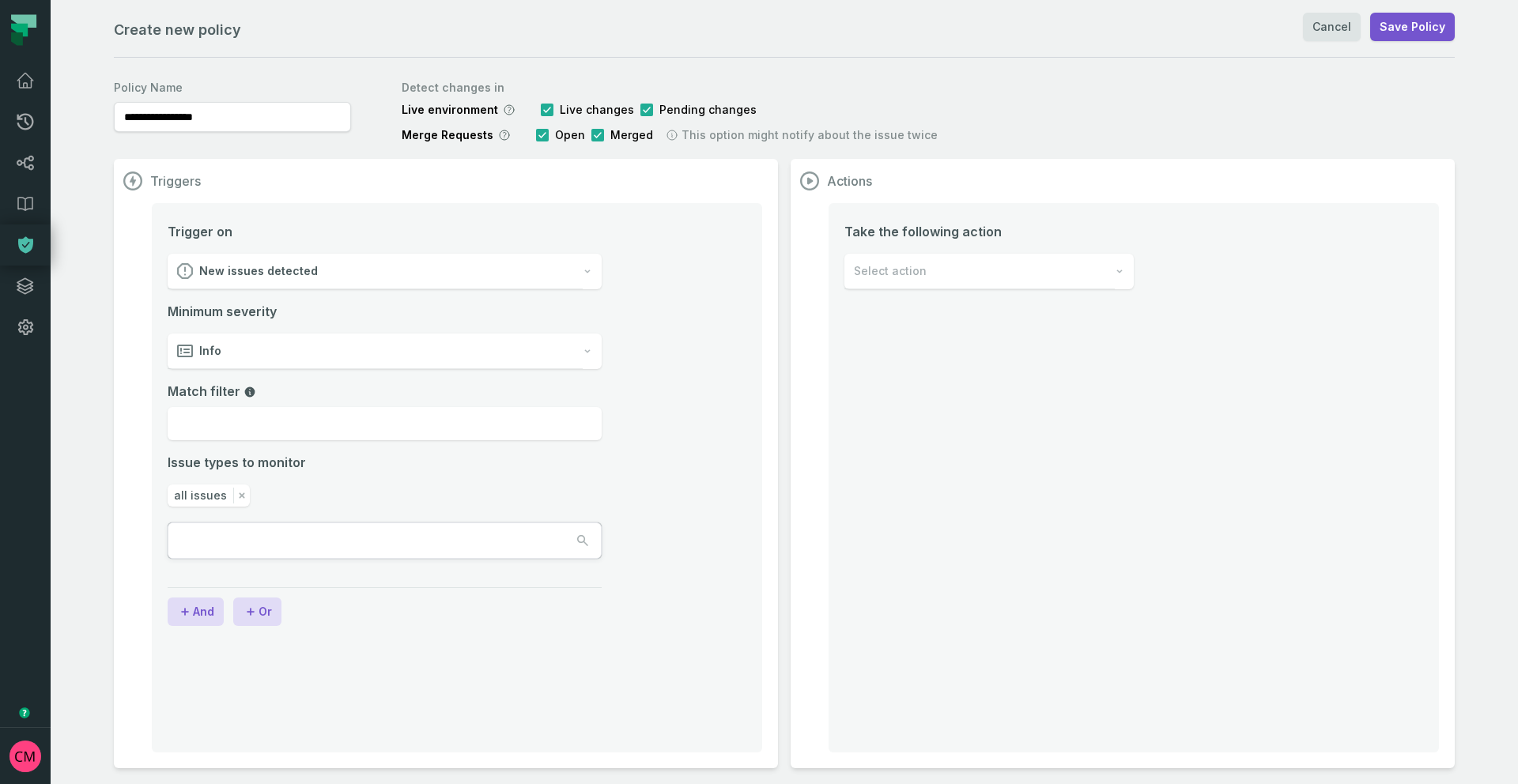
click at [295, 355] on div "Info" at bounding box center [374, 352] width 415 height 36
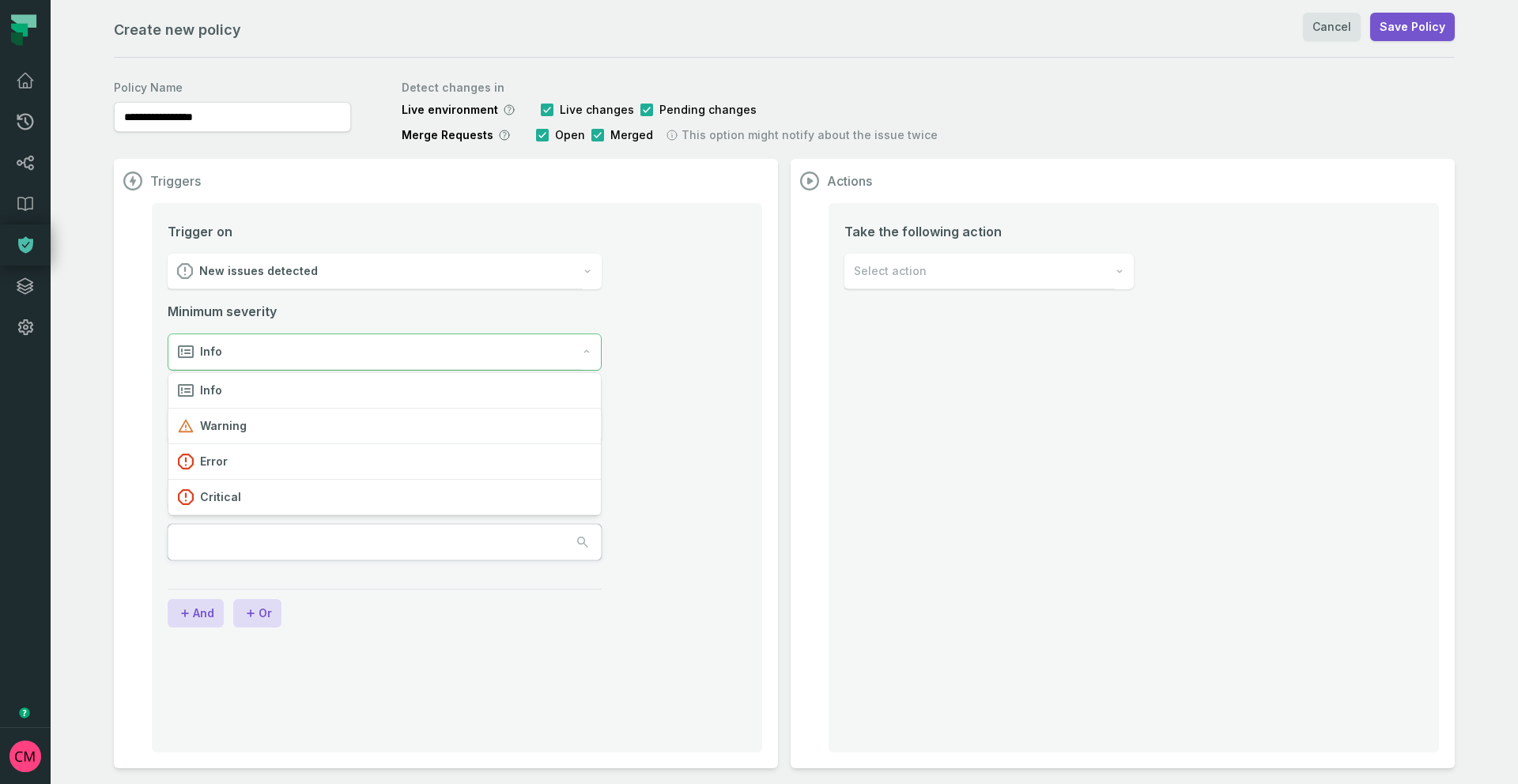
click at [295, 355] on div "Info" at bounding box center [375, 353] width 414 height 36
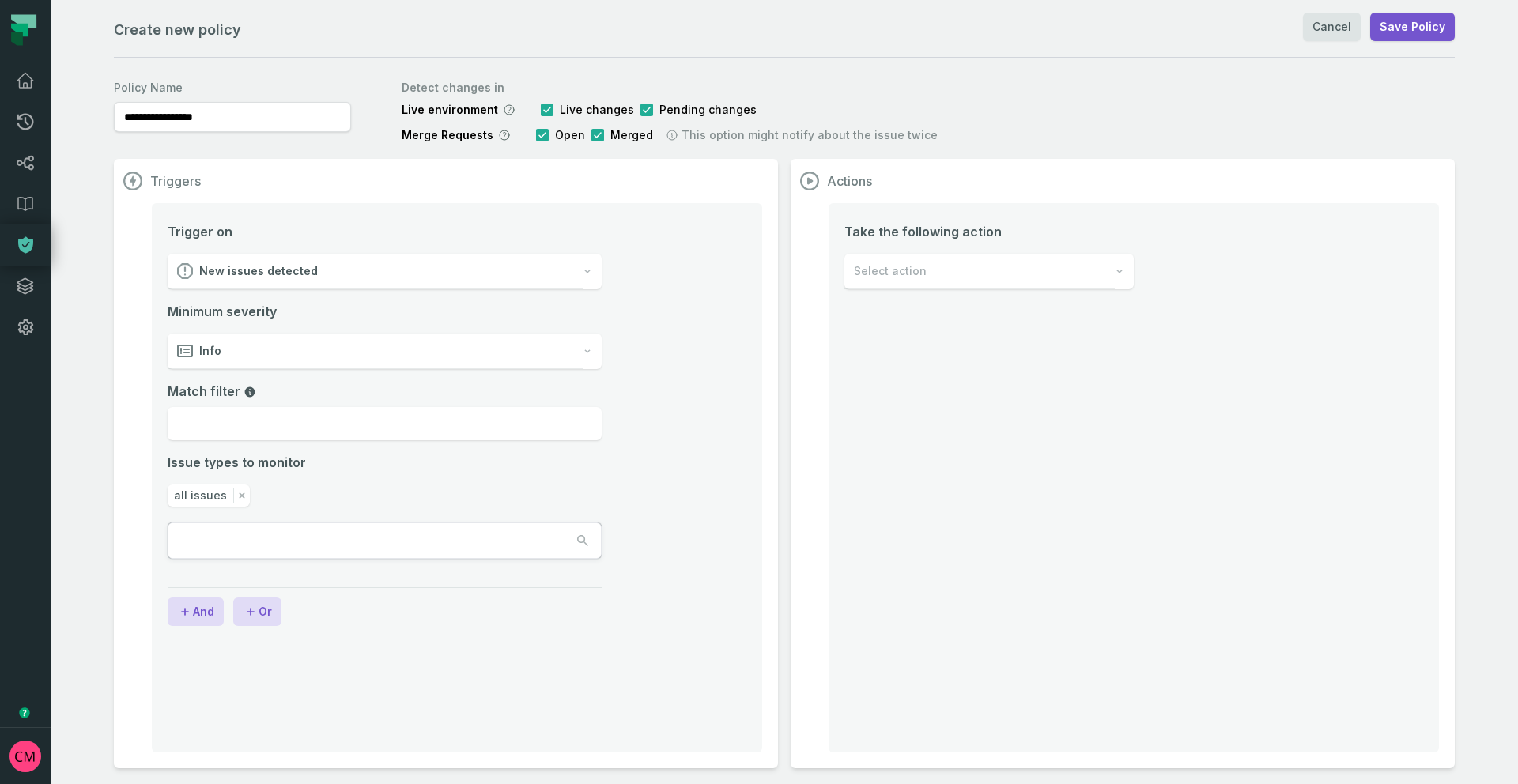
click at [295, 355] on div "Info" at bounding box center [374, 352] width 415 height 36
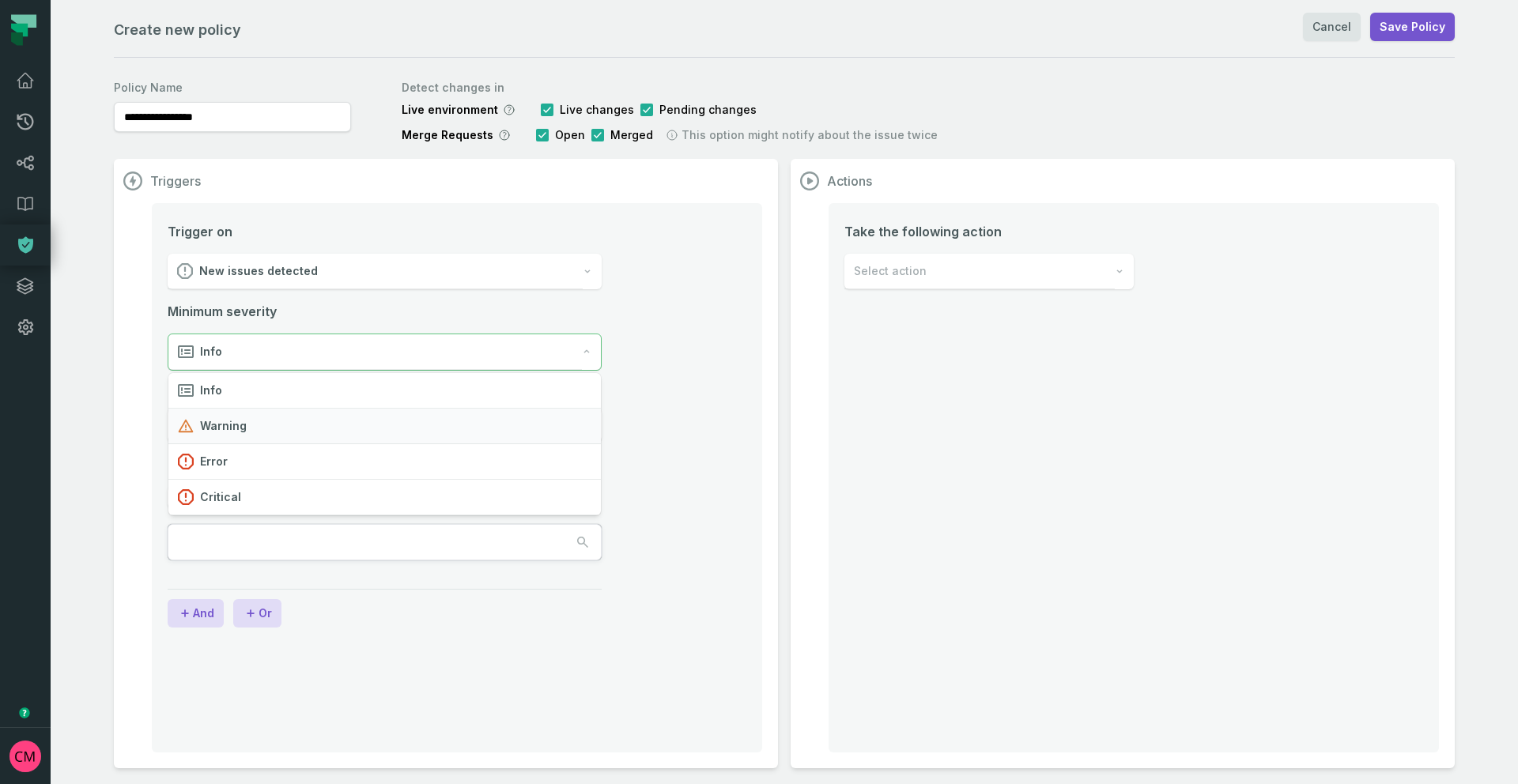
click at [281, 427] on div "Warning" at bounding box center [385, 427] width 433 height 36
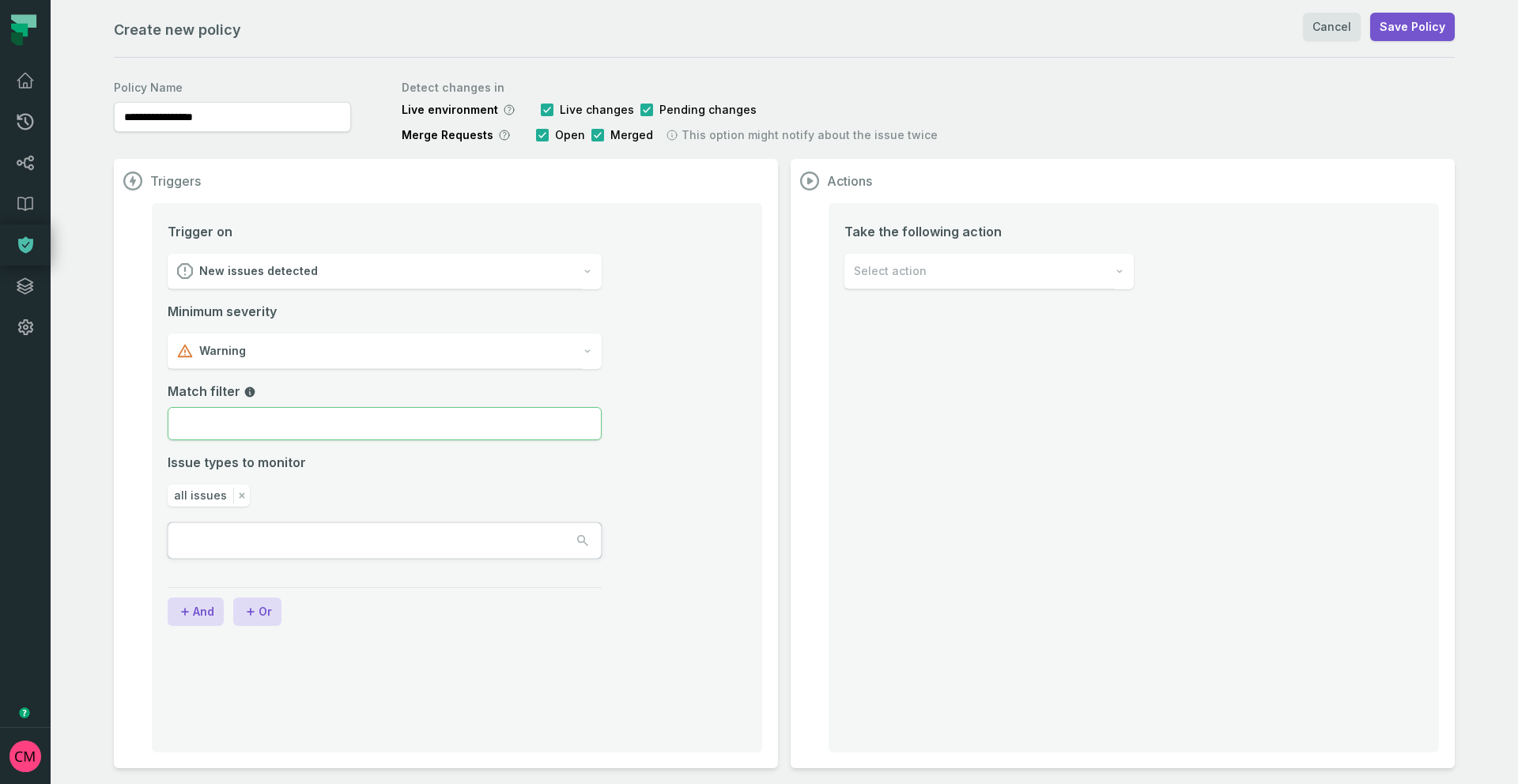
click at [300, 415] on input "Match filter" at bounding box center [385, 423] width 435 height 33
click at [247, 392] on icon "Match filter field" at bounding box center [250, 391] width 10 height 10
click at [247, 407] on input "Match filter" at bounding box center [385, 423] width 435 height 33
click at [310, 410] on input "Match filter" at bounding box center [385, 423] width 435 height 33
click at [282, 353] on div "Warning" at bounding box center [374, 352] width 415 height 36
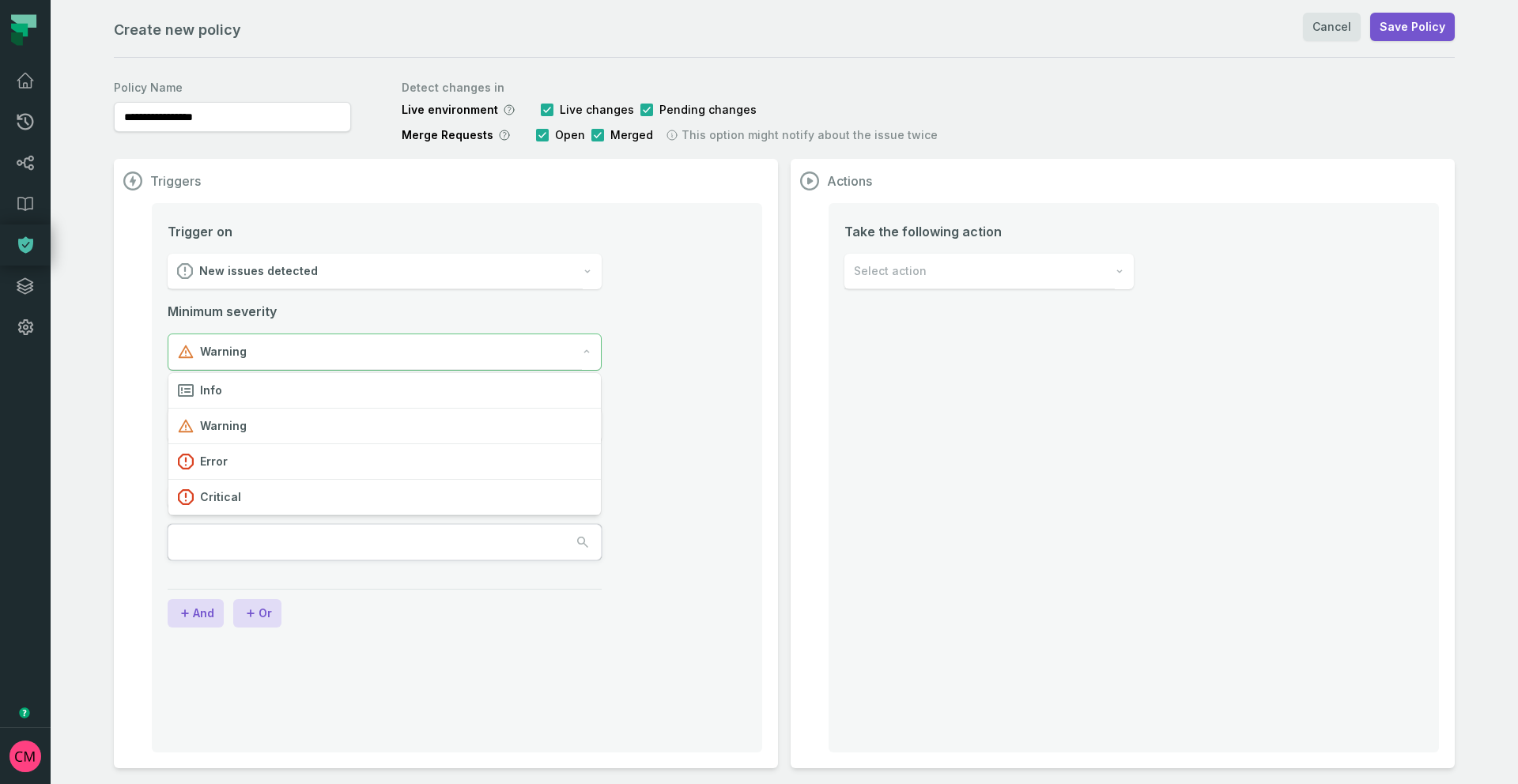
click at [290, 350] on div "Warning" at bounding box center [375, 353] width 414 height 36
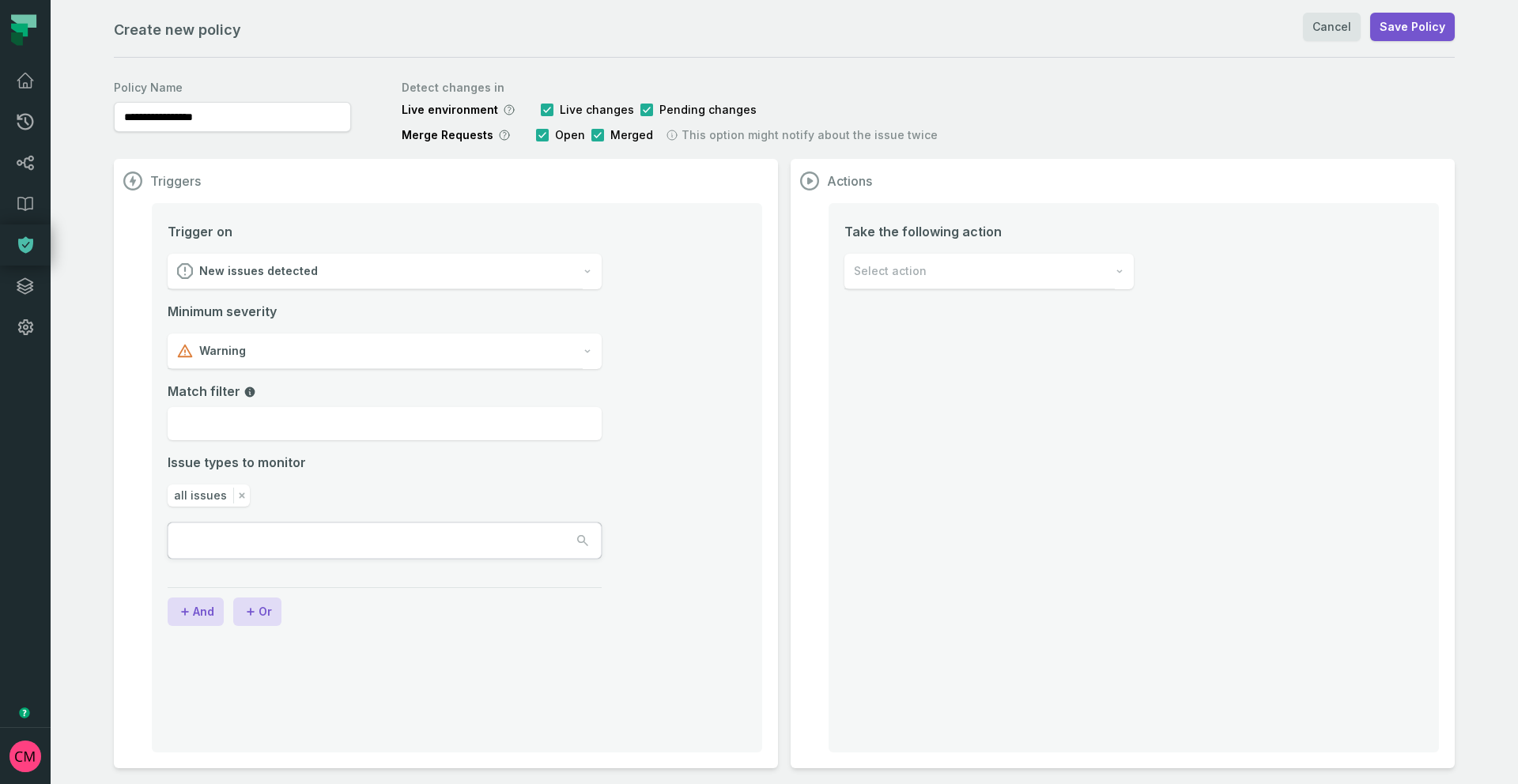
click at [290, 350] on div "Warning" at bounding box center [374, 352] width 415 height 36
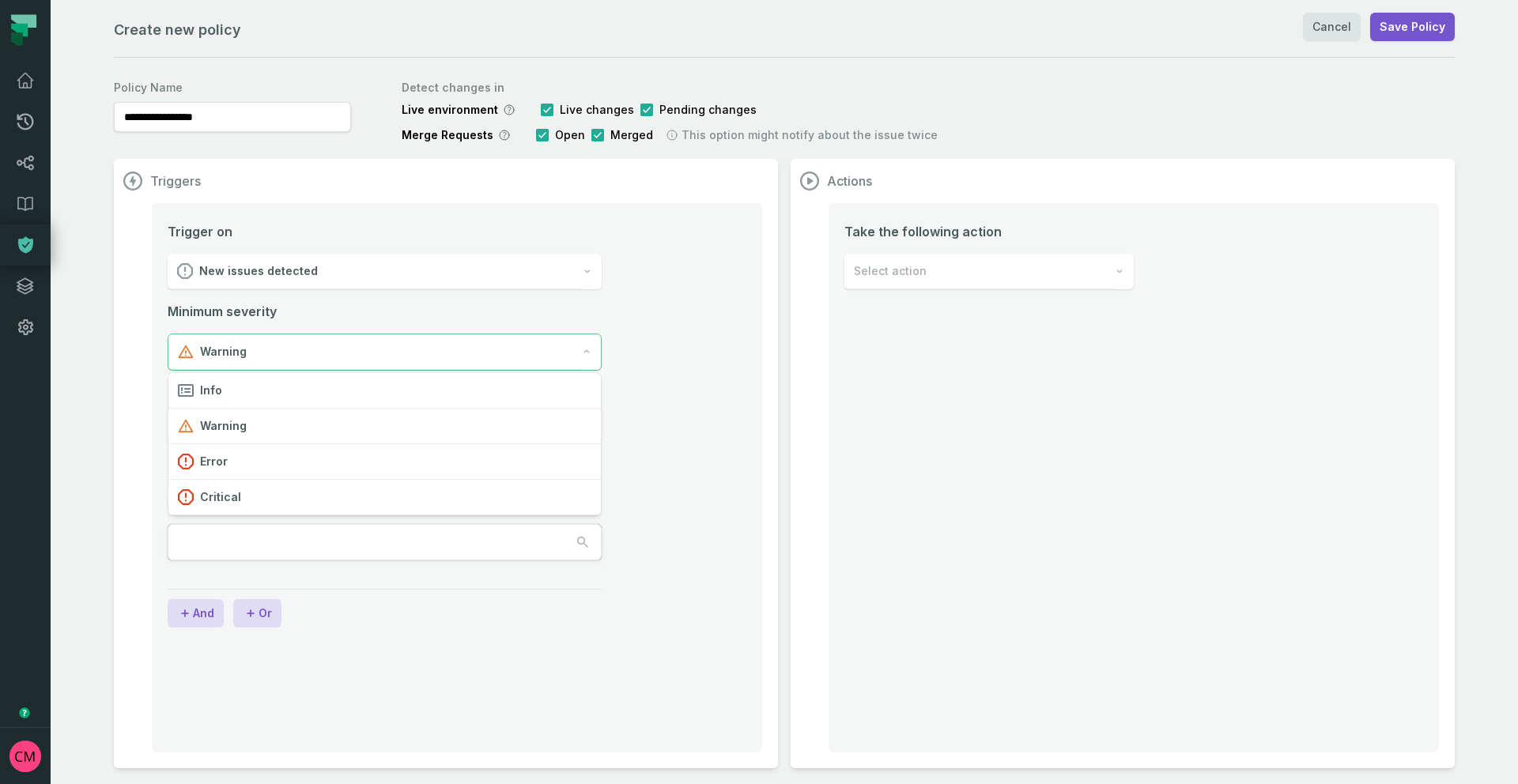
click at [290, 350] on div "Warning" at bounding box center [375, 353] width 414 height 36
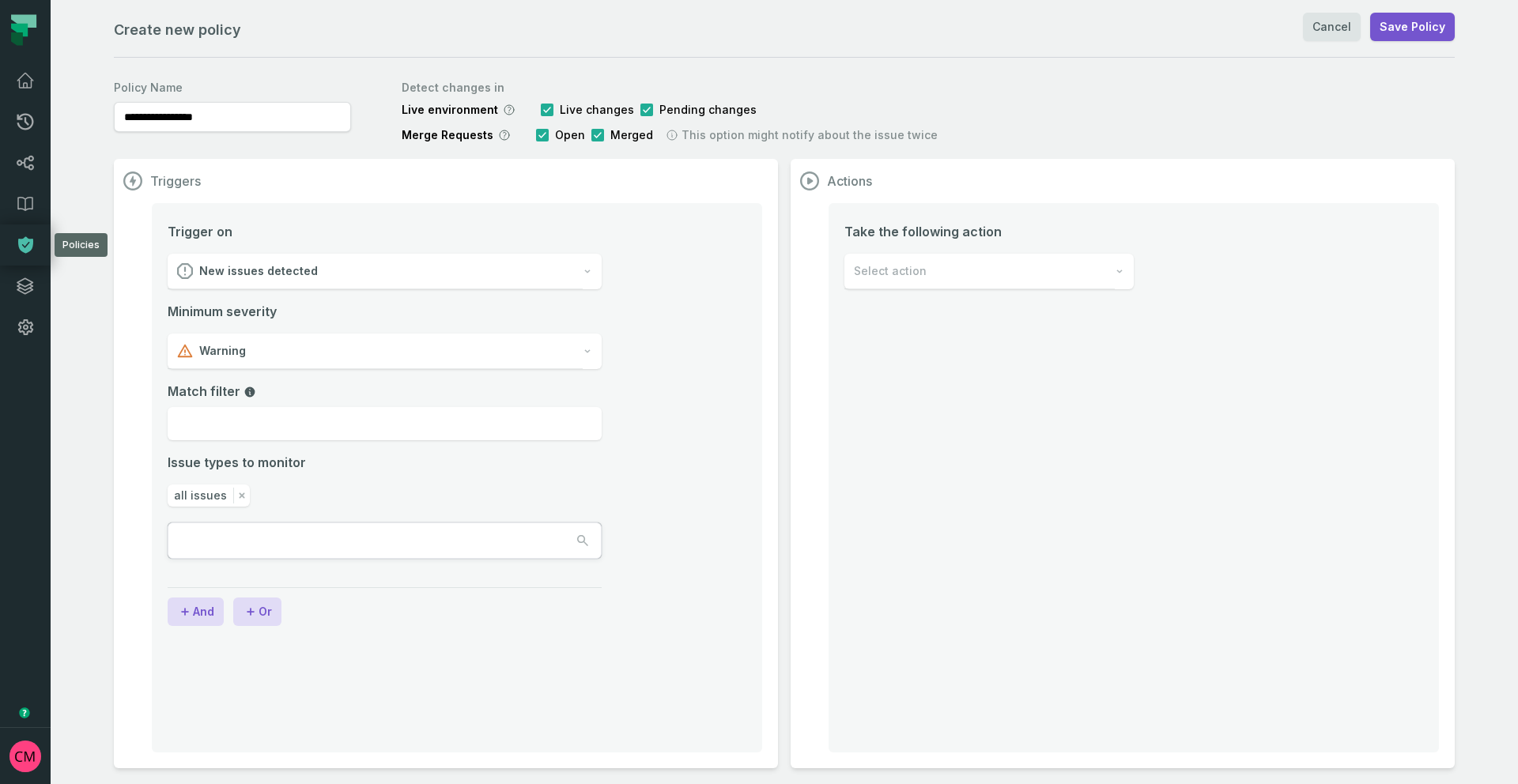
click at [25, 248] on icon at bounding box center [25, 245] width 15 height 17
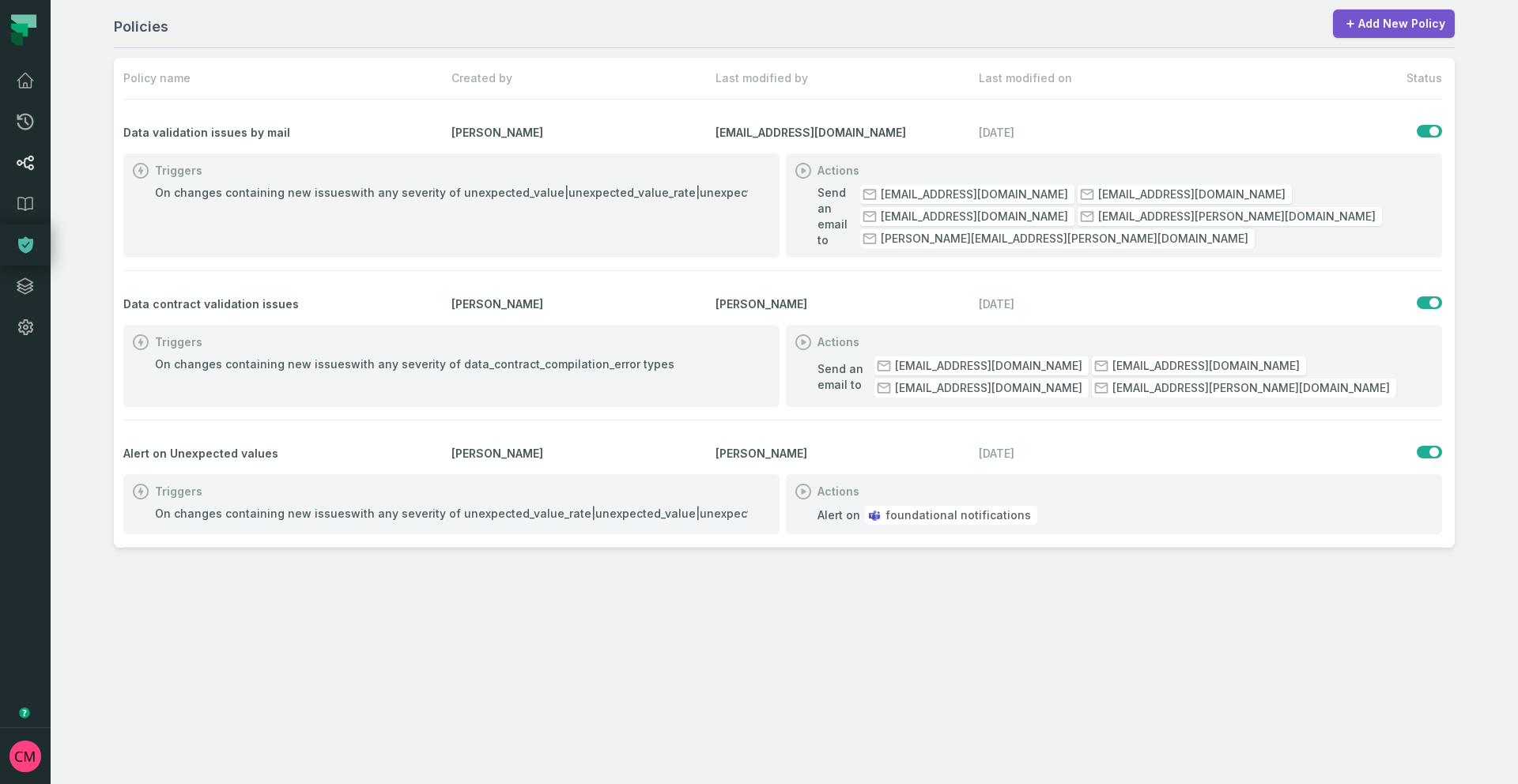
click at [24, 165] on icon at bounding box center [25, 164] width 17 height 15
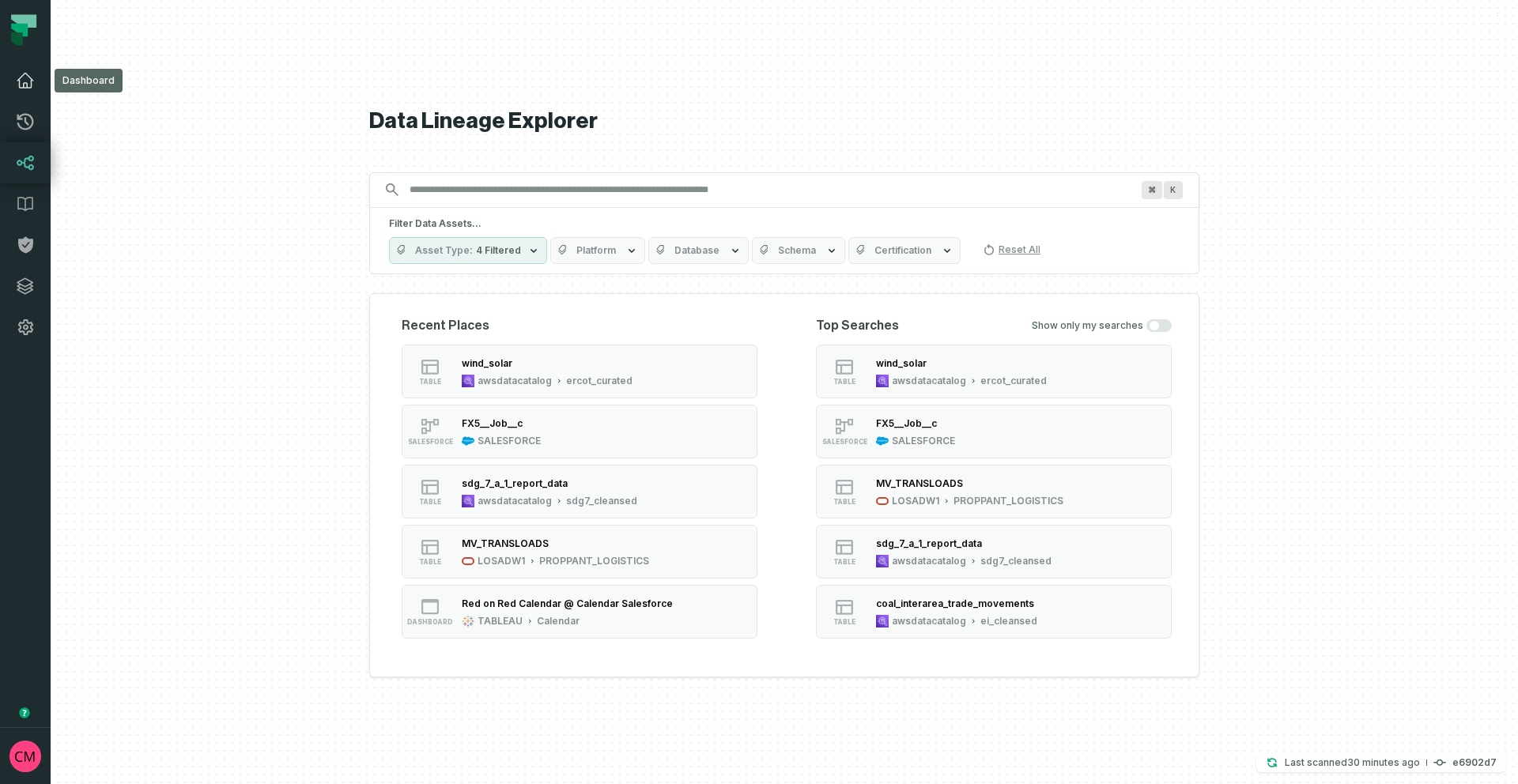
click at [30, 81] on icon at bounding box center [25, 81] width 19 height 19
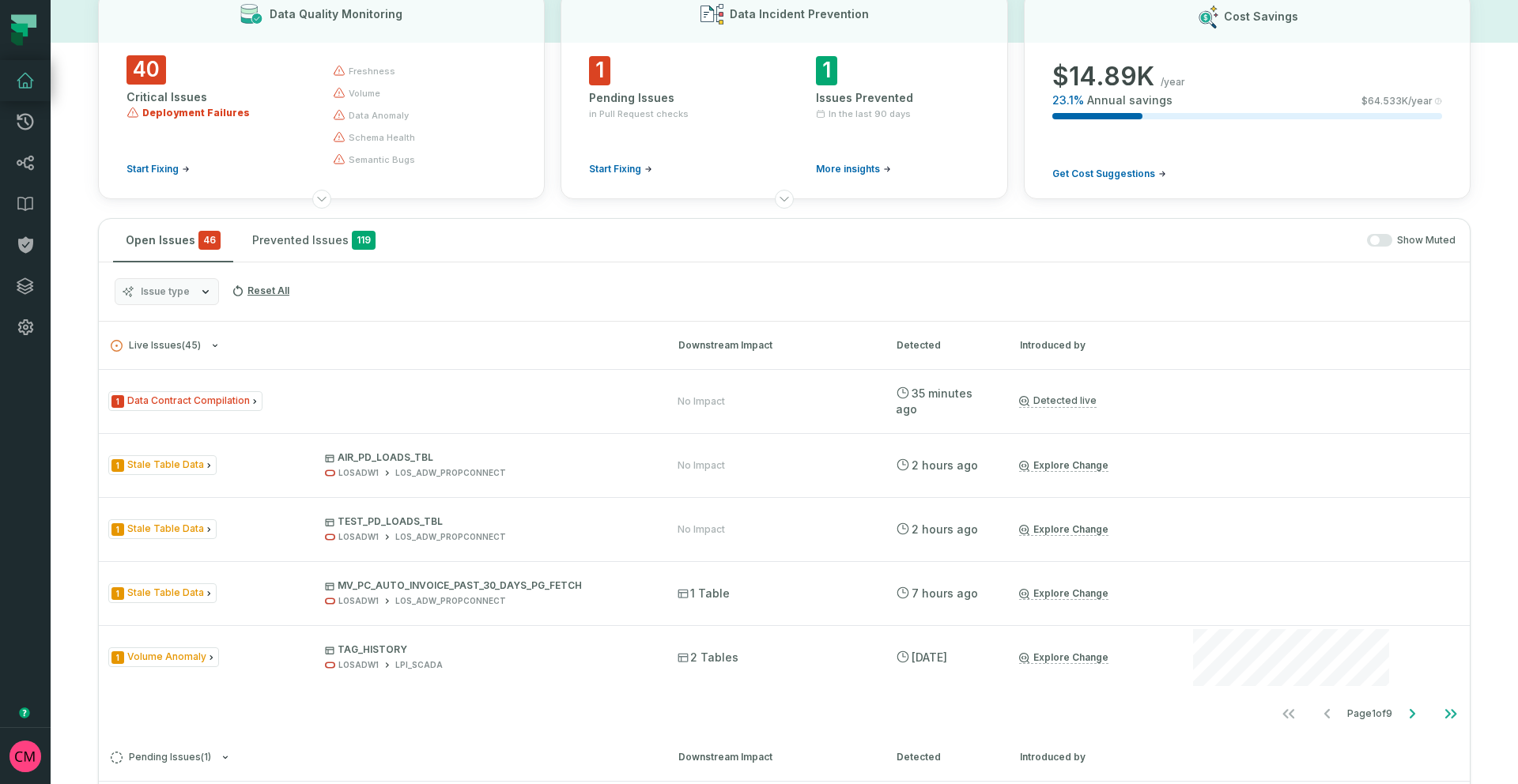
scroll to position [108, 0]
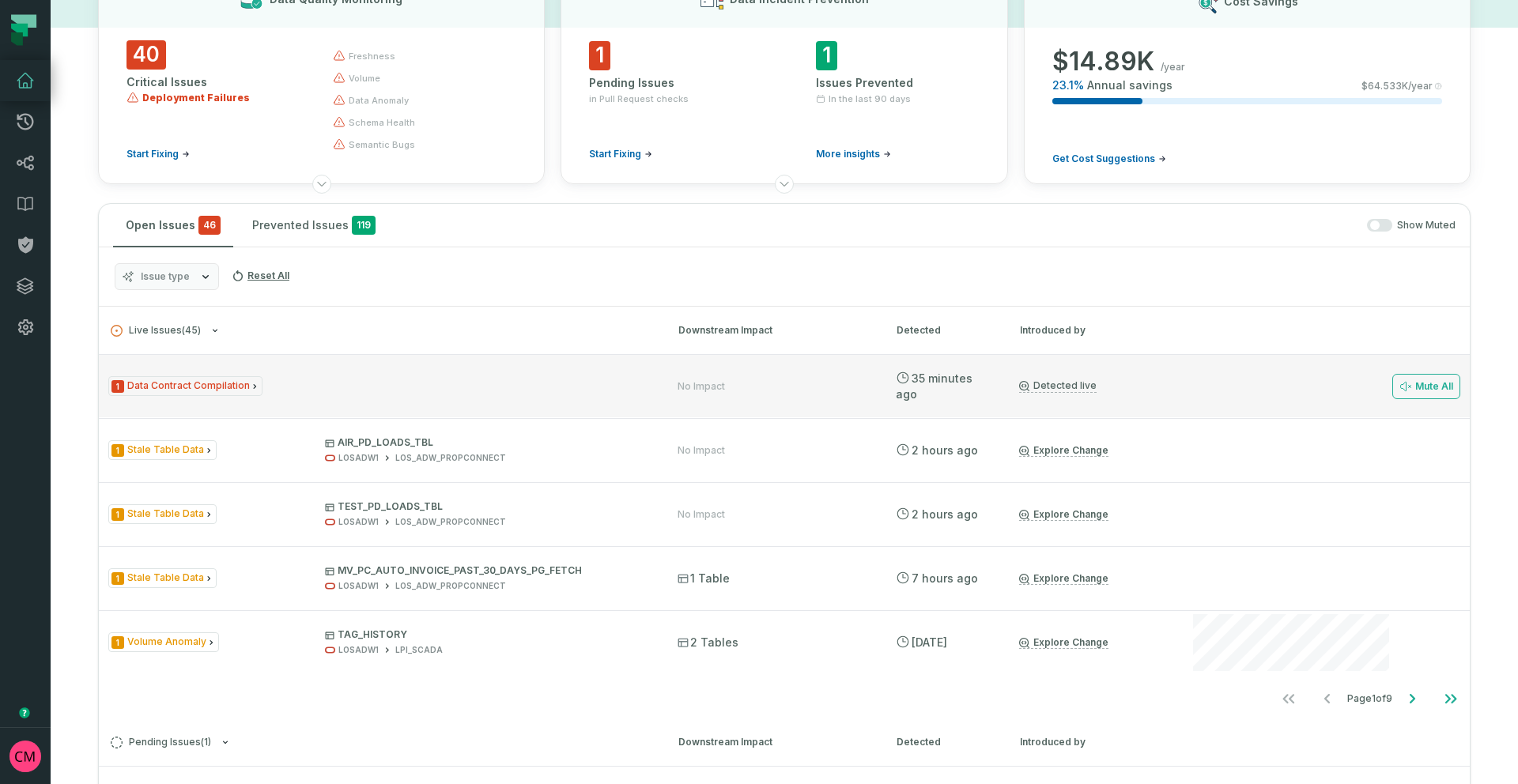
click at [196, 389] on span "1 Data Contract Compilation" at bounding box center [185, 385] width 154 height 20
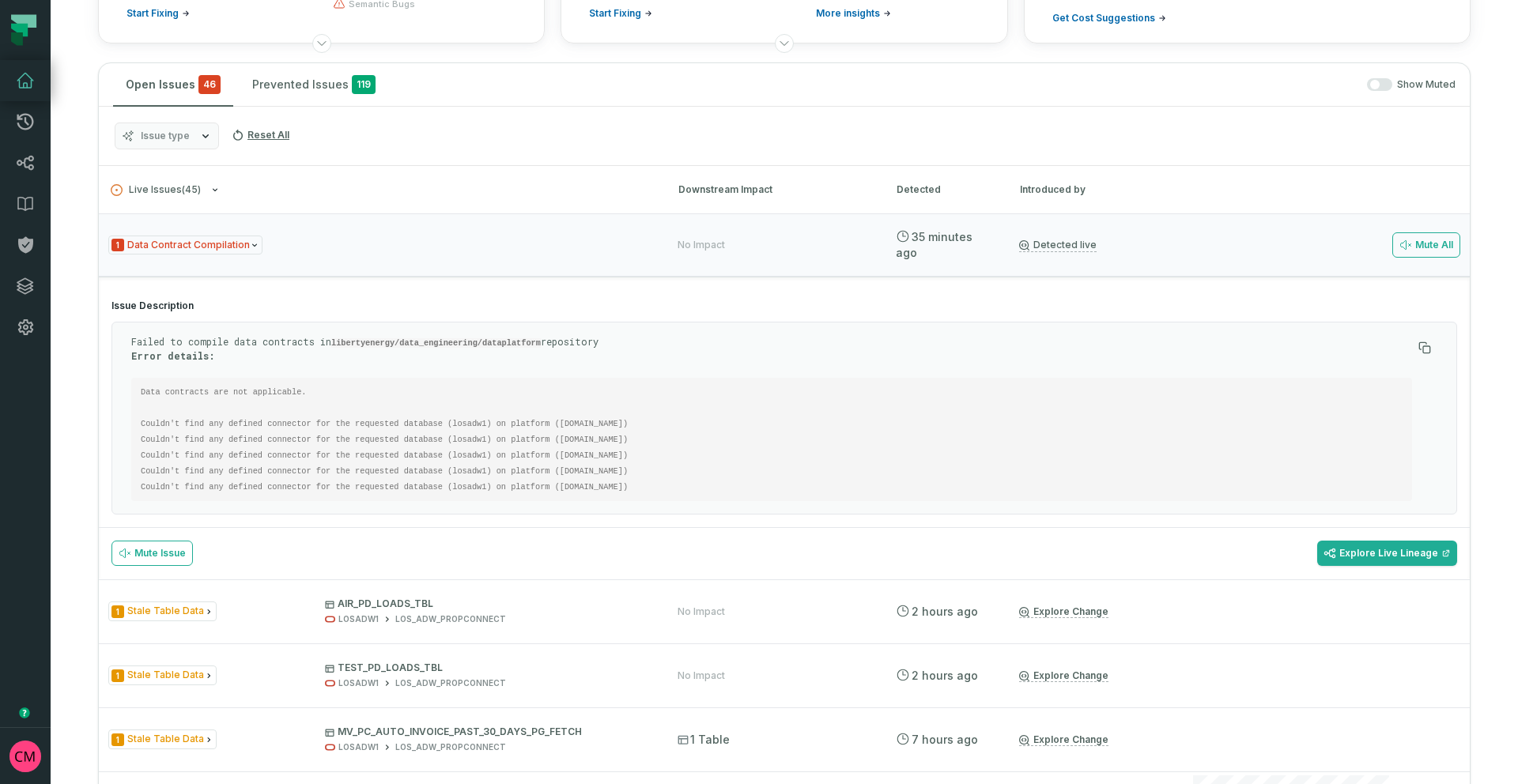
scroll to position [254, 0]
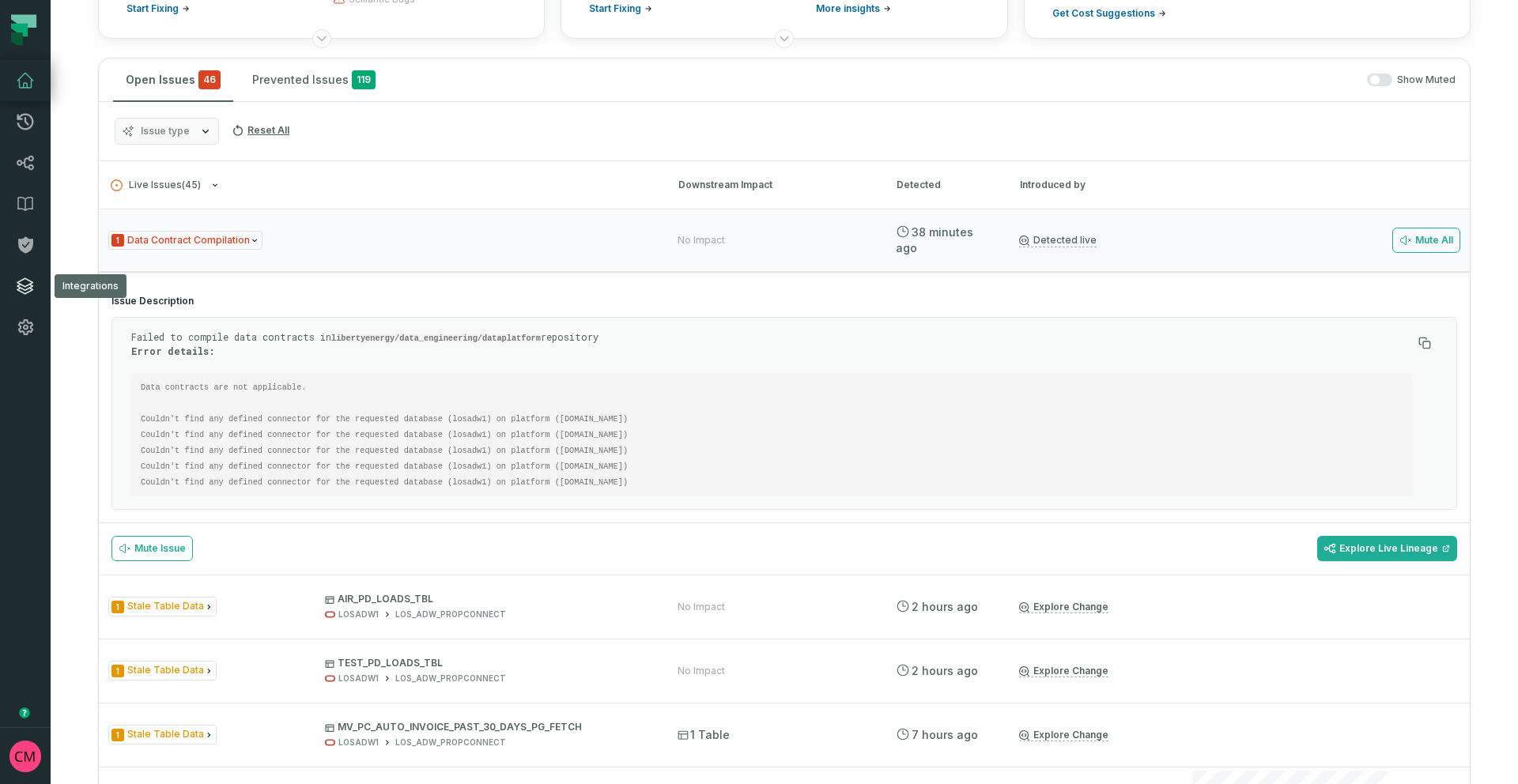
click at [24, 291] on icon at bounding box center [25, 286] width 19 height 19
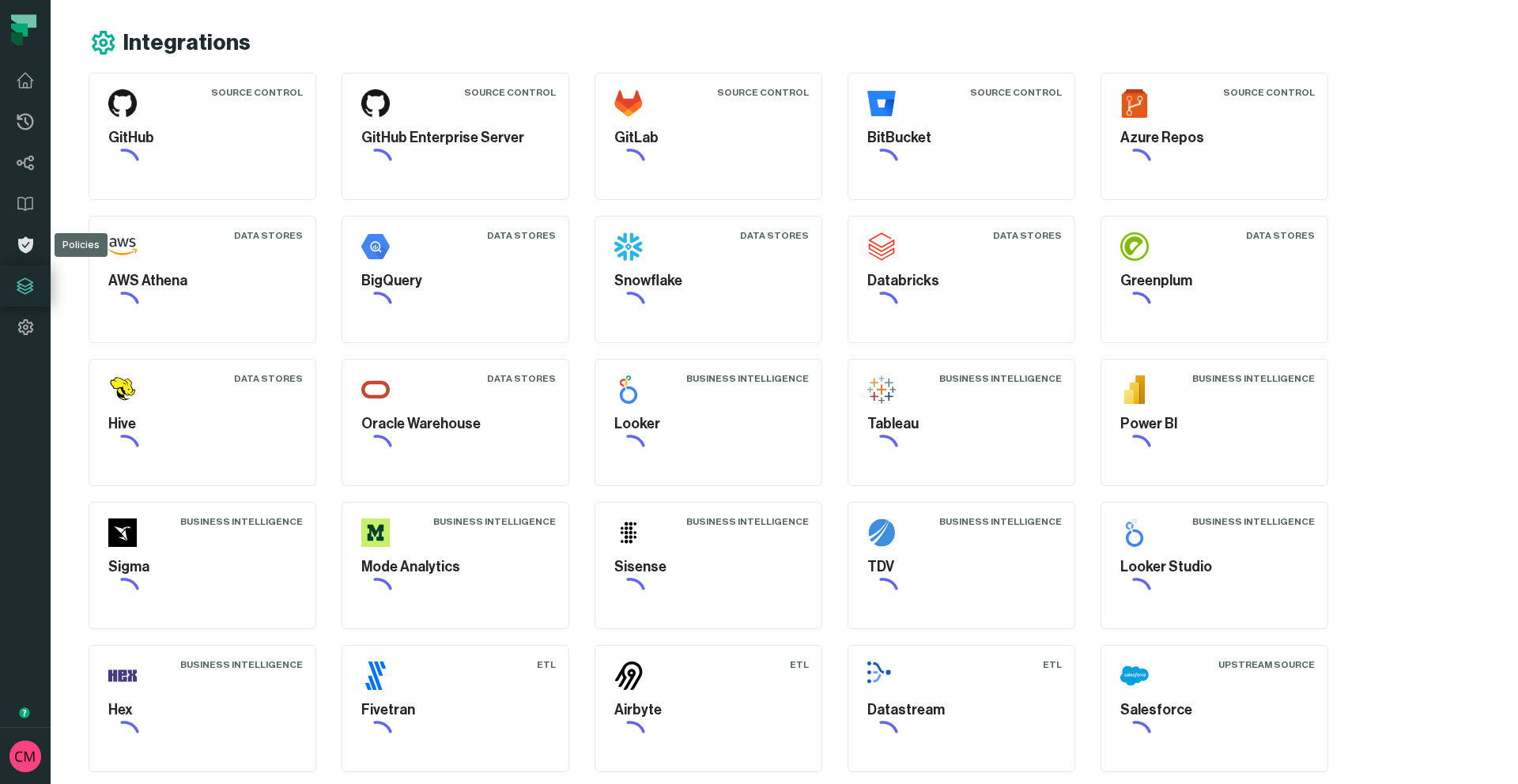
click at [27, 251] on icon at bounding box center [25, 245] width 15 height 17
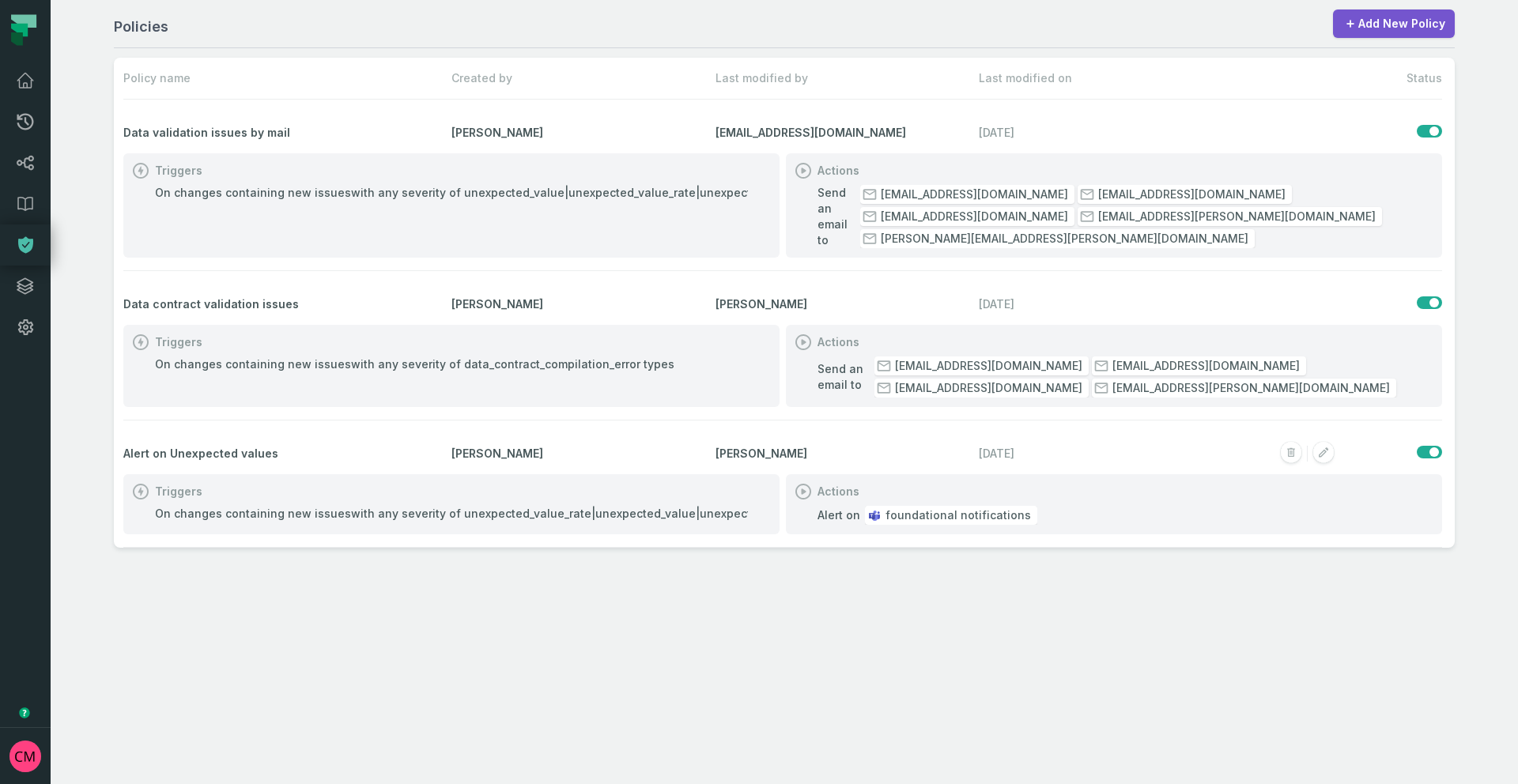
click at [982, 508] on span "foundational notifications" at bounding box center [958, 515] width 146 height 16
click at [1325, 443] on rect "button" at bounding box center [1324, 453] width 21 height 21
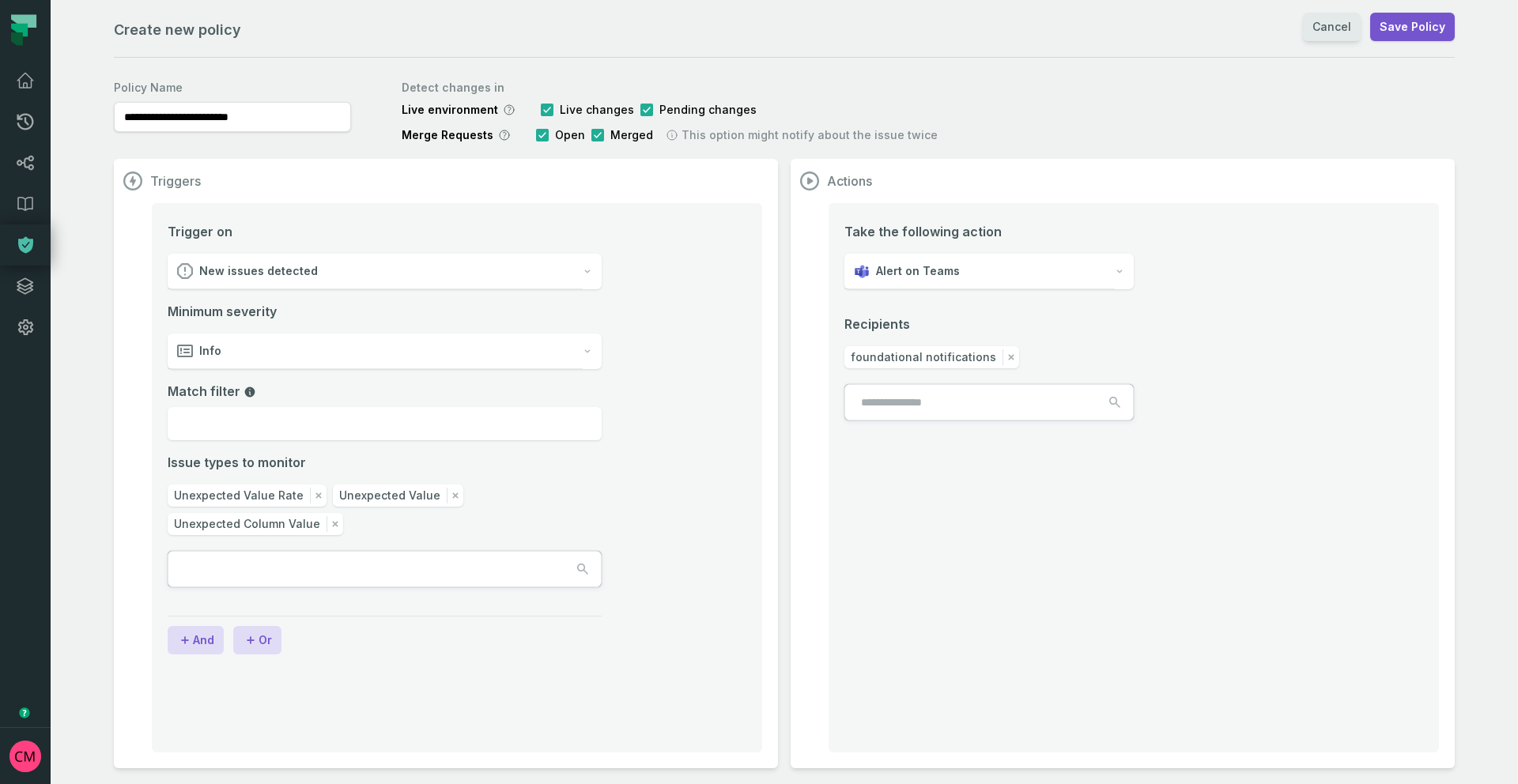
click at [1337, 34] on link "Cancel" at bounding box center [1332, 26] width 57 height 28
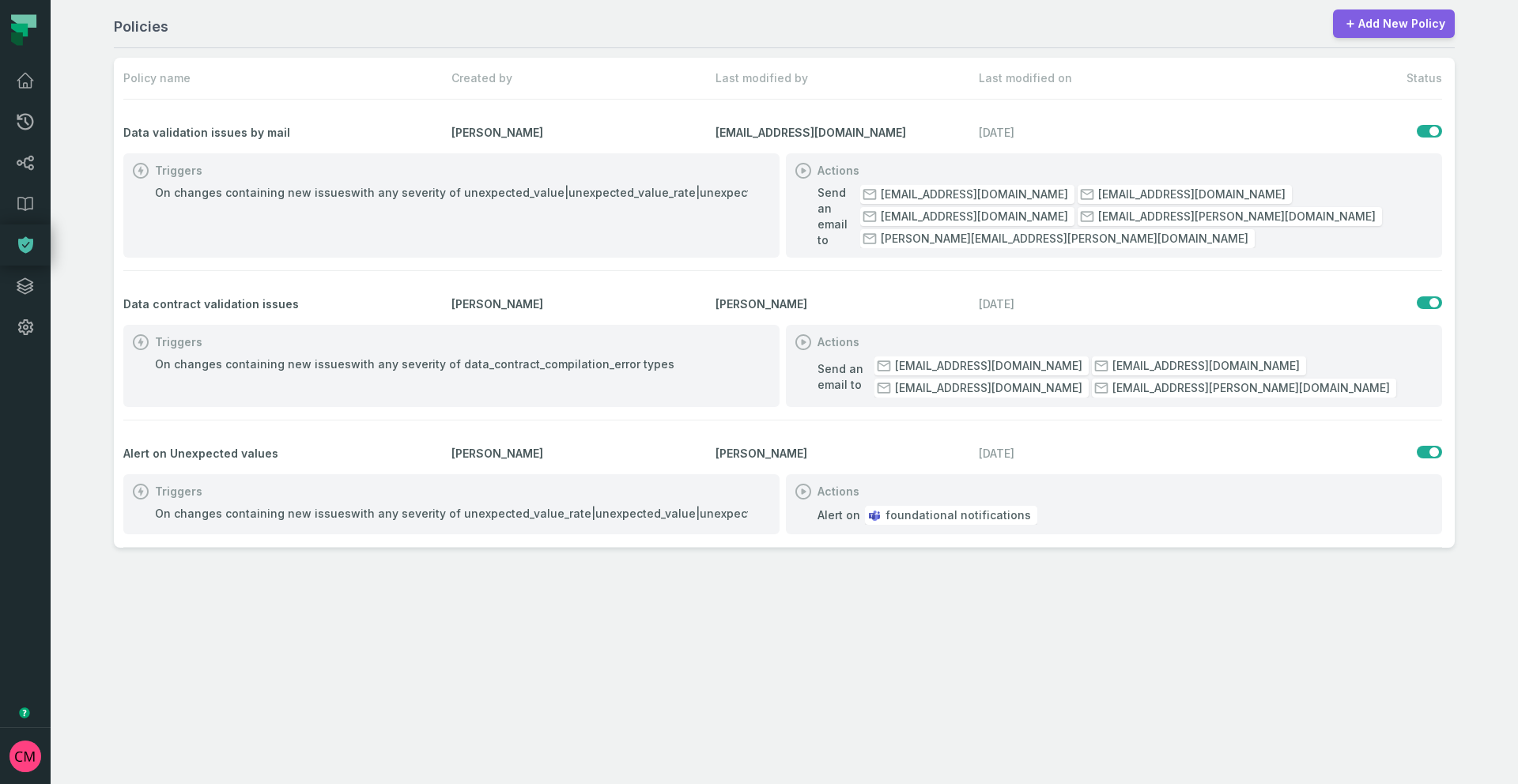
click at [1428, 29] on link "Add New Policy" at bounding box center [1394, 24] width 121 height 28
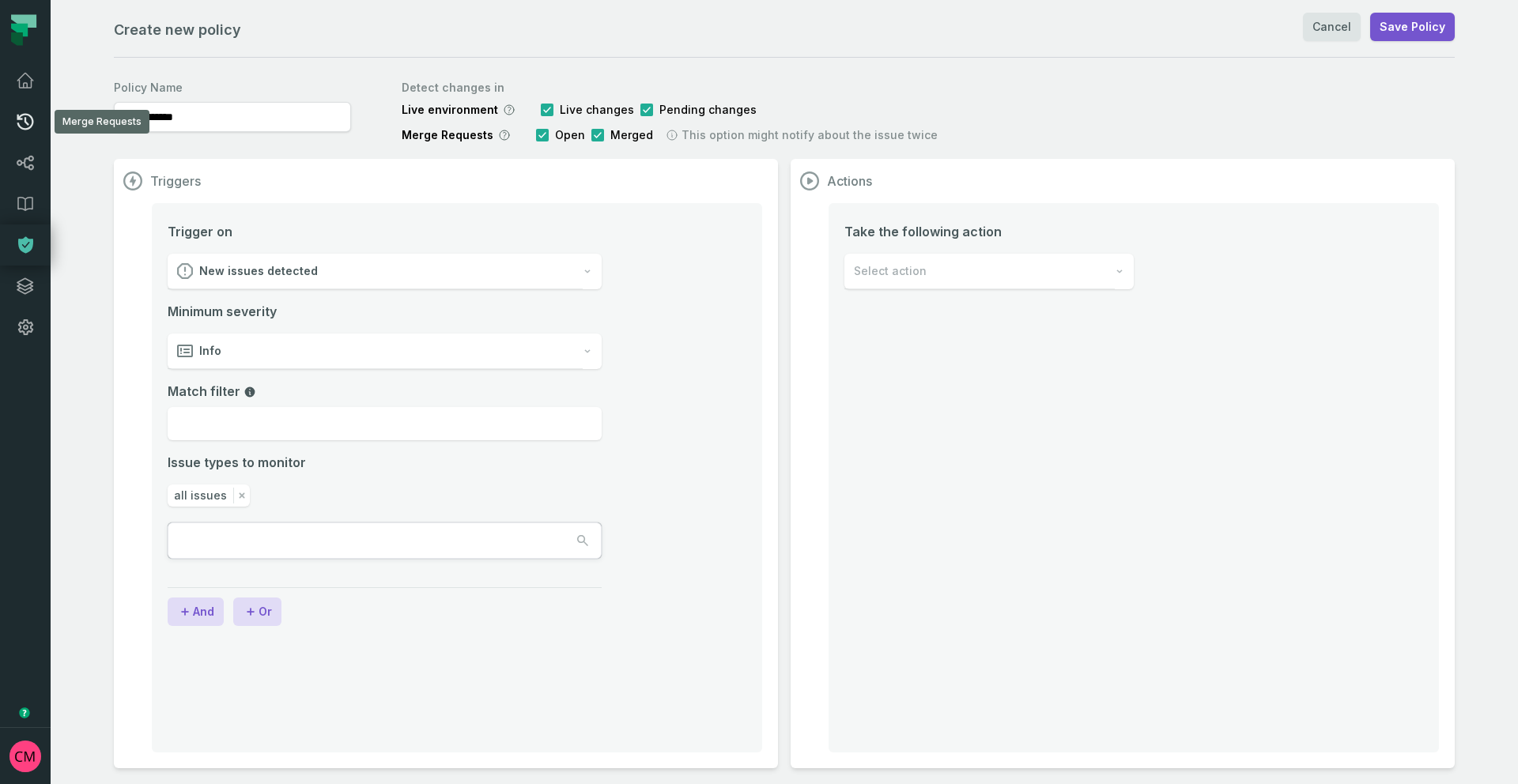
drag, startPoint x: 168, startPoint y: 116, endPoint x: 3, endPoint y: 110, distance: 165.1
click at [3, 110] on body "**********" at bounding box center [759, 392] width 1518 height 784
type input "*****"
click at [30, 330] on icon at bounding box center [25, 327] width 19 height 19
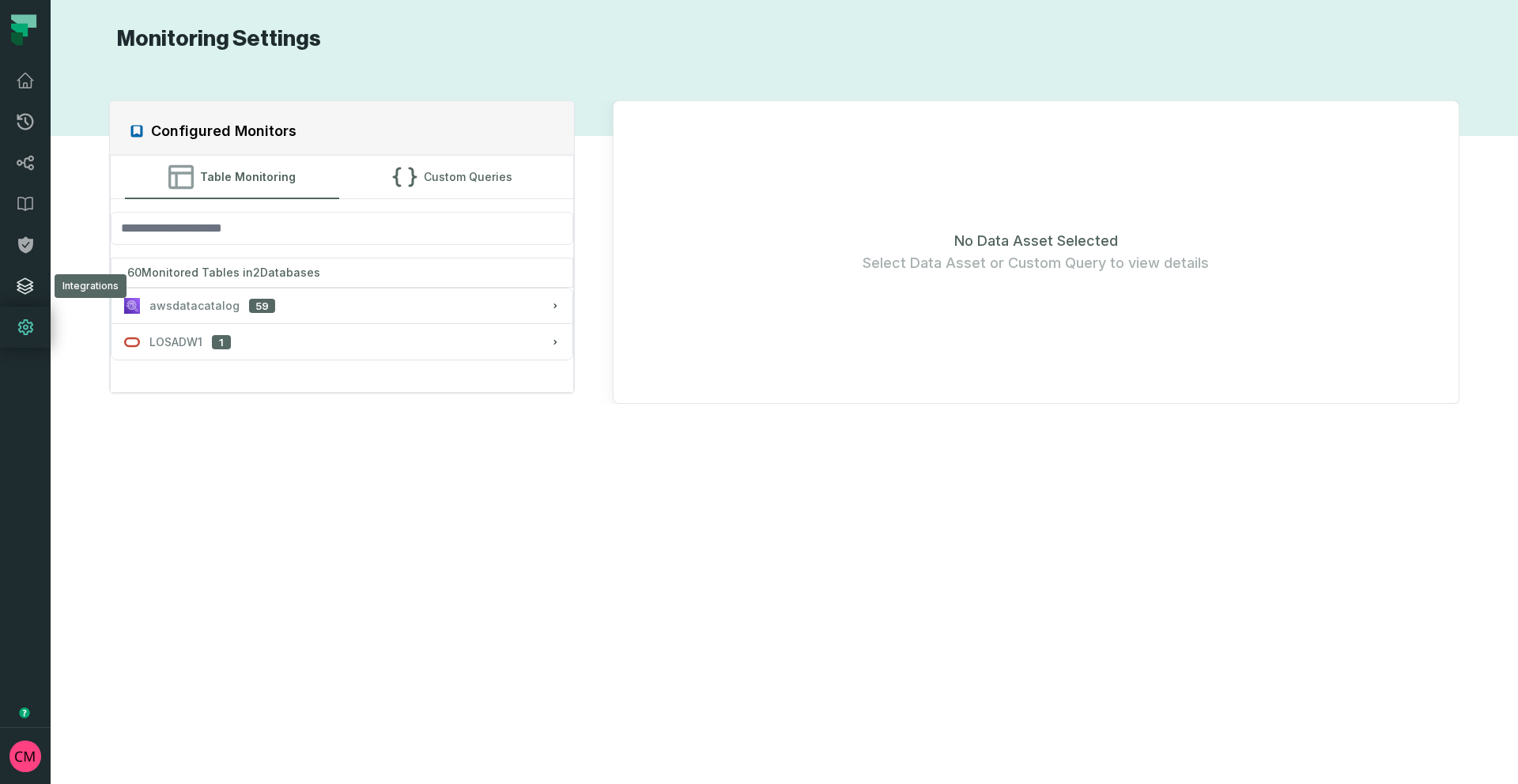
click at [24, 286] on icon at bounding box center [24, 286] width 16 height 16
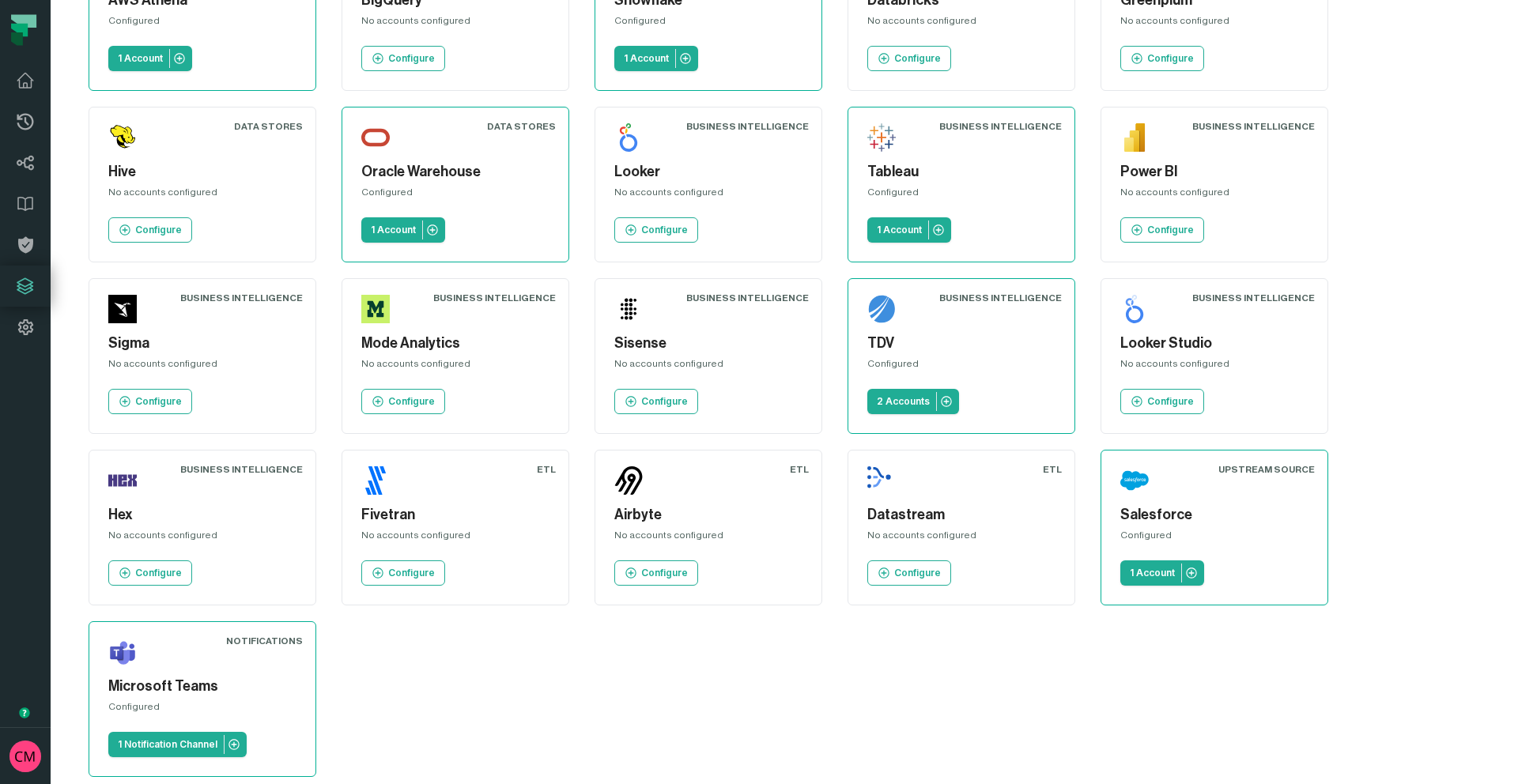
scroll to position [330, 0]
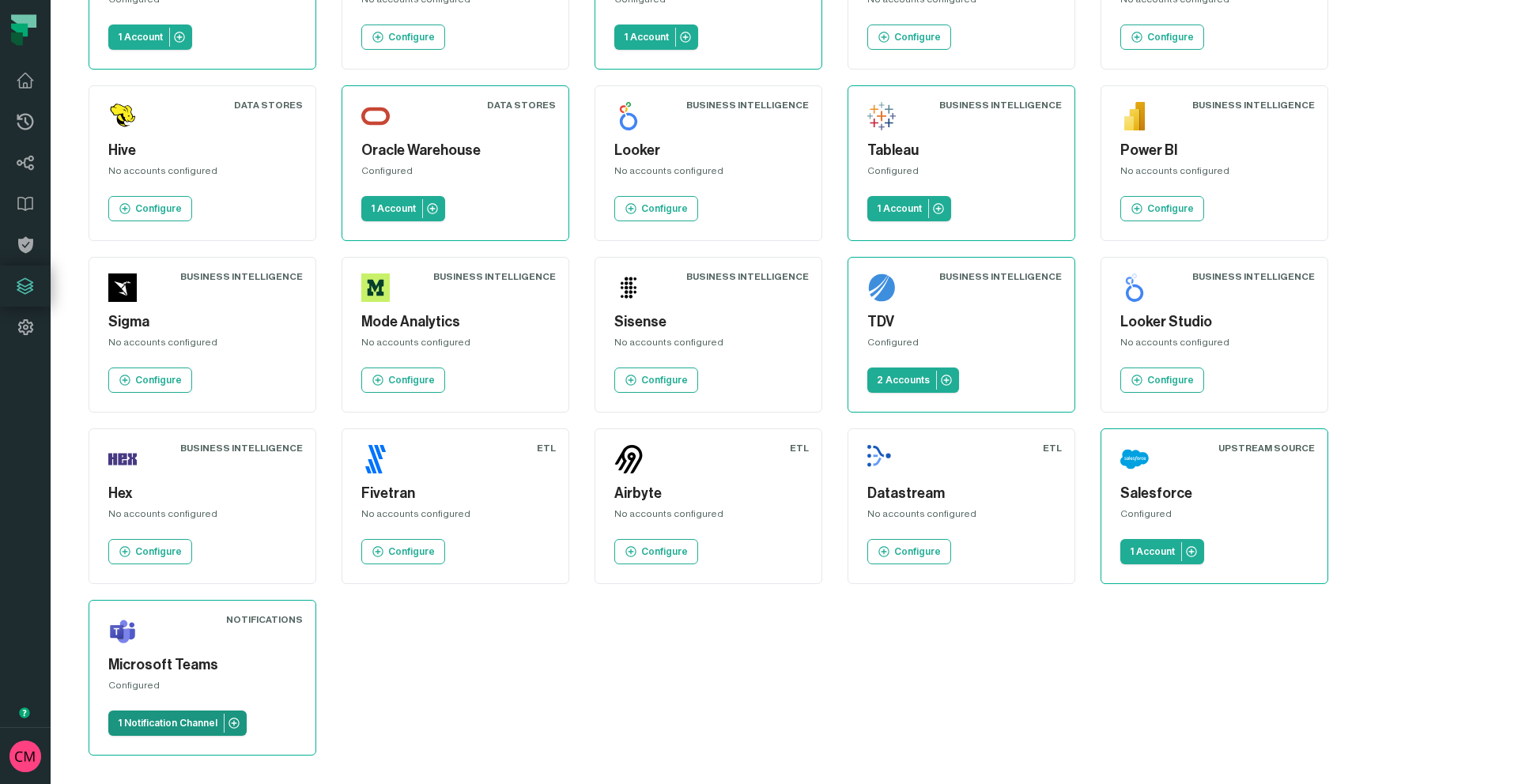
click at [206, 722] on p "1 Notification Channel" at bounding box center [167, 723] width 100 height 12
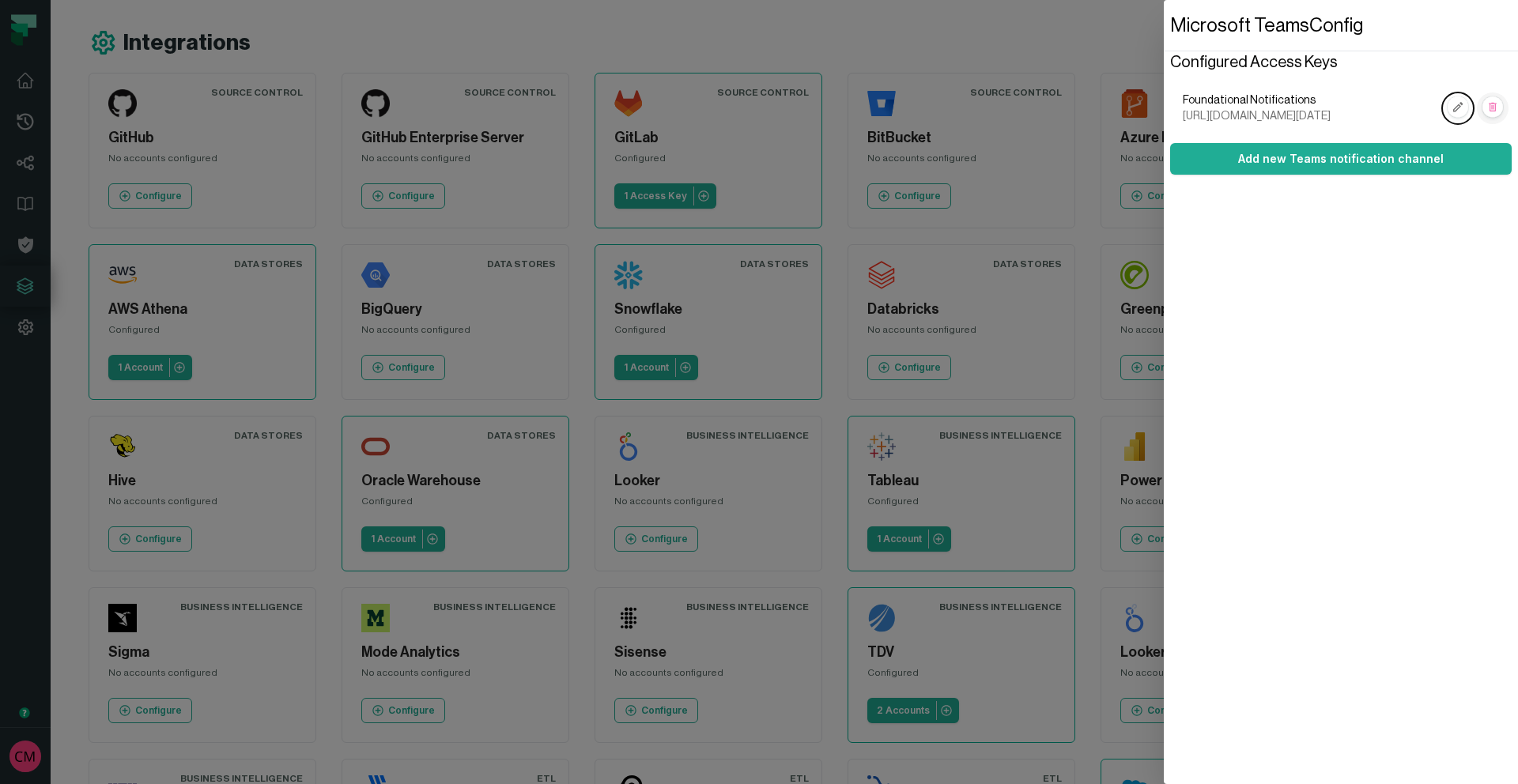
click at [1494, 118] on rect "button" at bounding box center [1494, 107] width 21 height 21
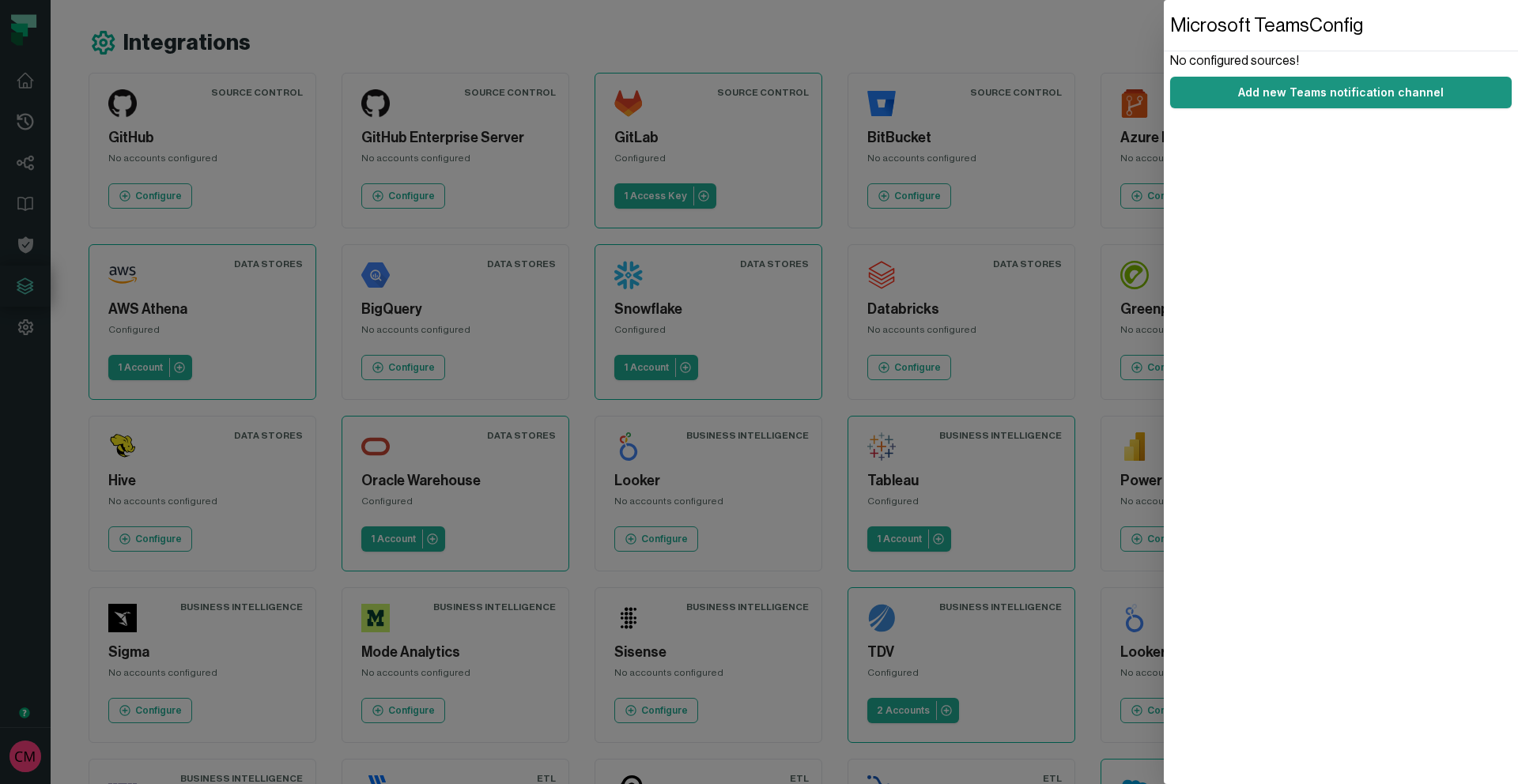
click at [1319, 99] on button "Add new Teams notification channel" at bounding box center [1340, 93] width 341 height 32
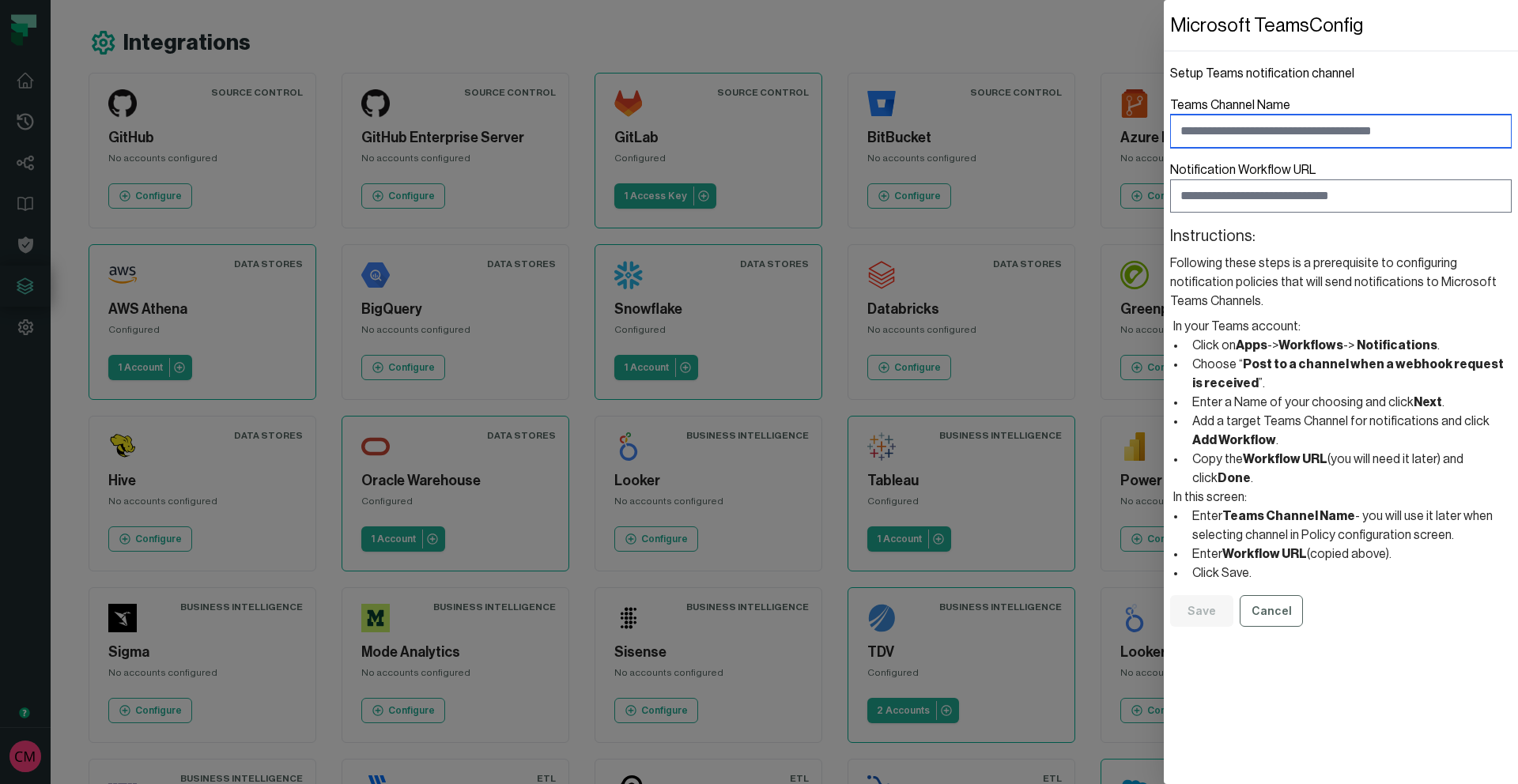
click at [1220, 133] on input "Teams Channel Name" at bounding box center [1340, 131] width 341 height 33
type input "**********"
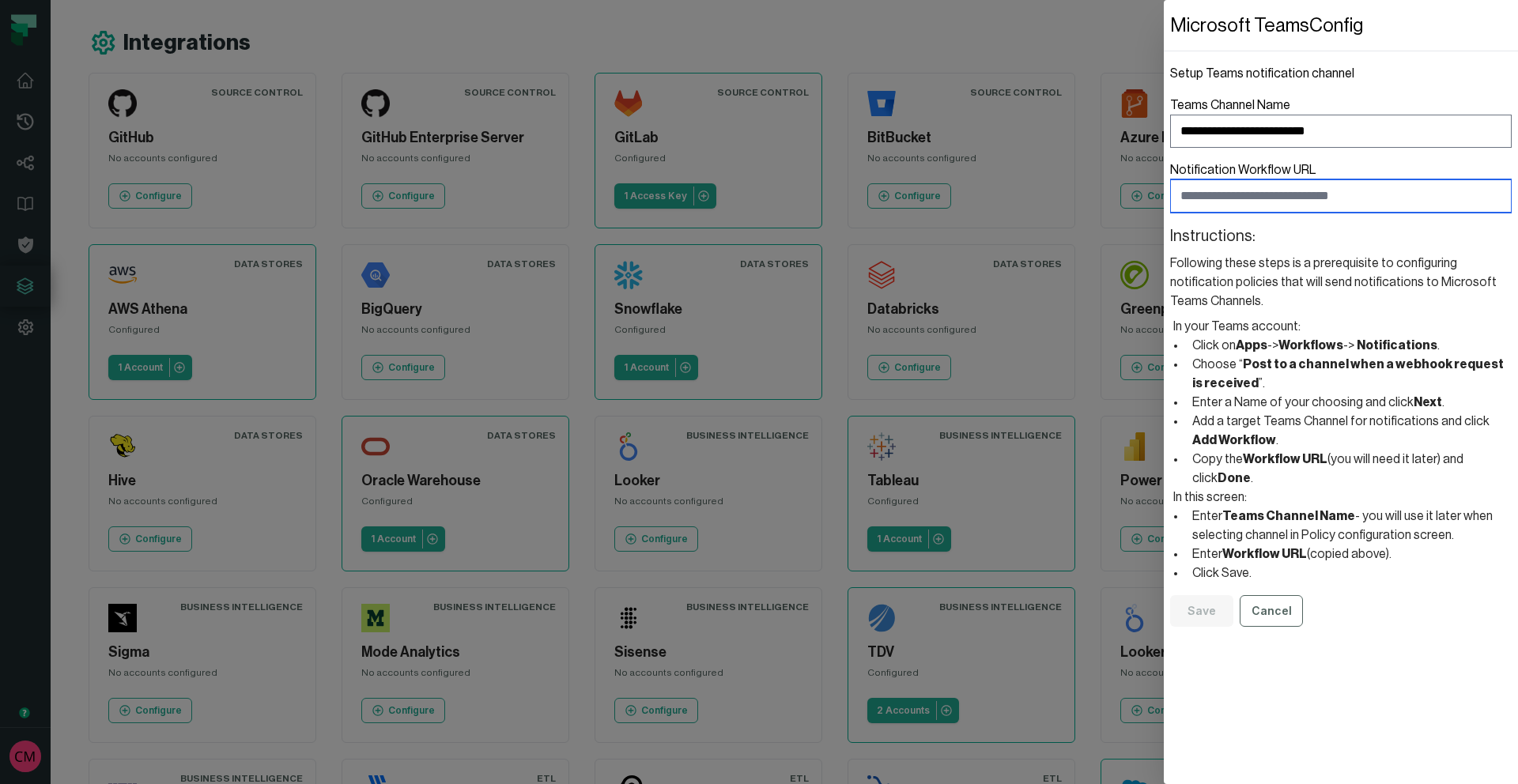
click at [1255, 196] on input "Notification Workflow URL" at bounding box center [1340, 196] width 341 height 33
paste input "**********"
type input "**********"
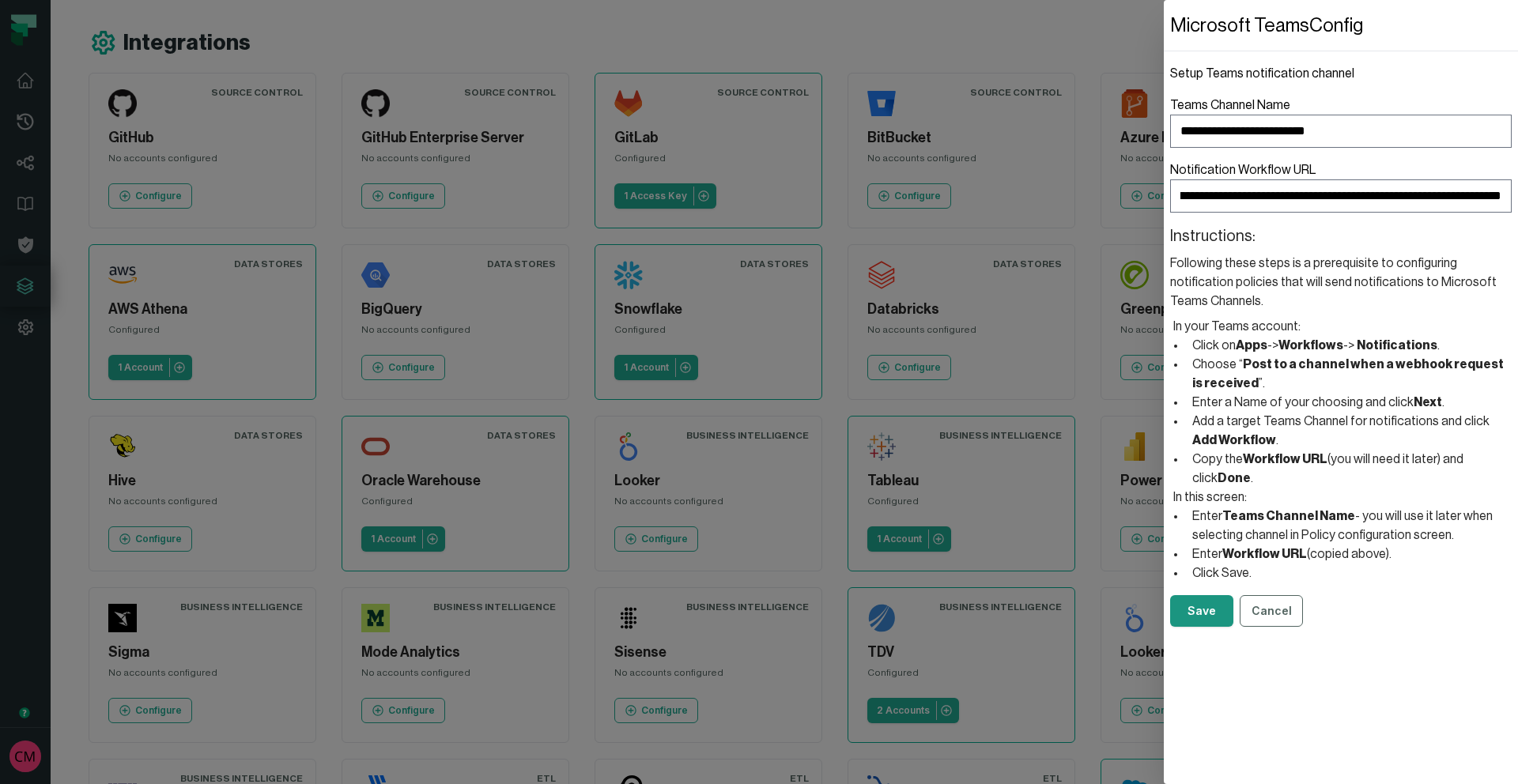
click at [1202, 598] on button "Save" at bounding box center [1201, 611] width 63 height 32
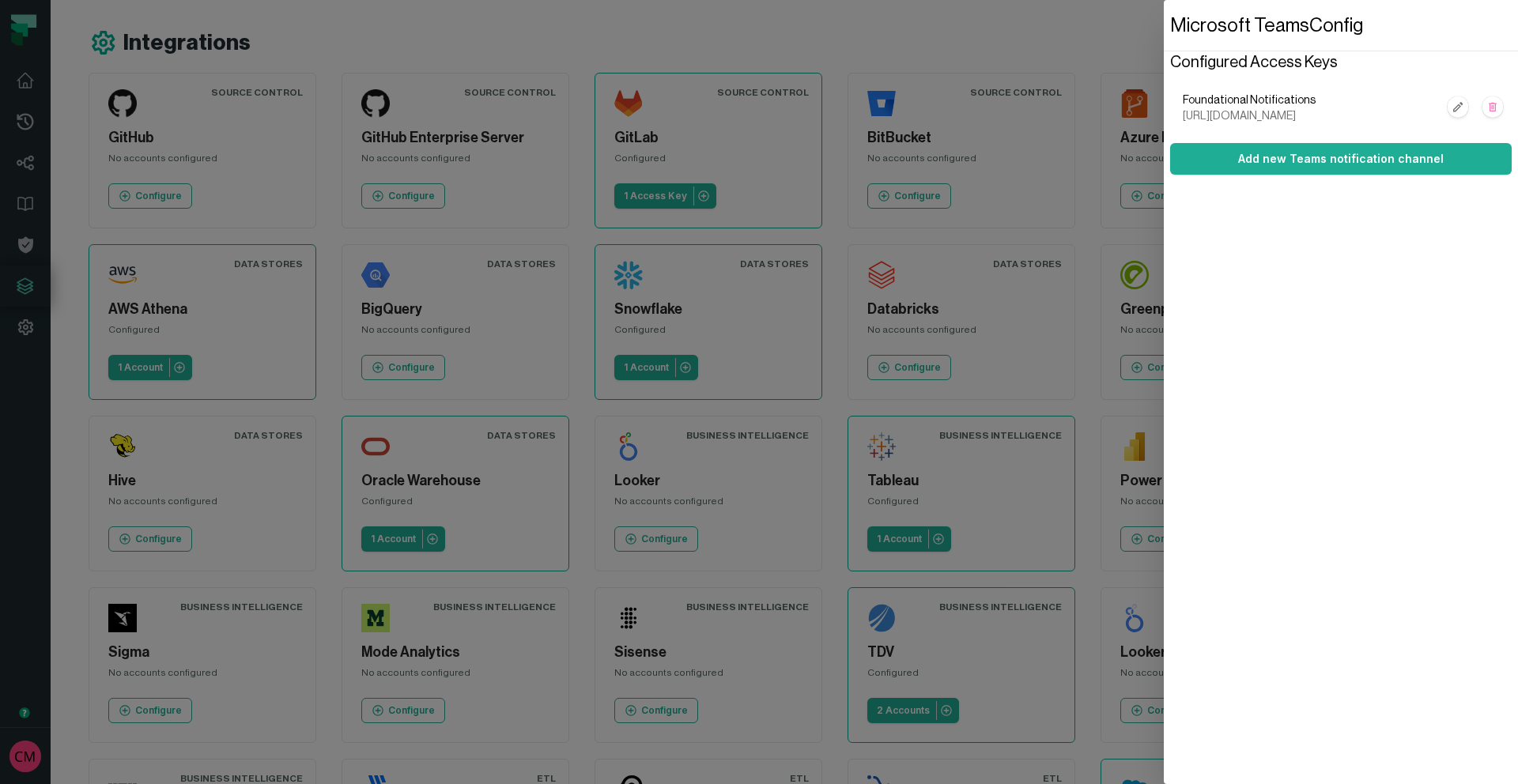
click at [1164, 36] on dialog "Microsoft Teams Config Configured Access Keys Foundational Notifications [URL][…" at bounding box center [1341, 392] width 355 height 784
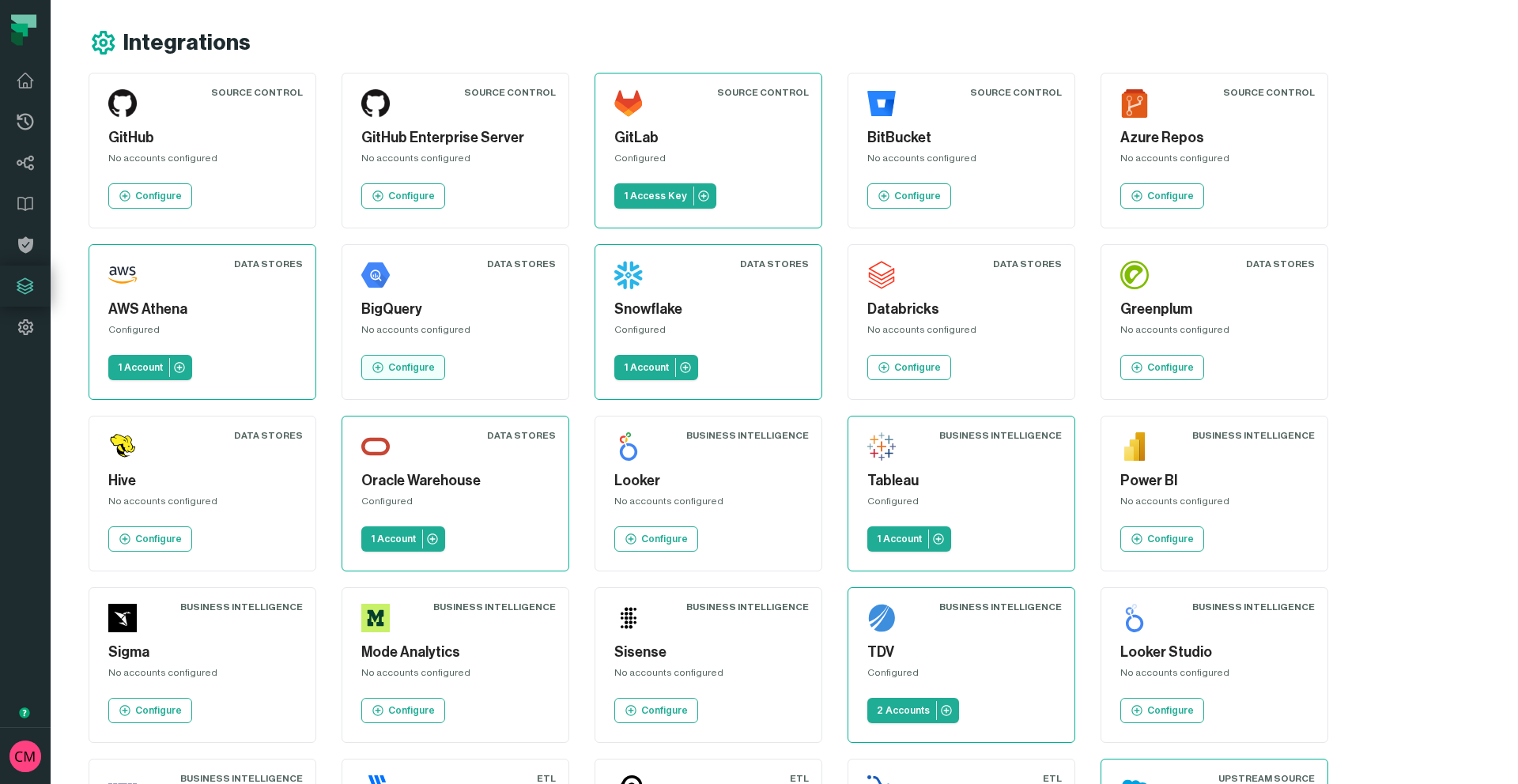
click at [413, 368] on p "Configure" at bounding box center [412, 367] width 47 height 12
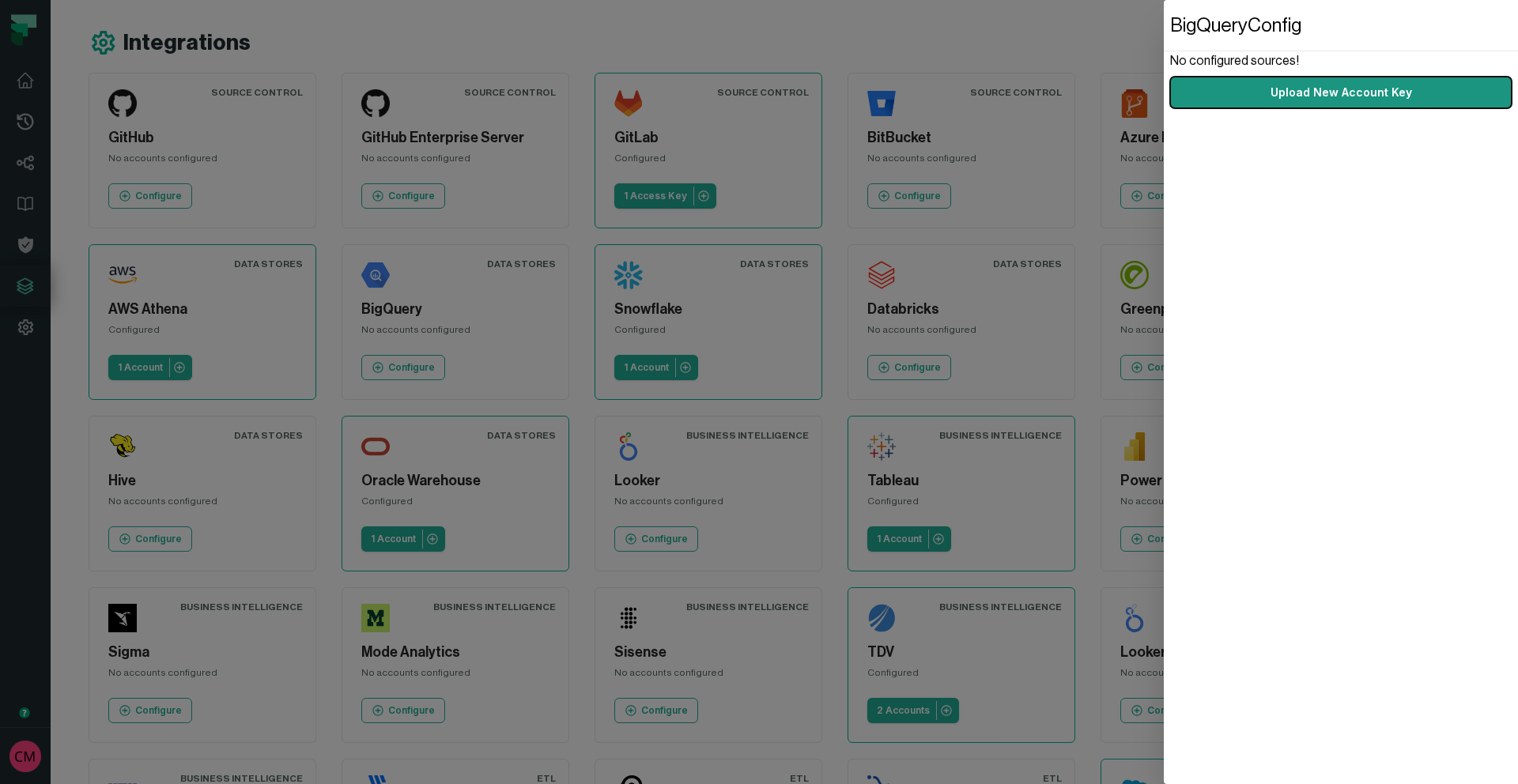
click at [1354, 104] on button "Upload New Account Key" at bounding box center [1340, 93] width 341 height 32
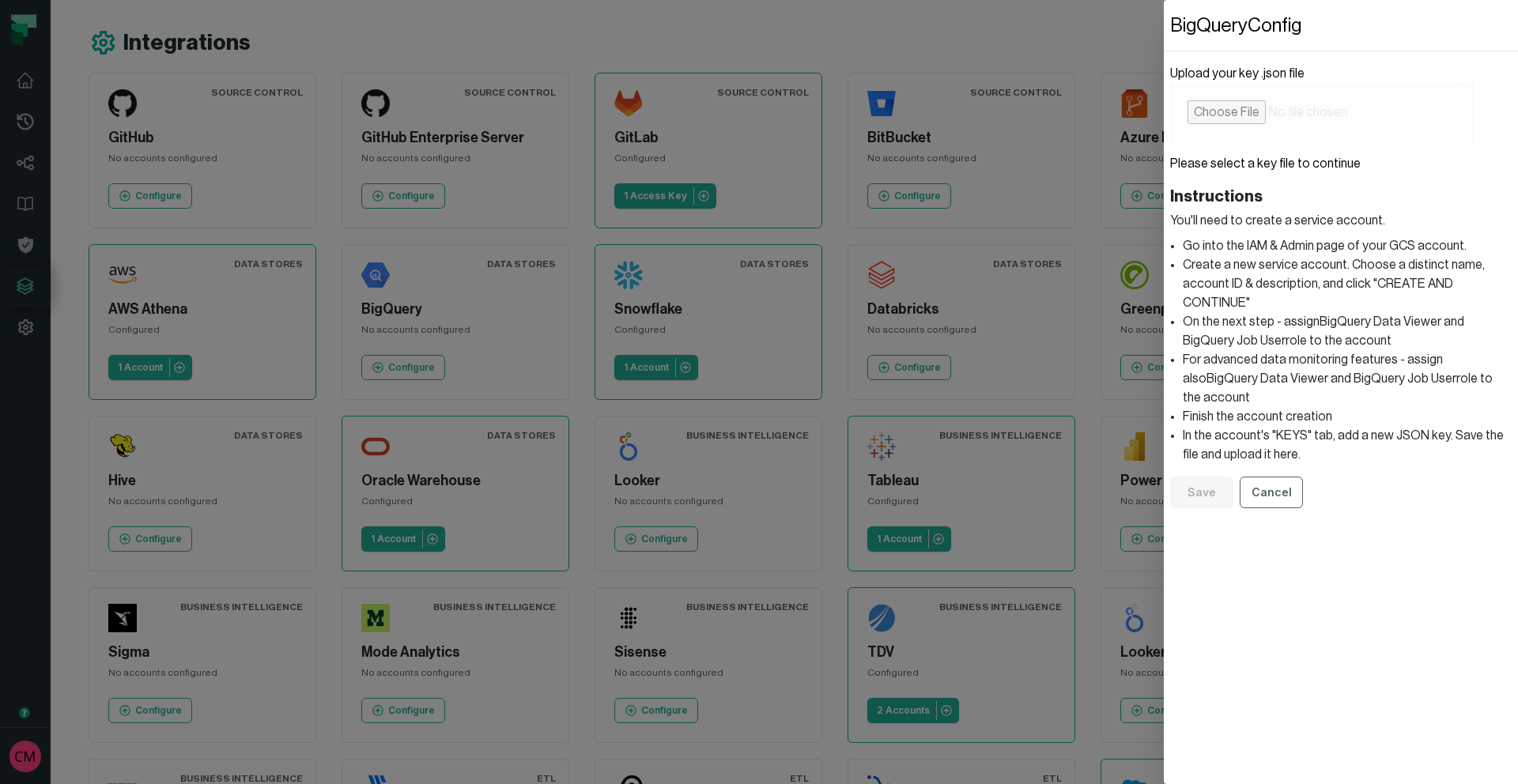
click at [1164, 26] on dialog "BigQuery Config Upload your key .json file Please select a key file to continue…" at bounding box center [1341, 392] width 355 height 784
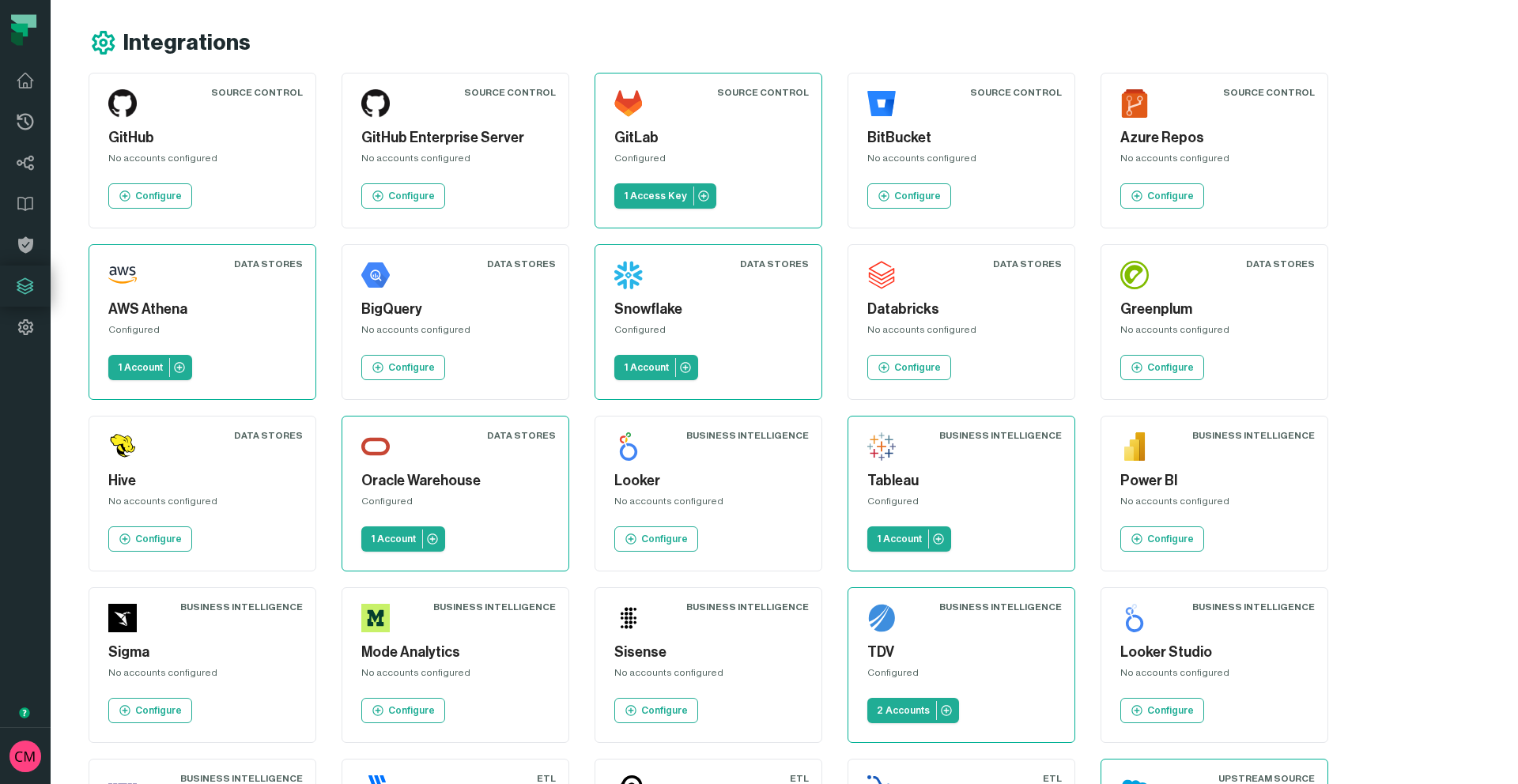
click at [954, 34] on div "Integrations" at bounding box center [803, 42] width 1430 height 28
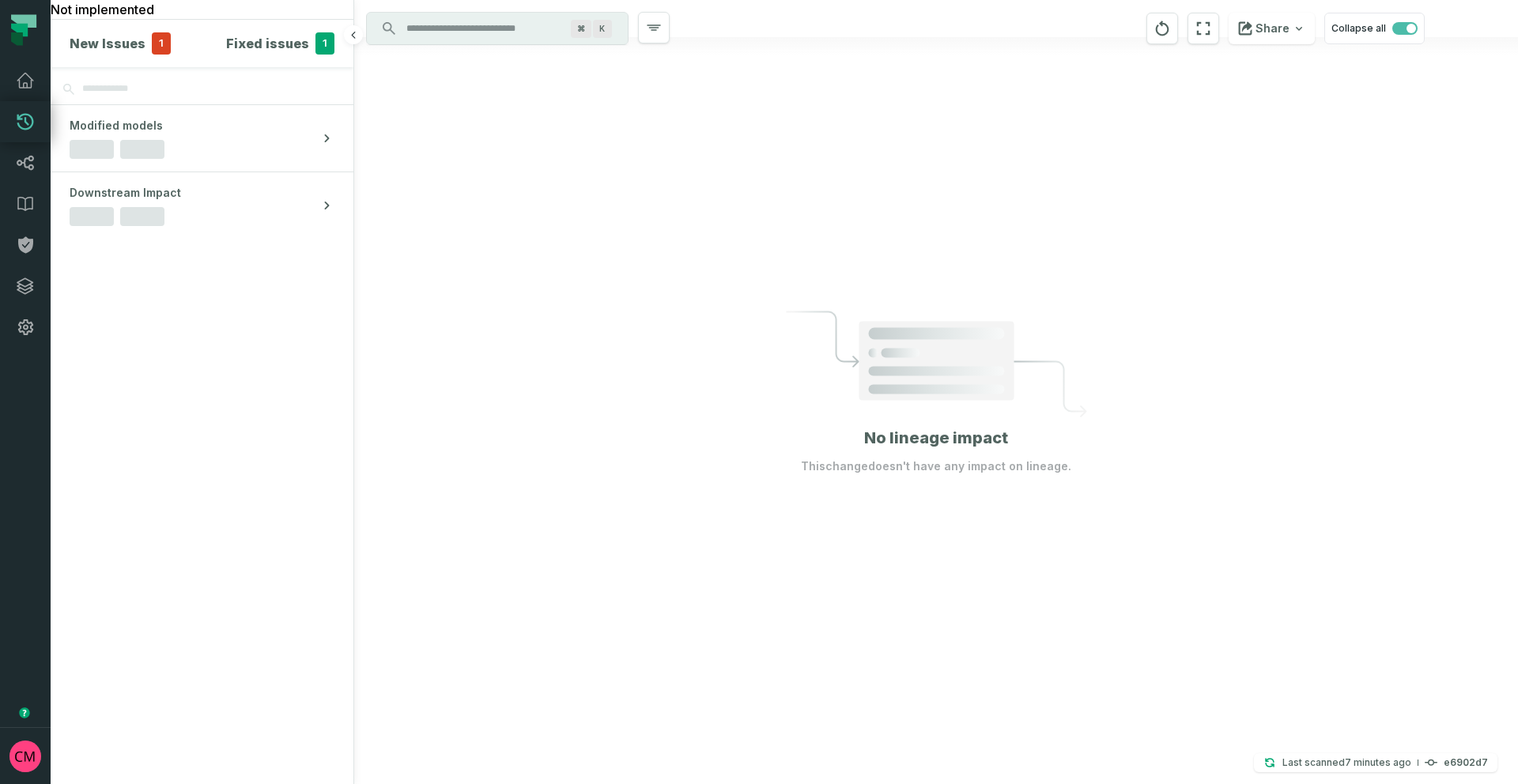
click at [138, 44] on h4 "New Issues" at bounding box center [107, 43] width 76 height 19
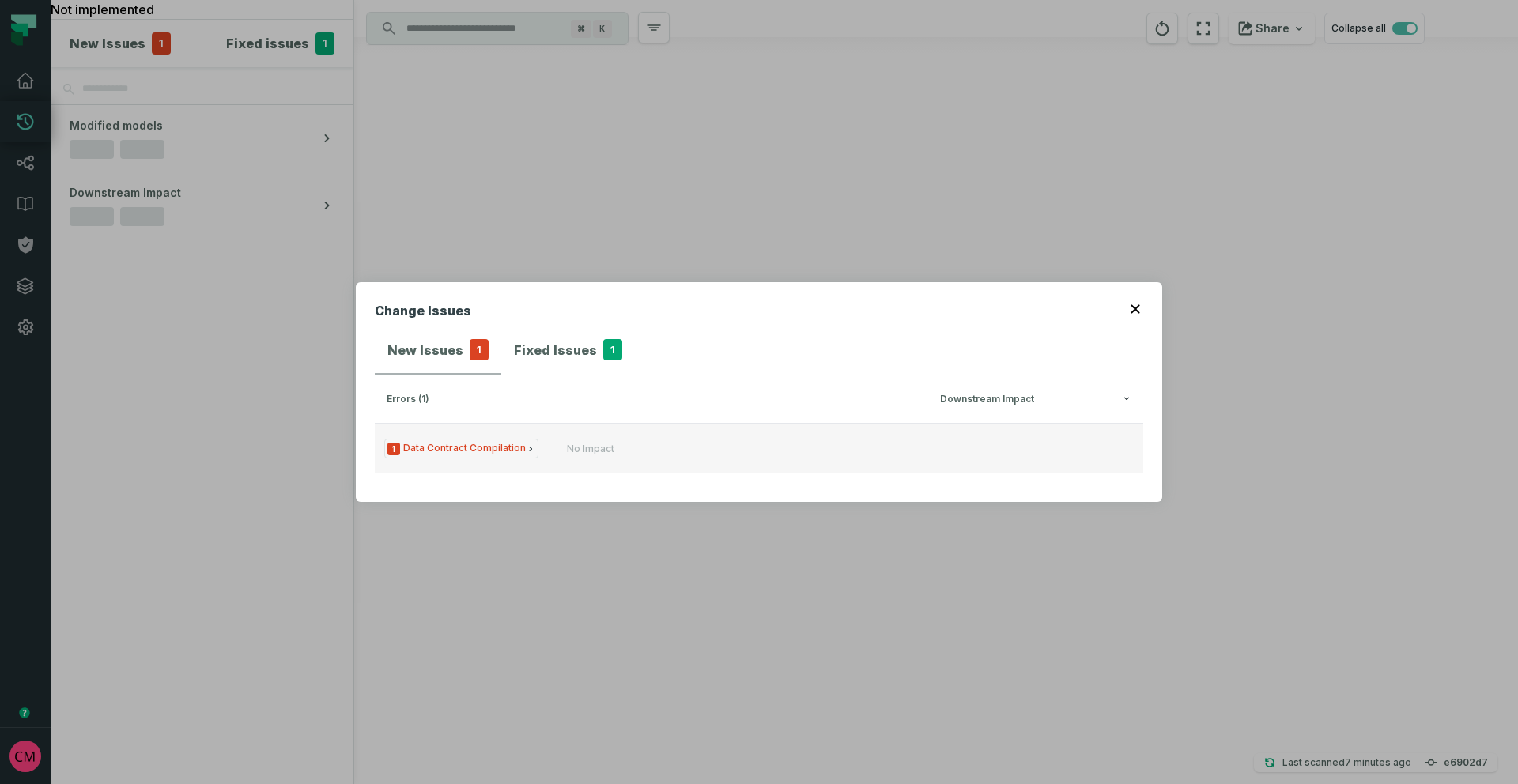
click at [488, 451] on span "1 Data Contract Compilation" at bounding box center [462, 448] width 154 height 20
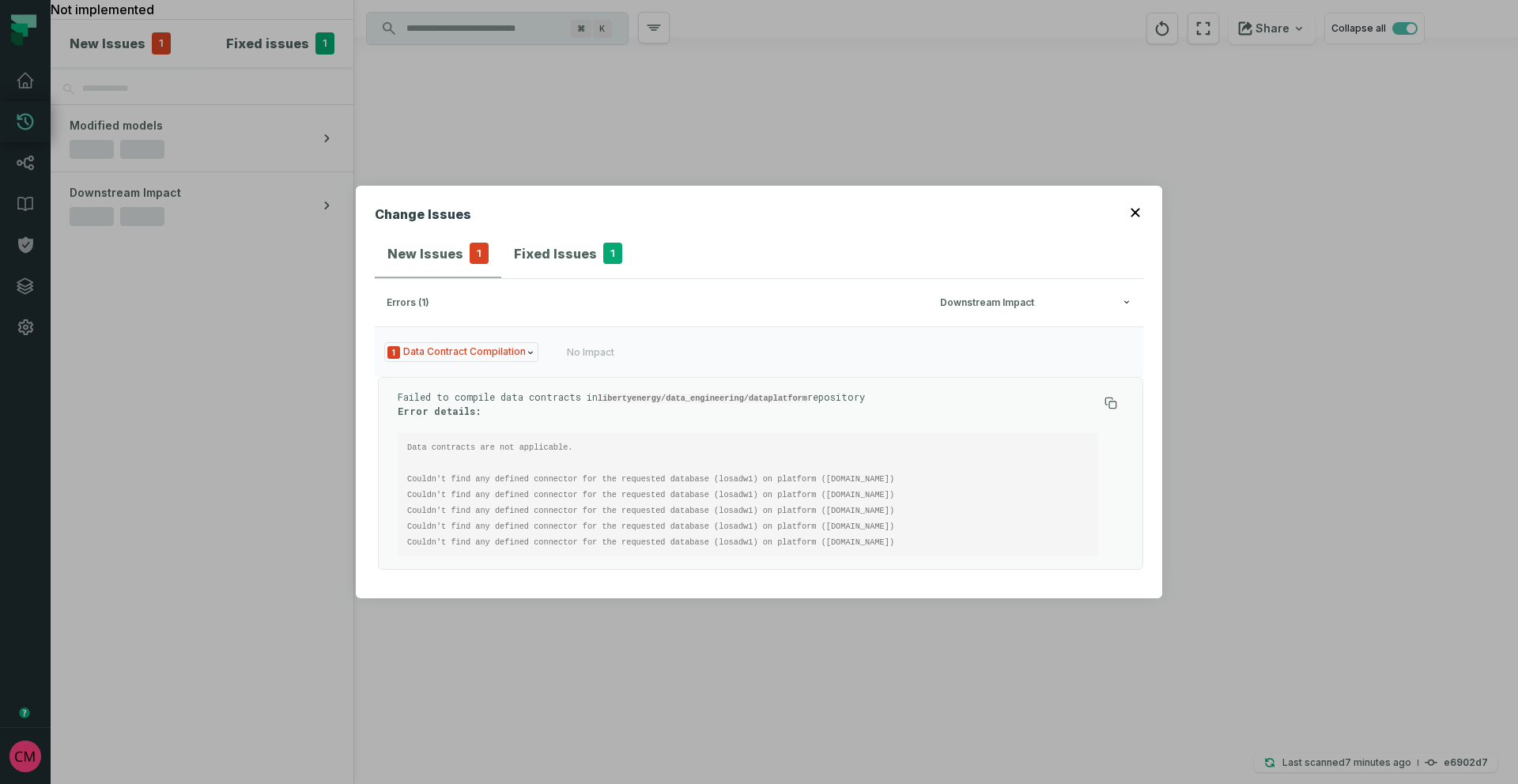
click at [1135, 214] on icon "button" at bounding box center [1134, 212] width 8 height 8
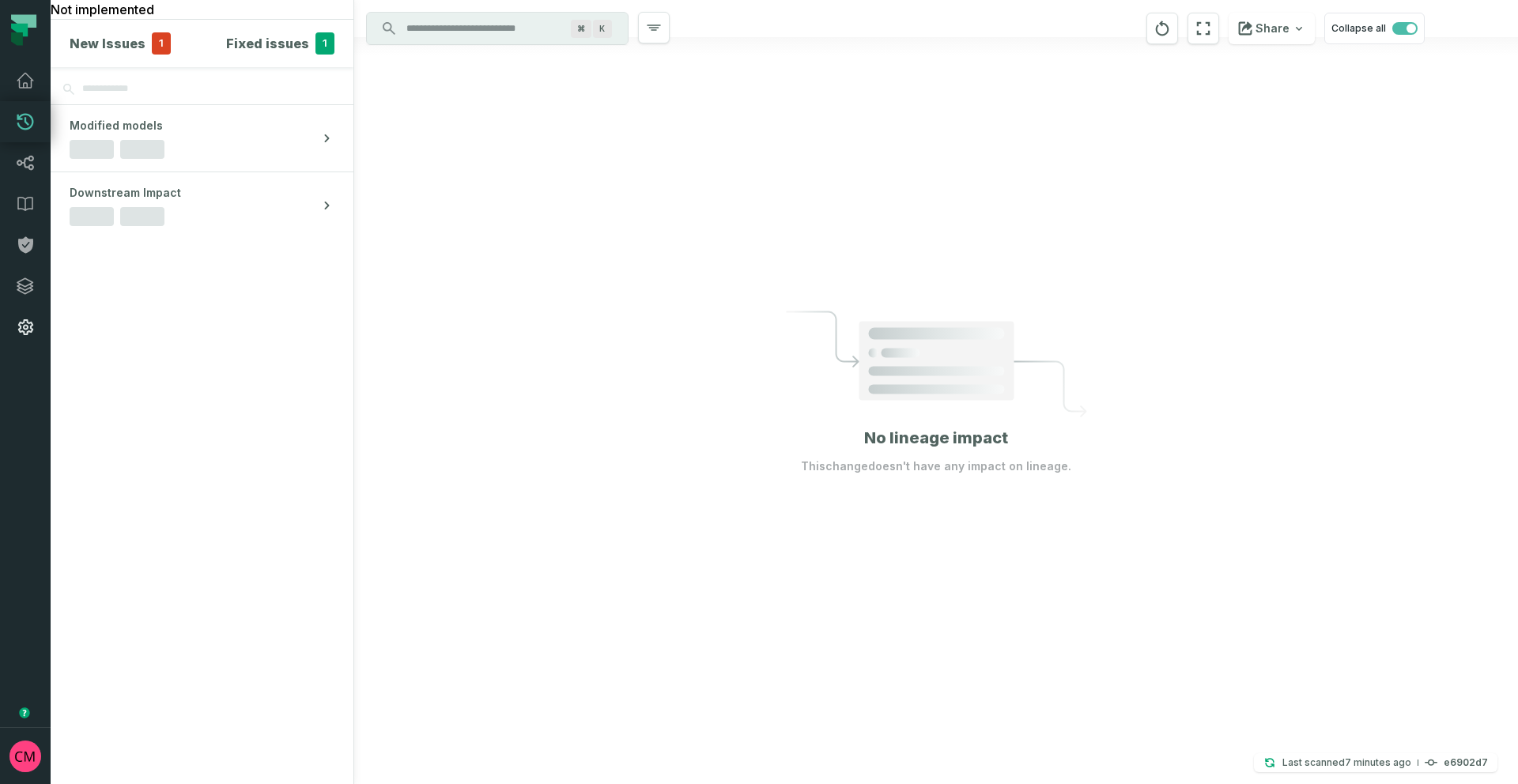
click at [32, 335] on icon at bounding box center [25, 327] width 19 height 19
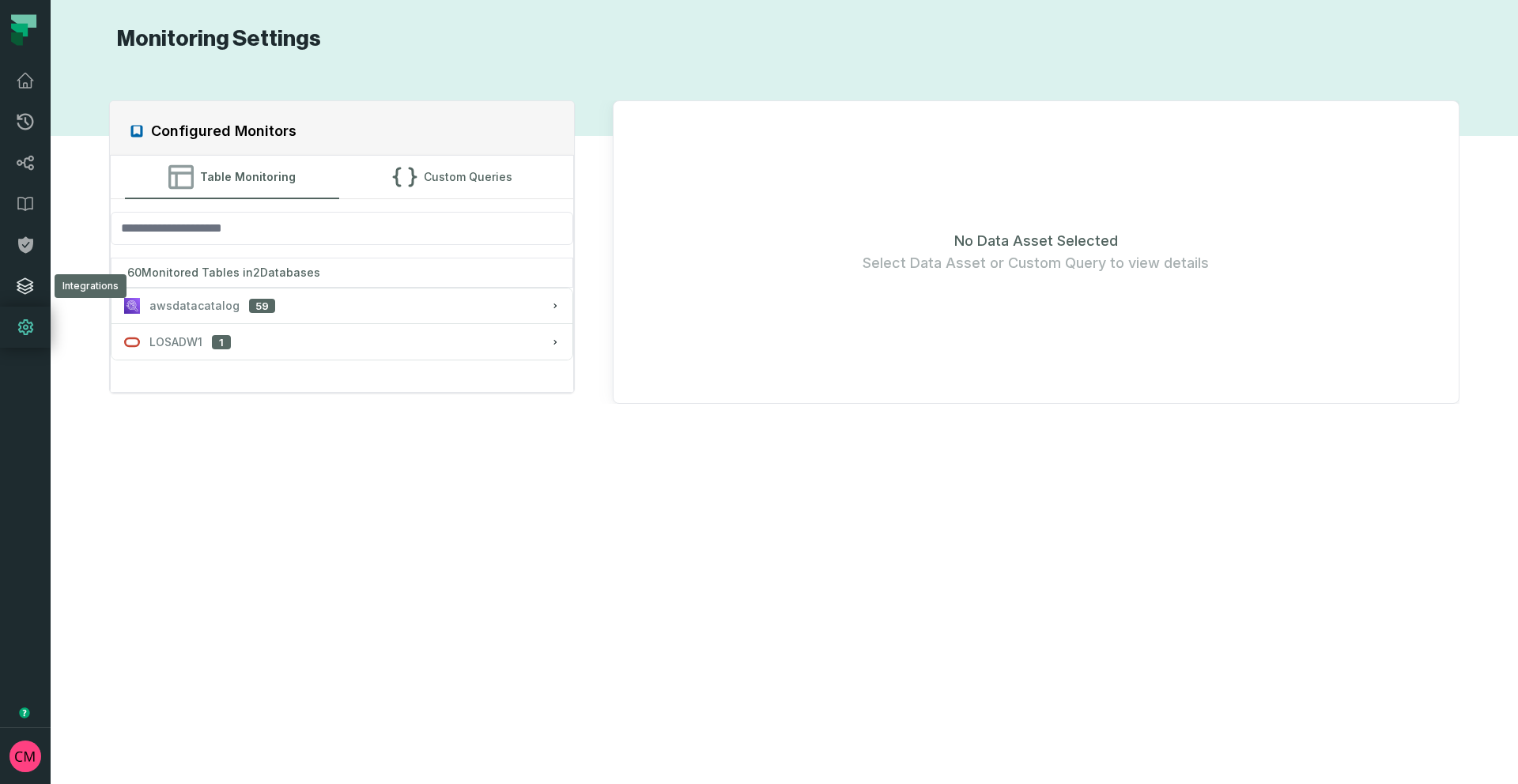
click at [18, 283] on icon at bounding box center [24, 286] width 16 height 16
